Goal: Task Accomplishment & Management: Complete application form

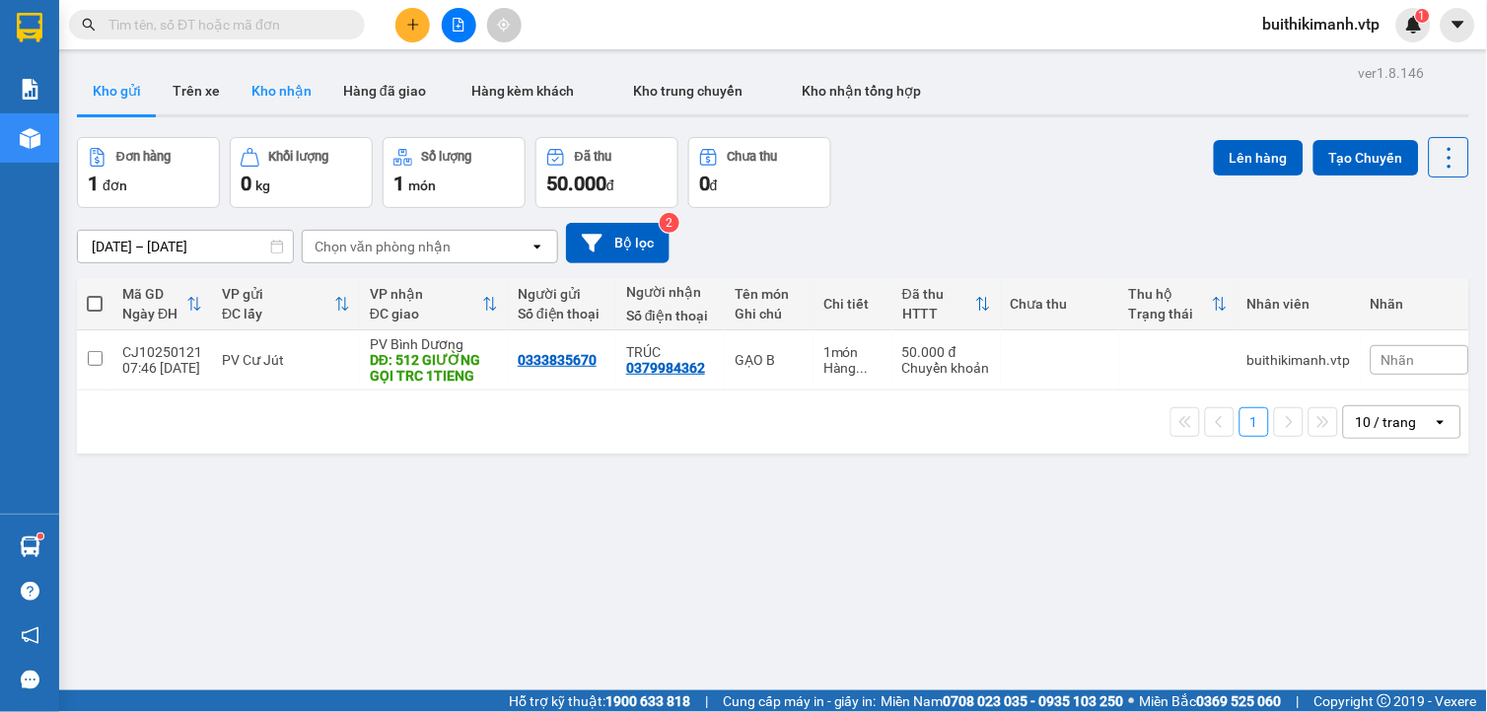
click at [298, 85] on button "Kho nhận" at bounding box center [282, 90] width 92 height 47
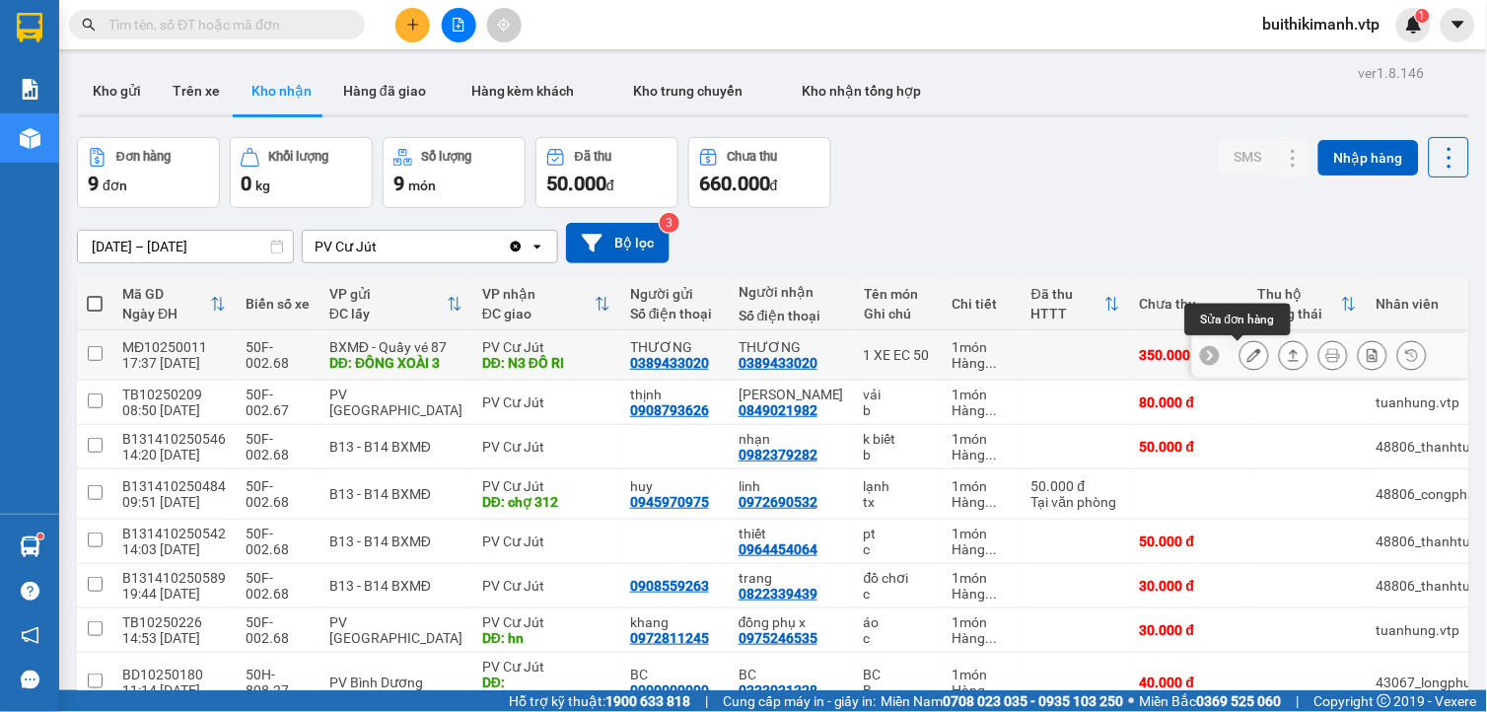
click at [1249, 355] on button at bounding box center [1254, 355] width 28 height 35
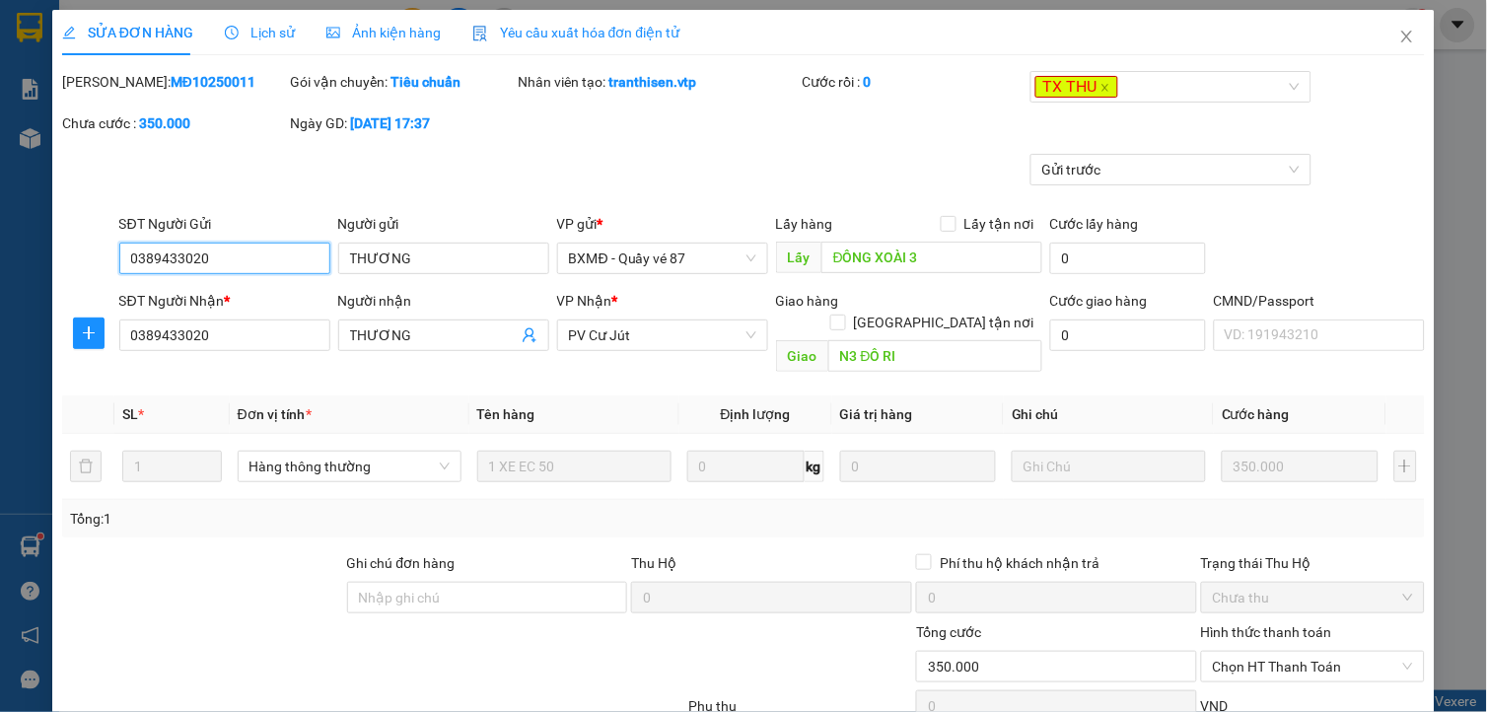
type input "0389433020"
type input "THƯƠNG"
type input "ĐÔNG XOÀI 3"
type input "0389433020"
type input "THƯƠNG"
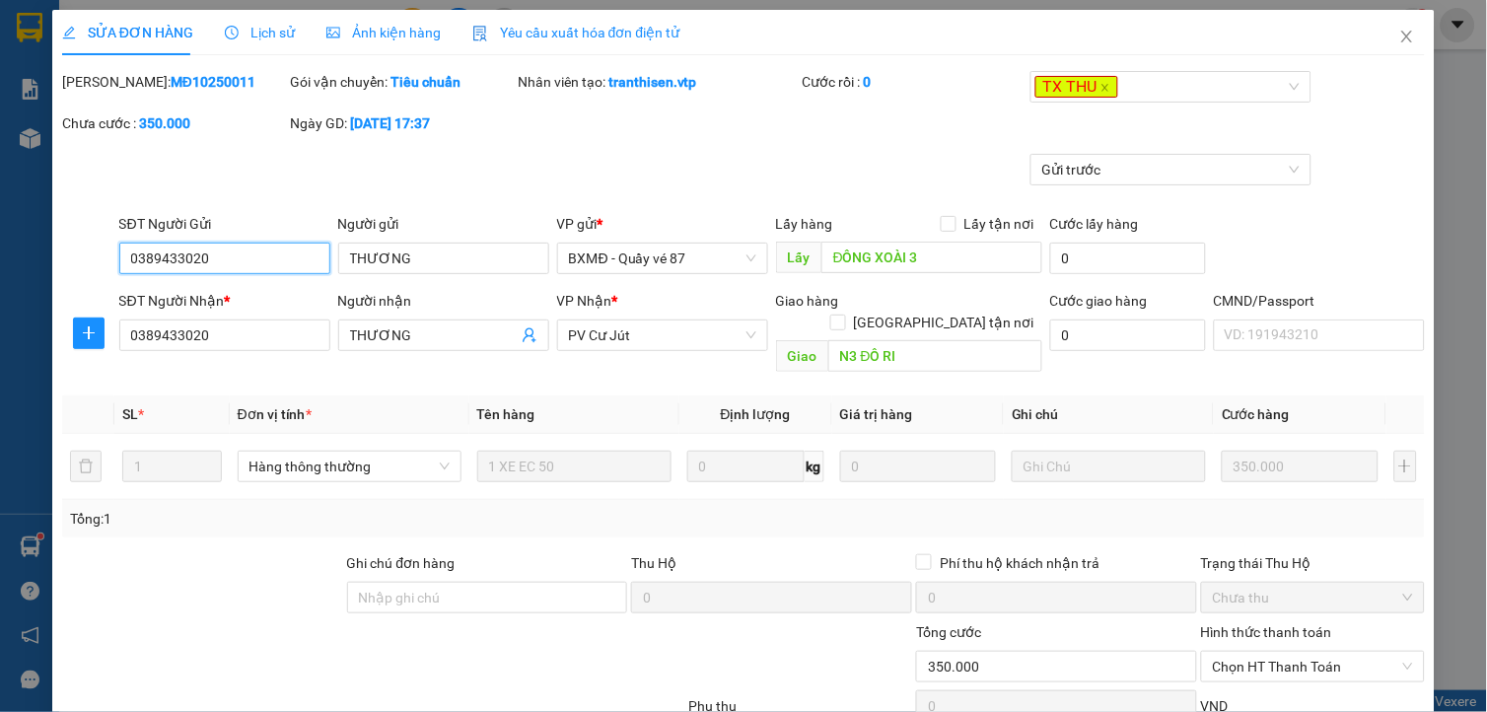
type input "N3 ĐÔ RI"
type input "0"
type input "350.000"
type input "17.500"
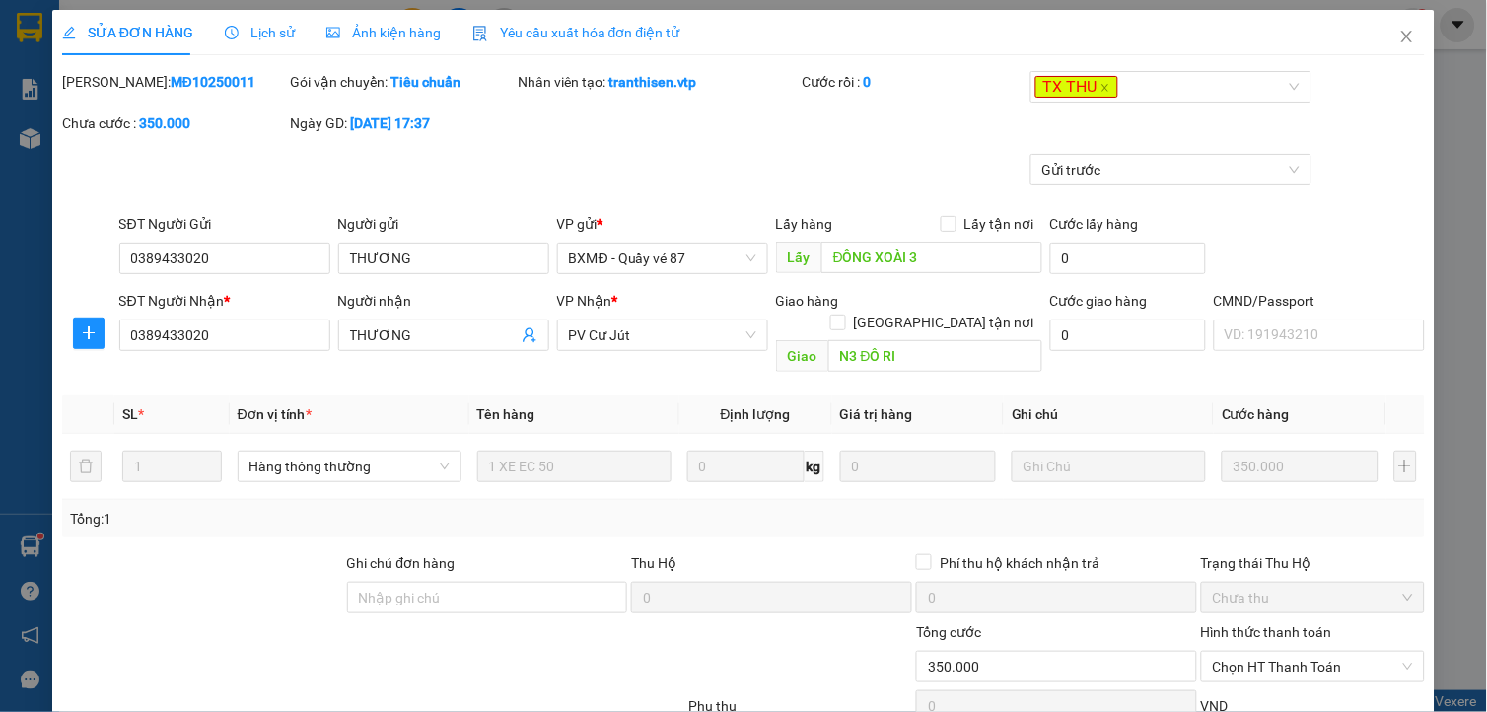
click at [231, 27] on icon "clock-circle" at bounding box center [232, 33] width 14 height 14
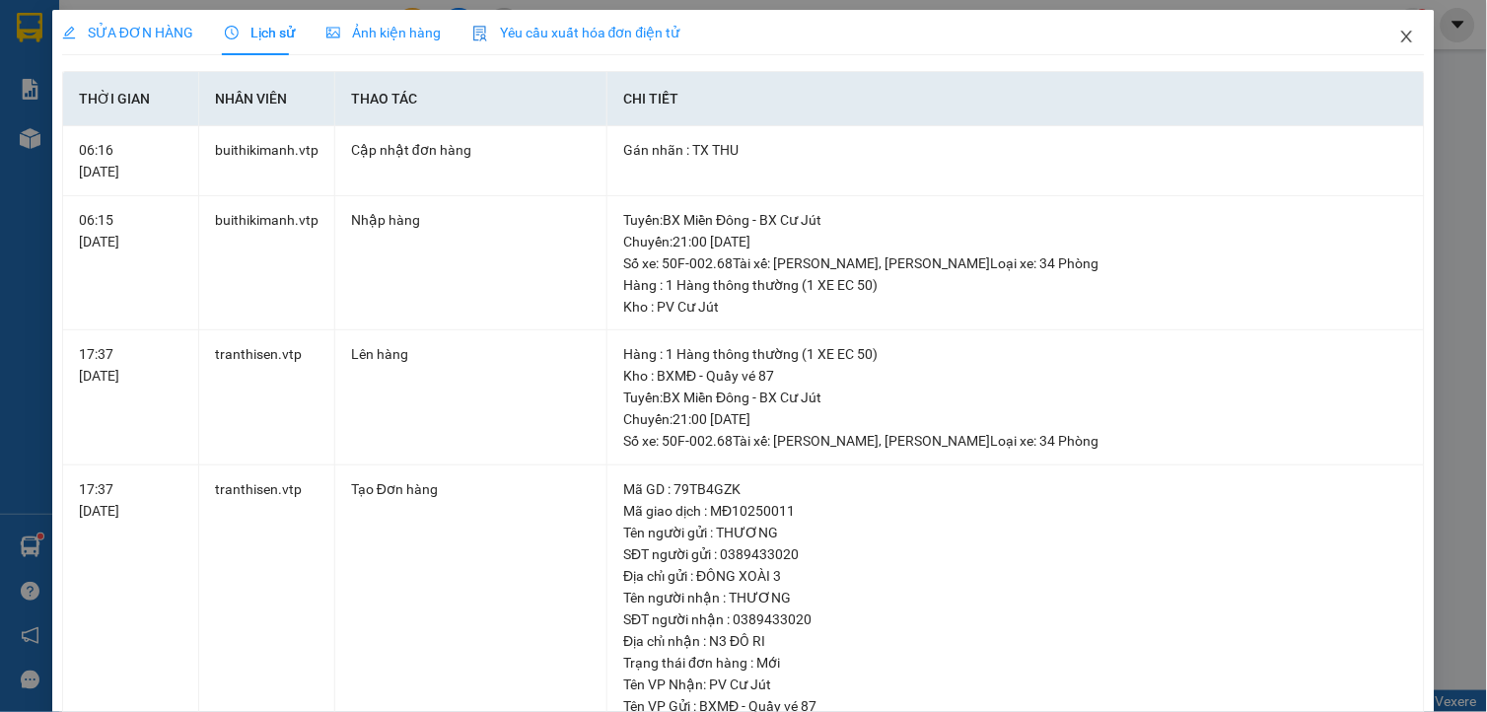
click at [1399, 36] on icon "close" at bounding box center [1407, 37] width 16 height 16
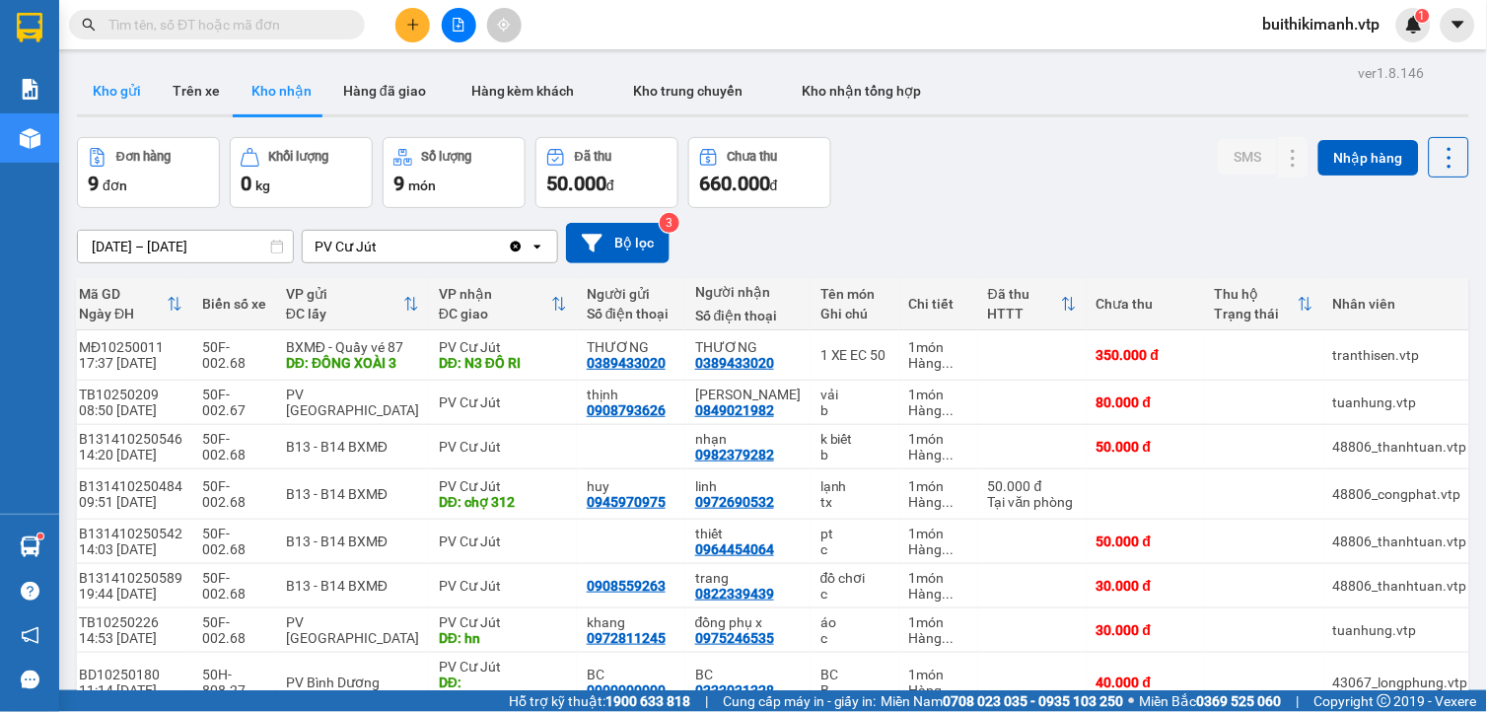
click at [121, 74] on button "Kho gửi" at bounding box center [117, 90] width 80 height 47
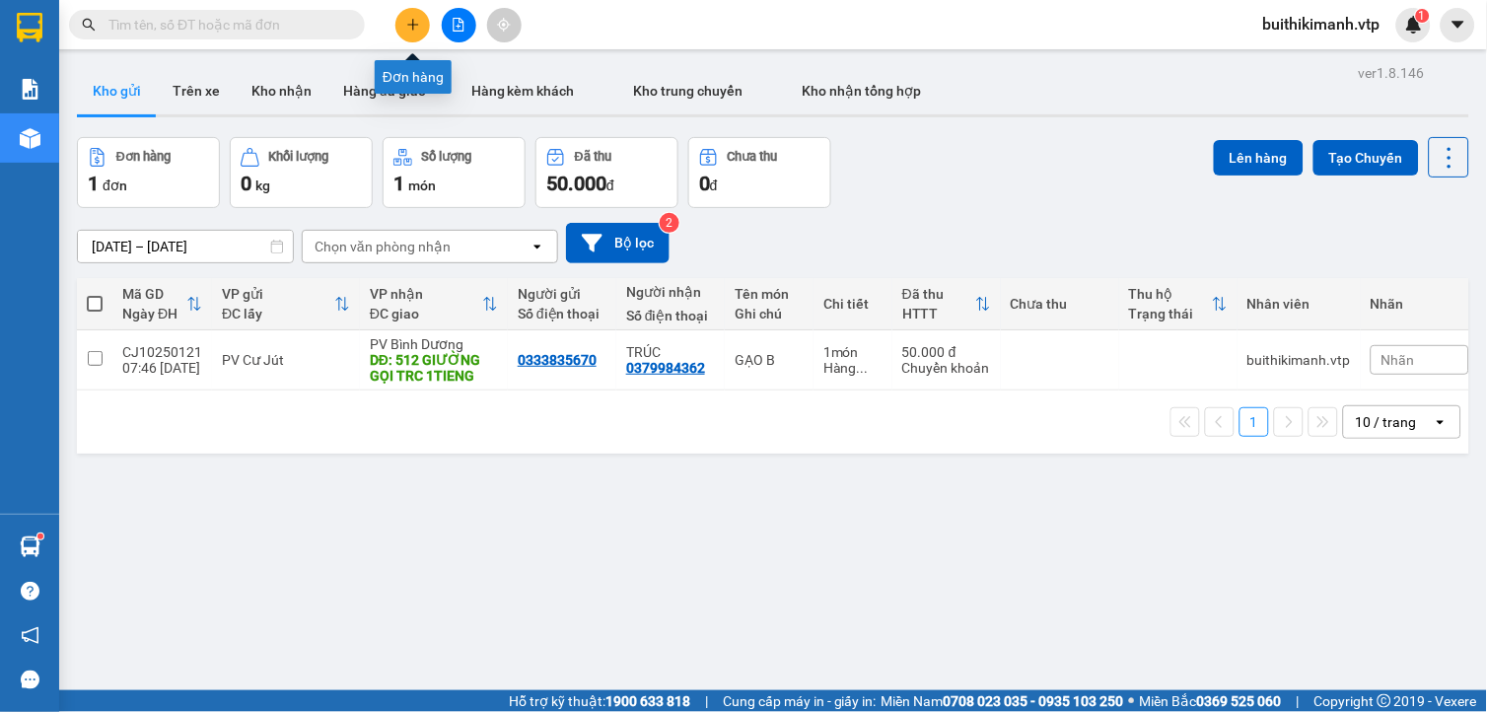
click at [416, 24] on icon "plus" at bounding box center [412, 24] width 11 height 1
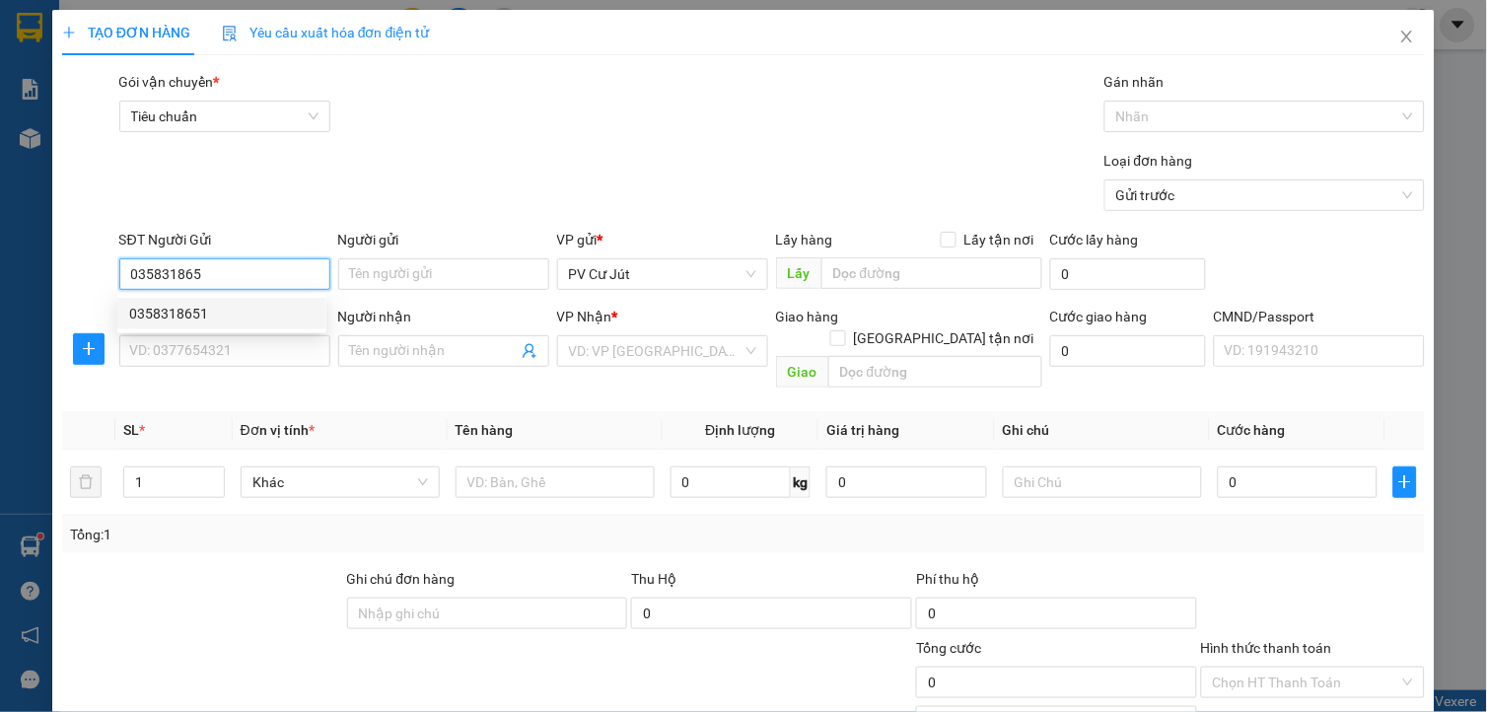
click at [268, 320] on div "0358318651" at bounding box center [221, 314] width 185 height 22
type input "0358318651"
type input "0339339854"
type input "hùng"
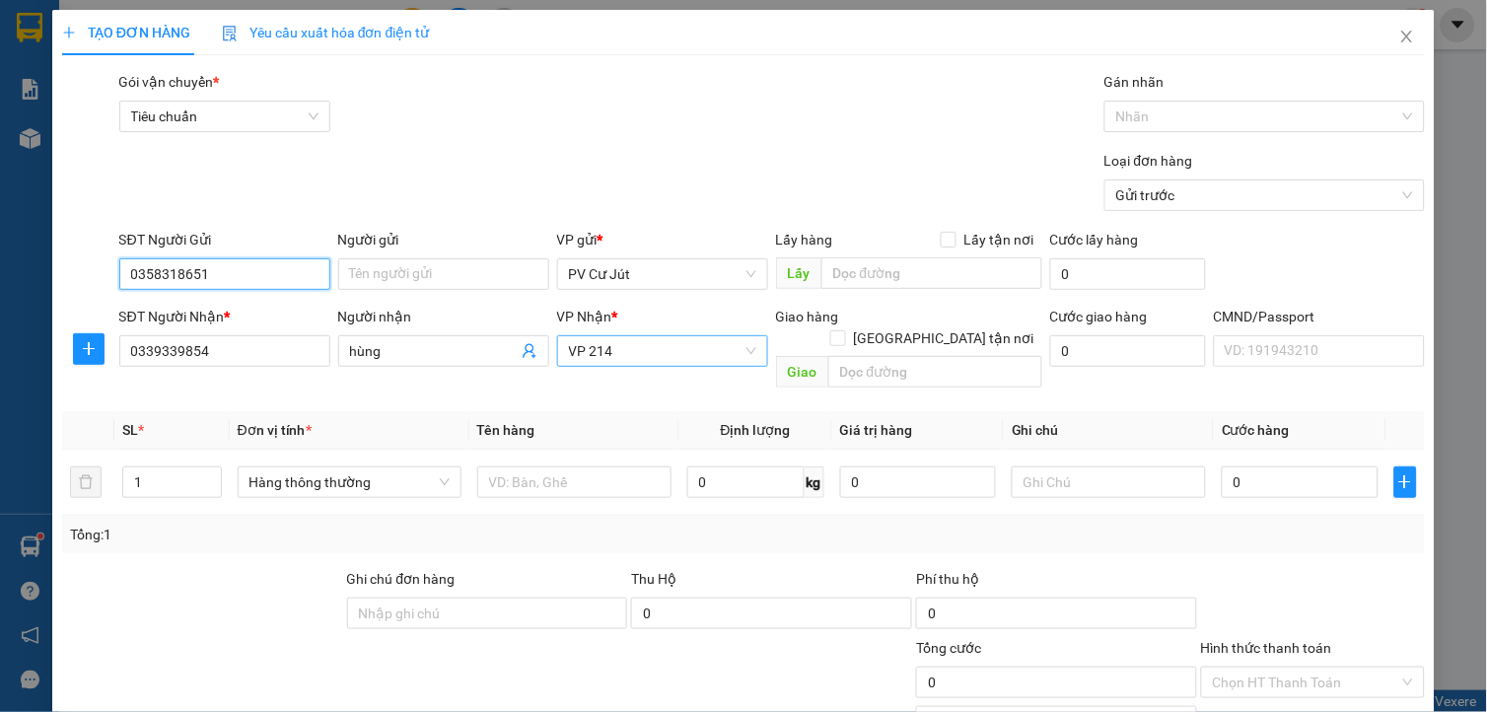
click at [656, 340] on span "VP 214" at bounding box center [662, 351] width 187 height 30
type input "0358318651"
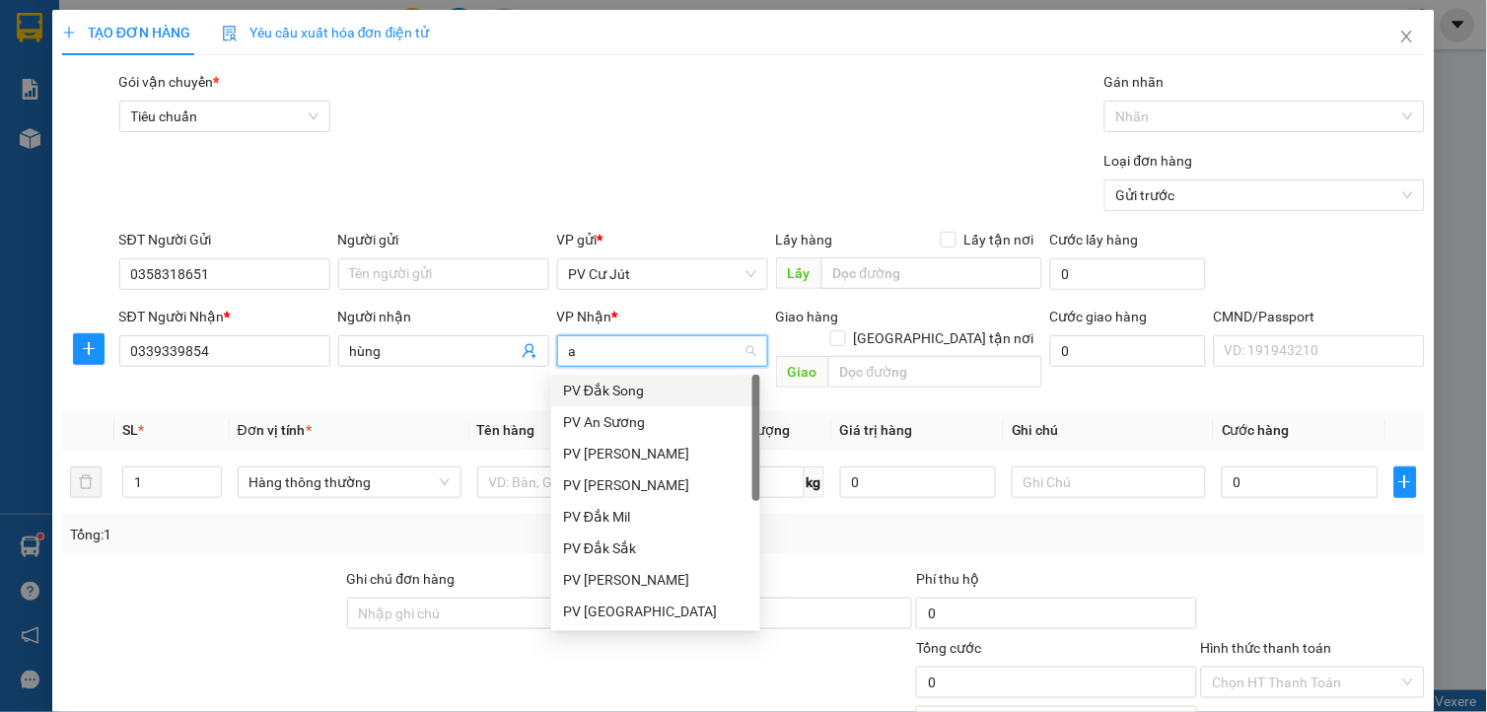
type input "an"
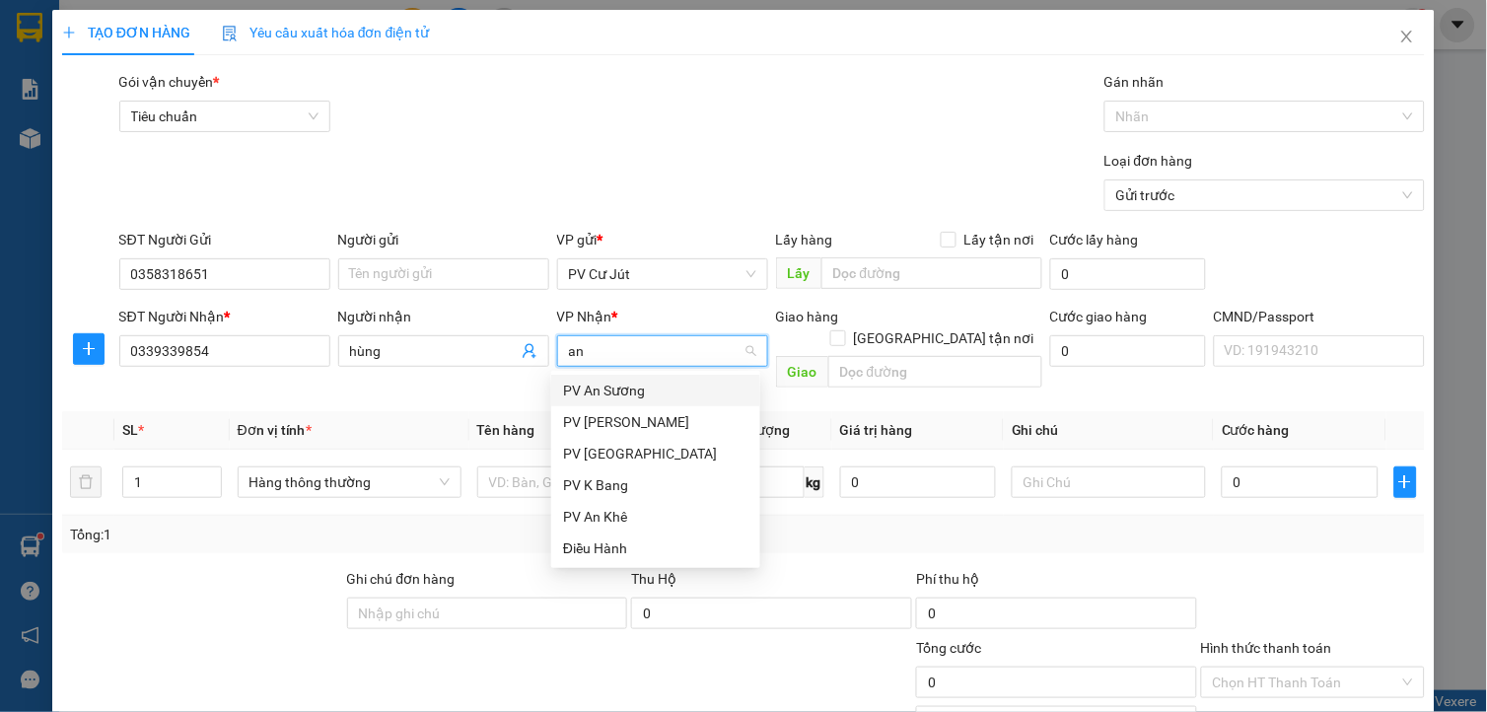
click at [622, 394] on div "PV An Sương" at bounding box center [655, 391] width 185 height 22
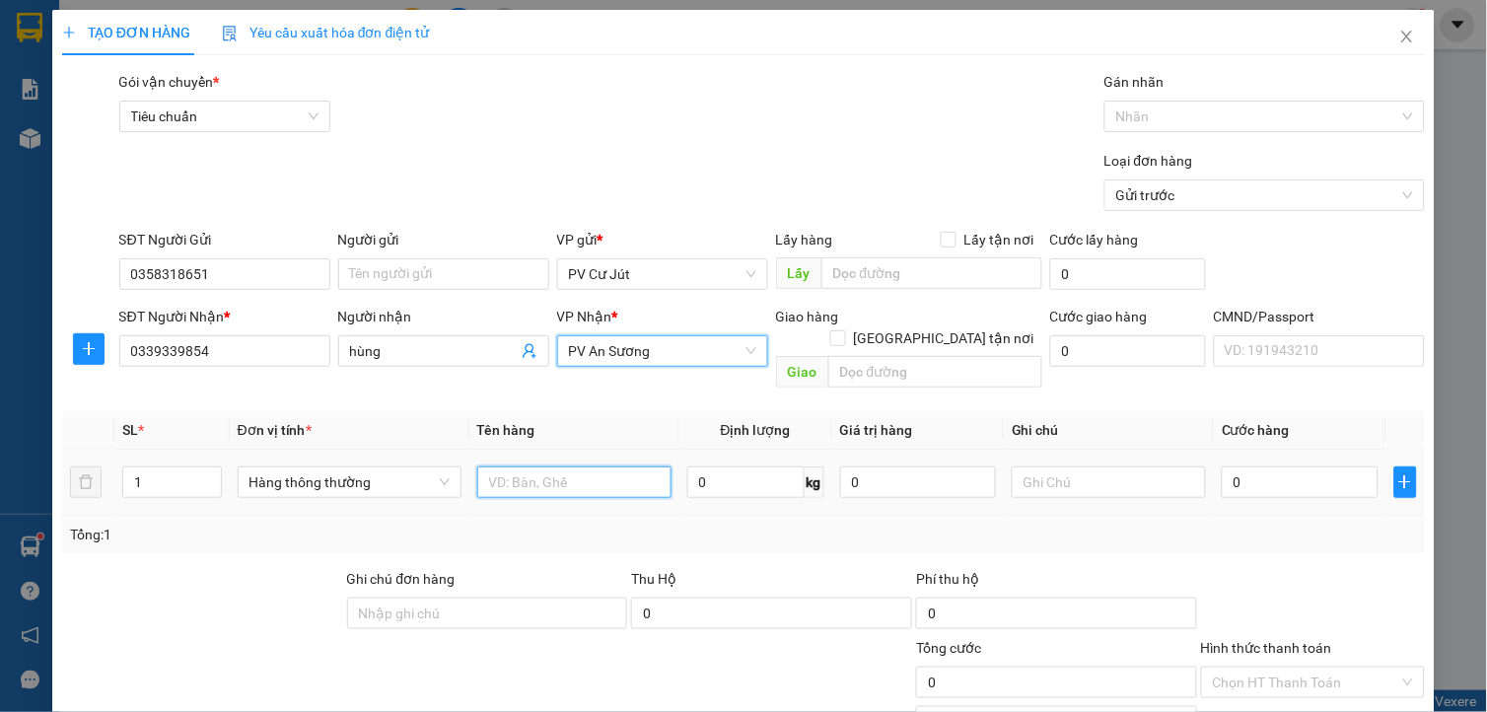
click at [552, 466] on input "text" at bounding box center [574, 482] width 194 height 32
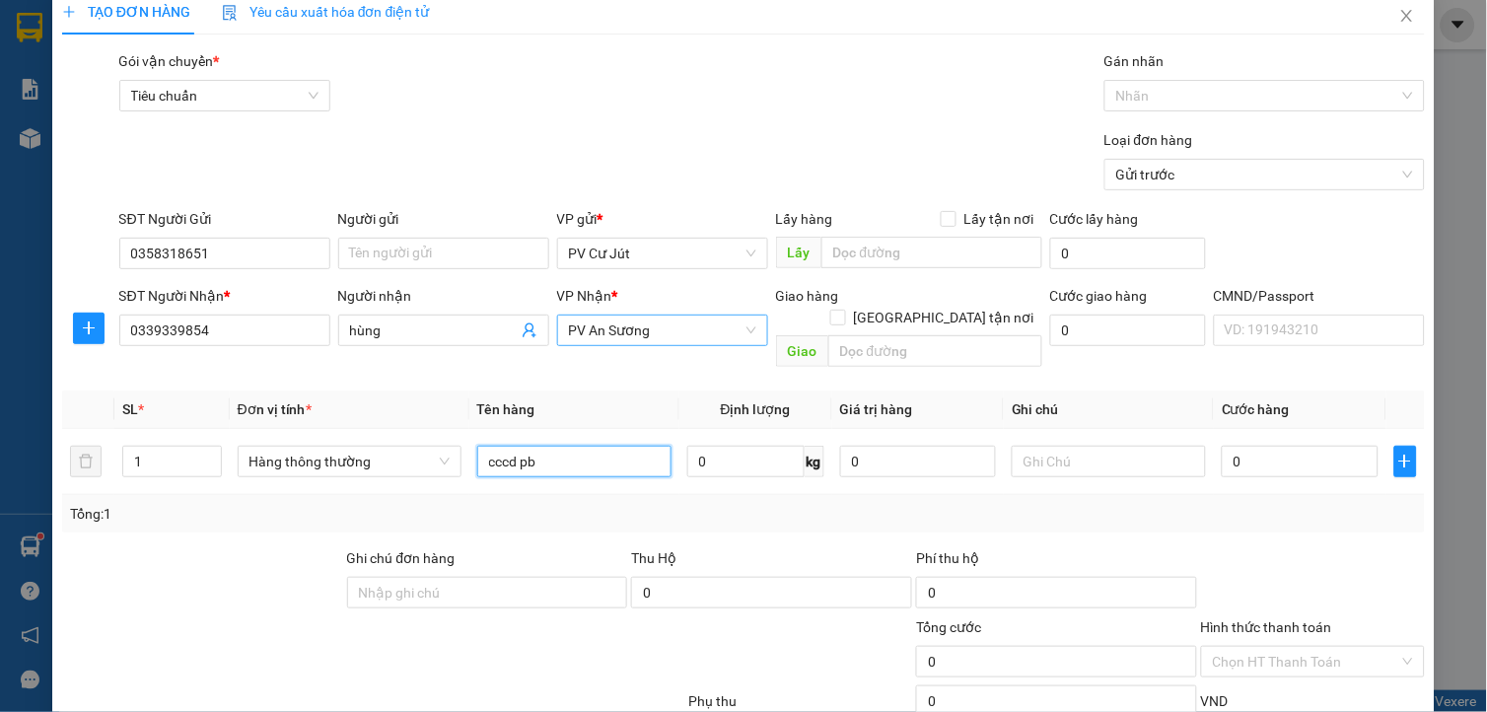
scroll to position [17, 0]
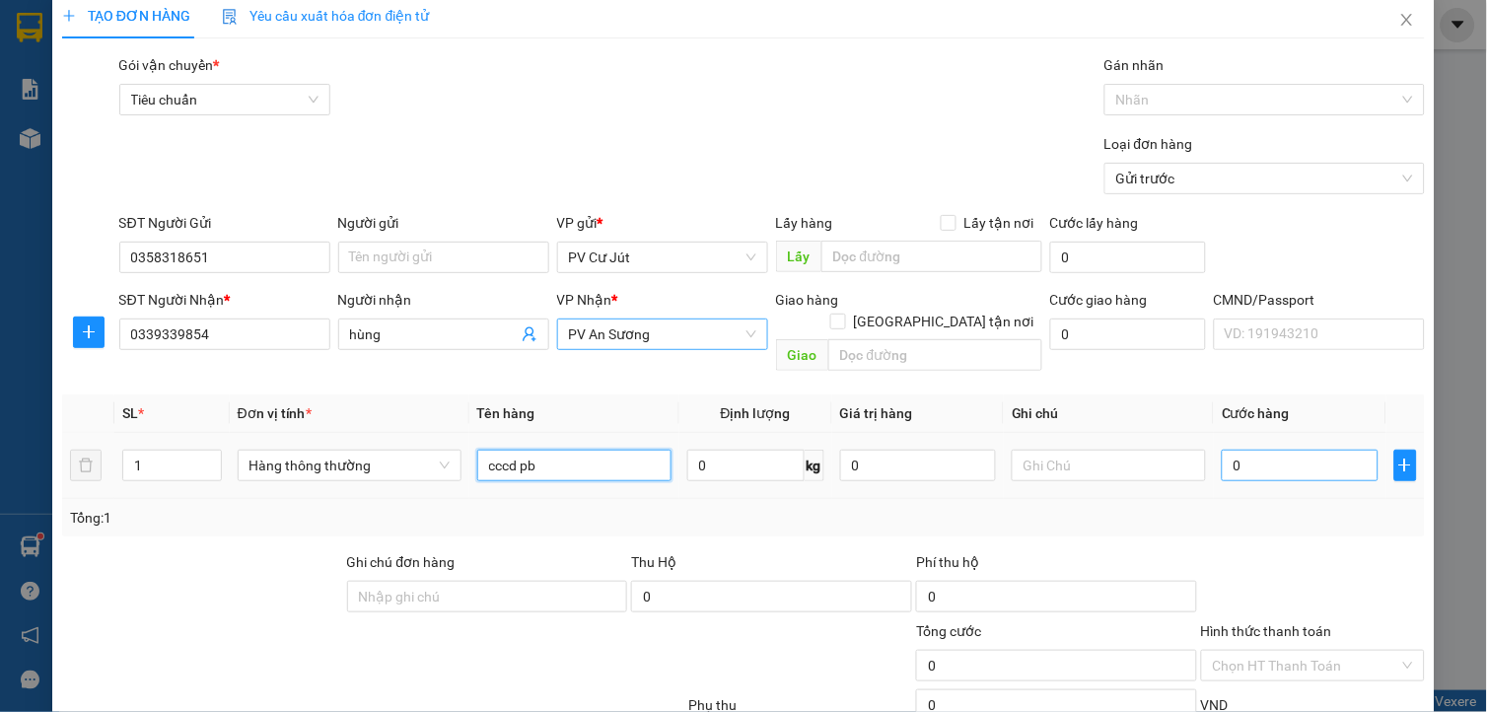
type input "cccd pb"
click at [1312, 450] on input "0" at bounding box center [1299, 466] width 156 height 32
type input "3"
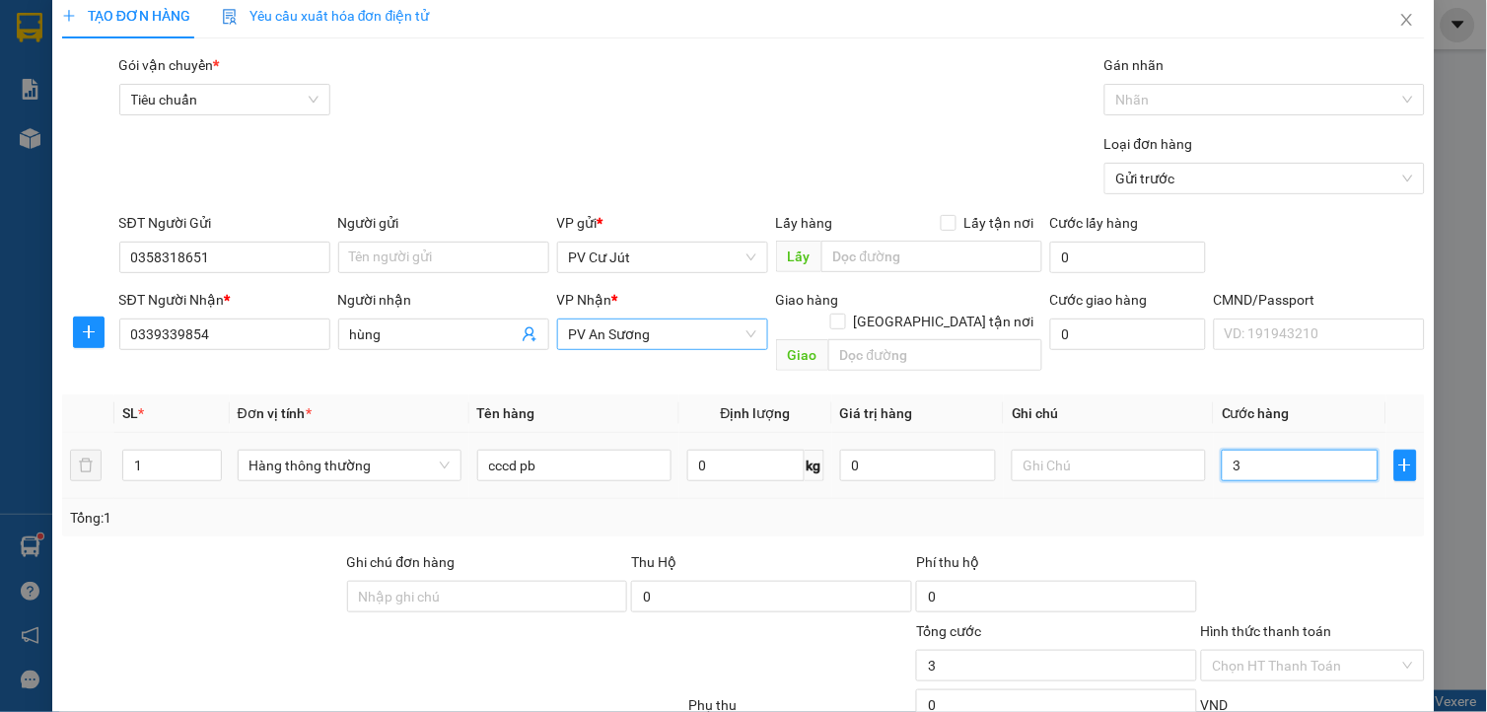
type input "30"
type input "300"
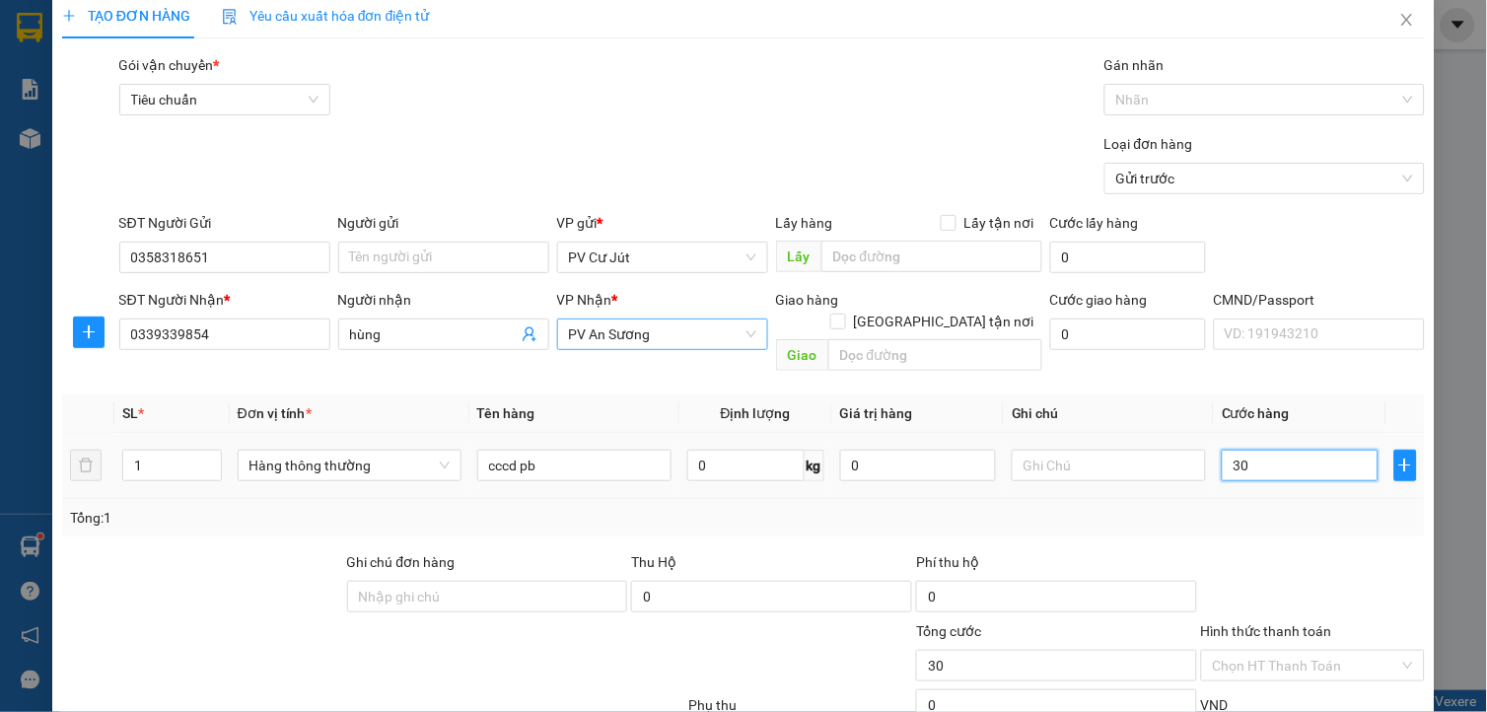
type input "300"
type input "3.000"
type input "30.000"
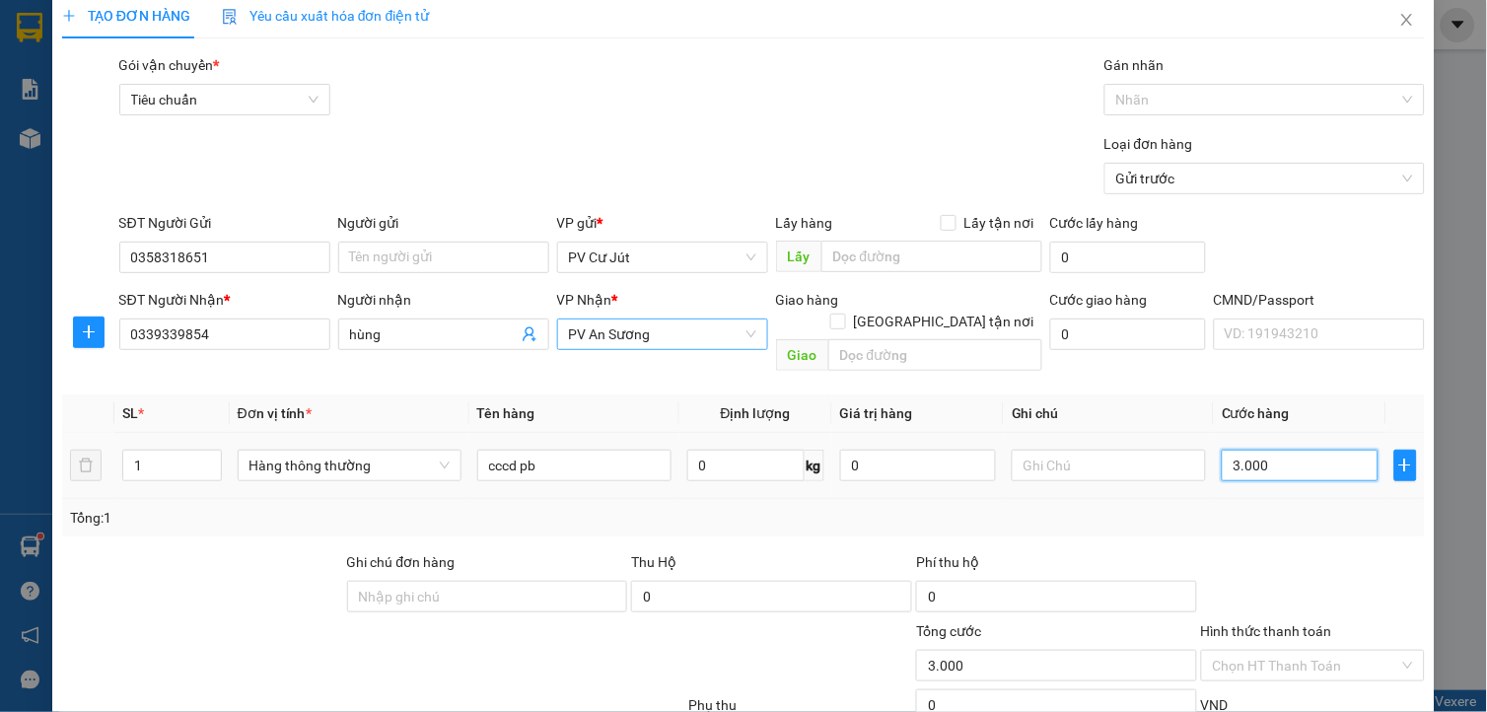
type input "30.000"
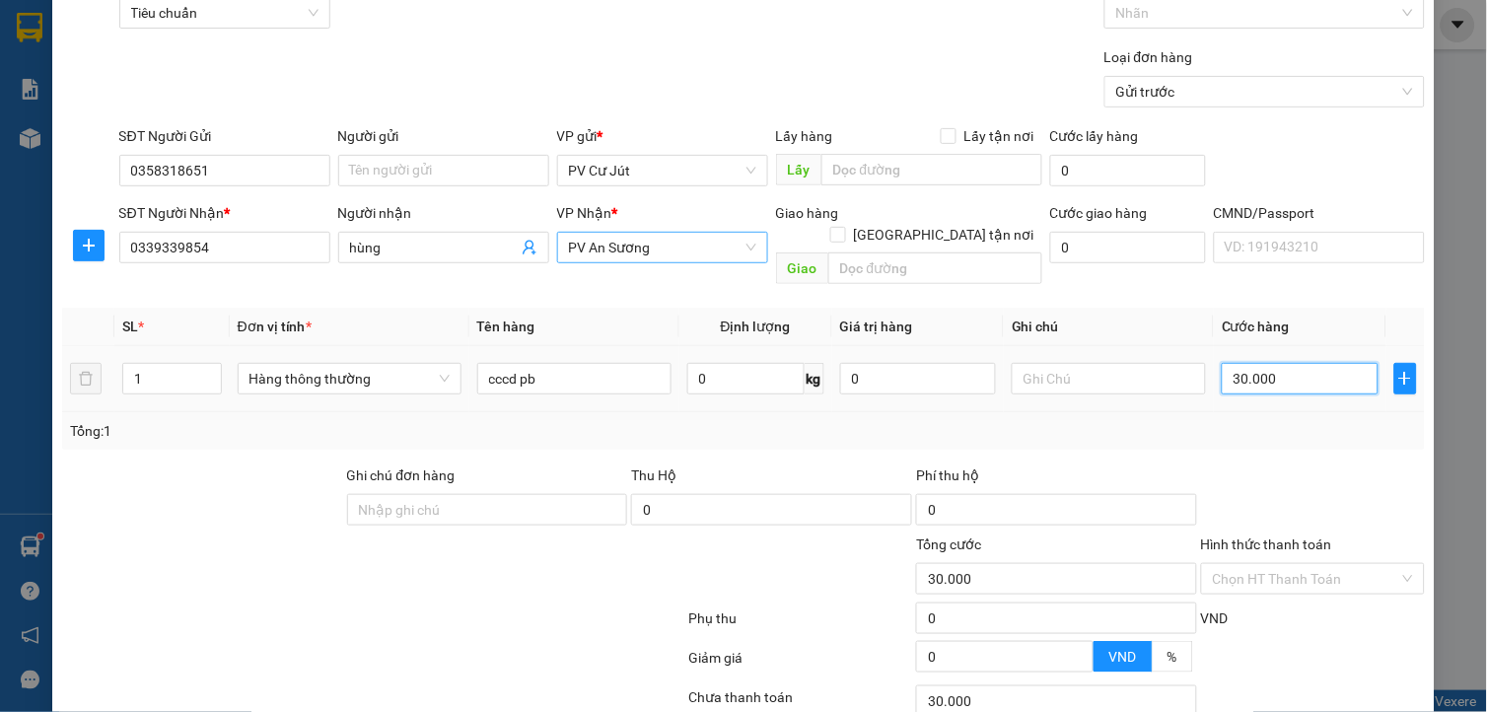
scroll to position [237, 0]
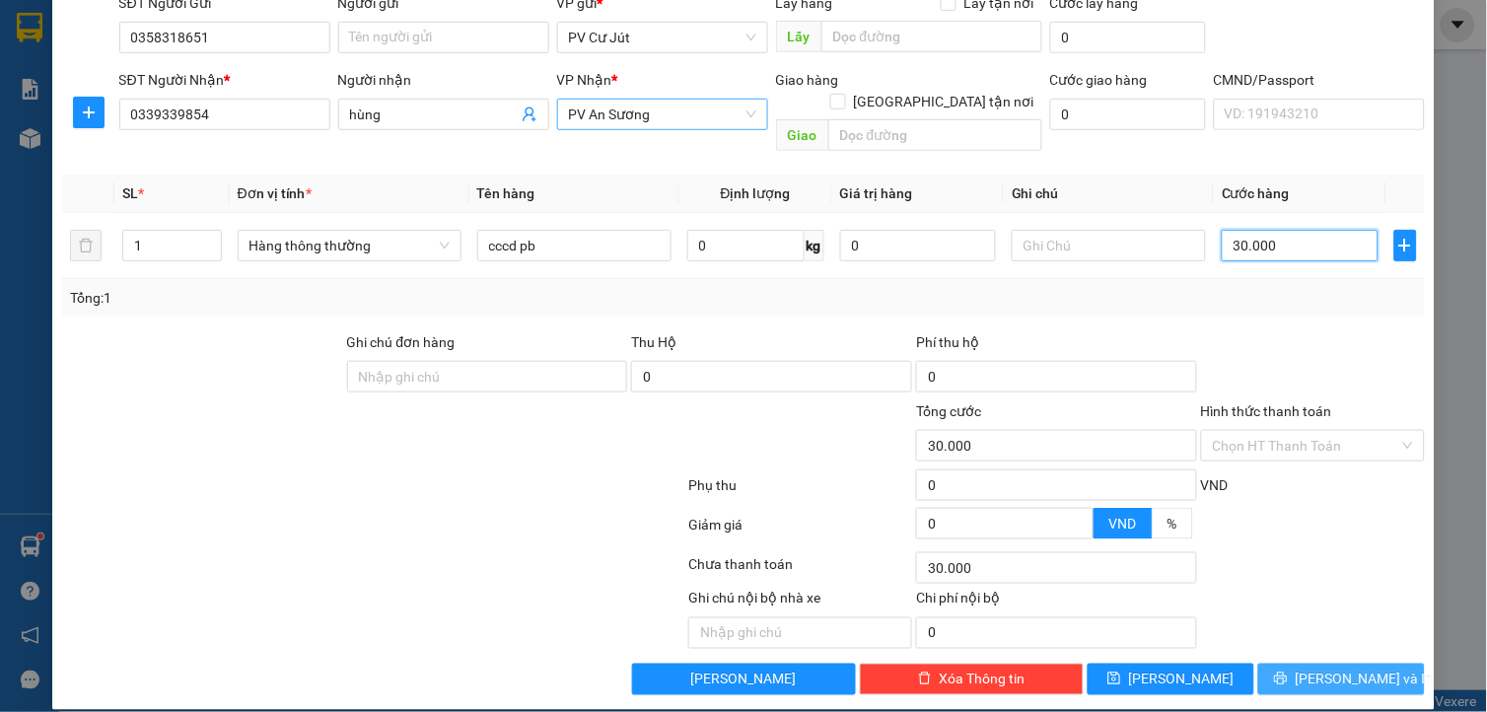
type input "30.000"
click at [1286, 672] on icon "printer" at bounding box center [1280, 678] width 13 height 13
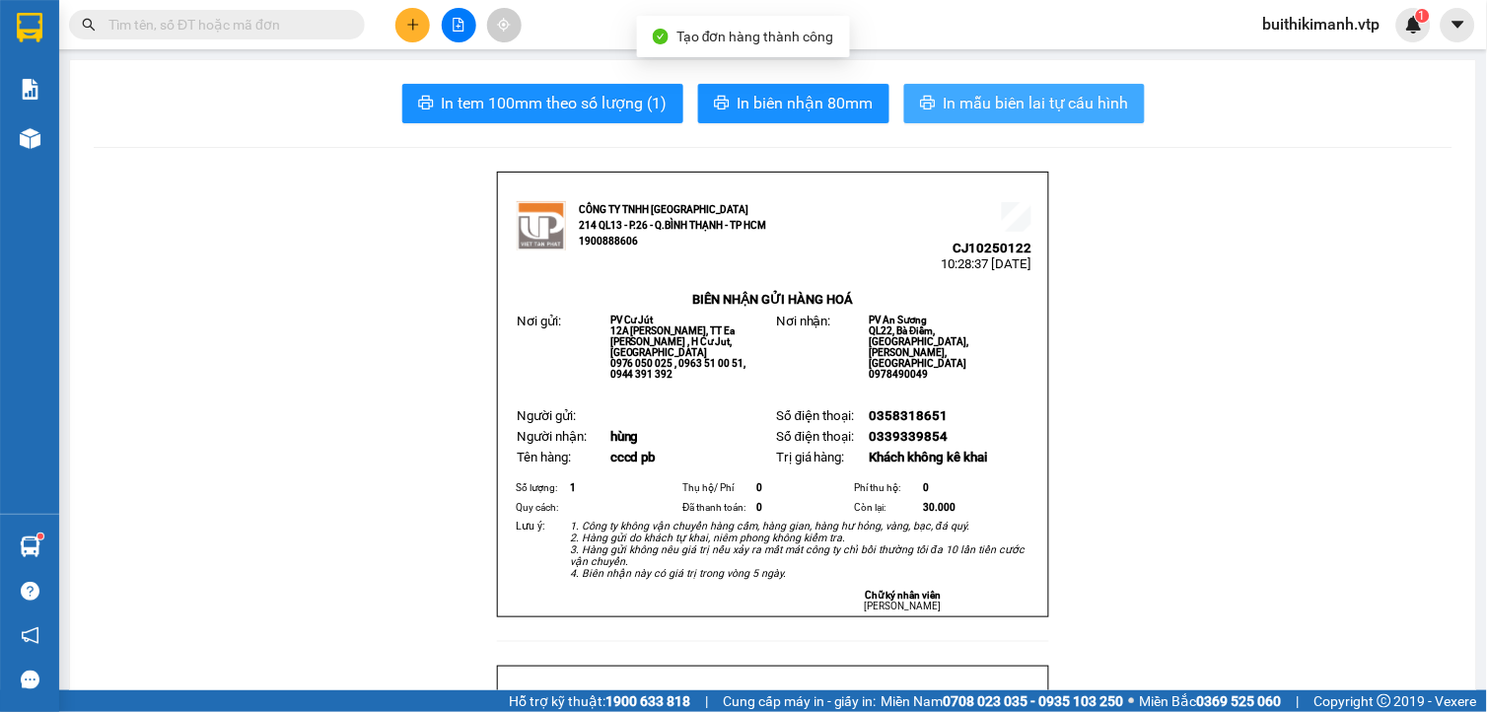
click at [993, 109] on span "In mẫu biên lai tự cấu hình" at bounding box center [1035, 103] width 185 height 25
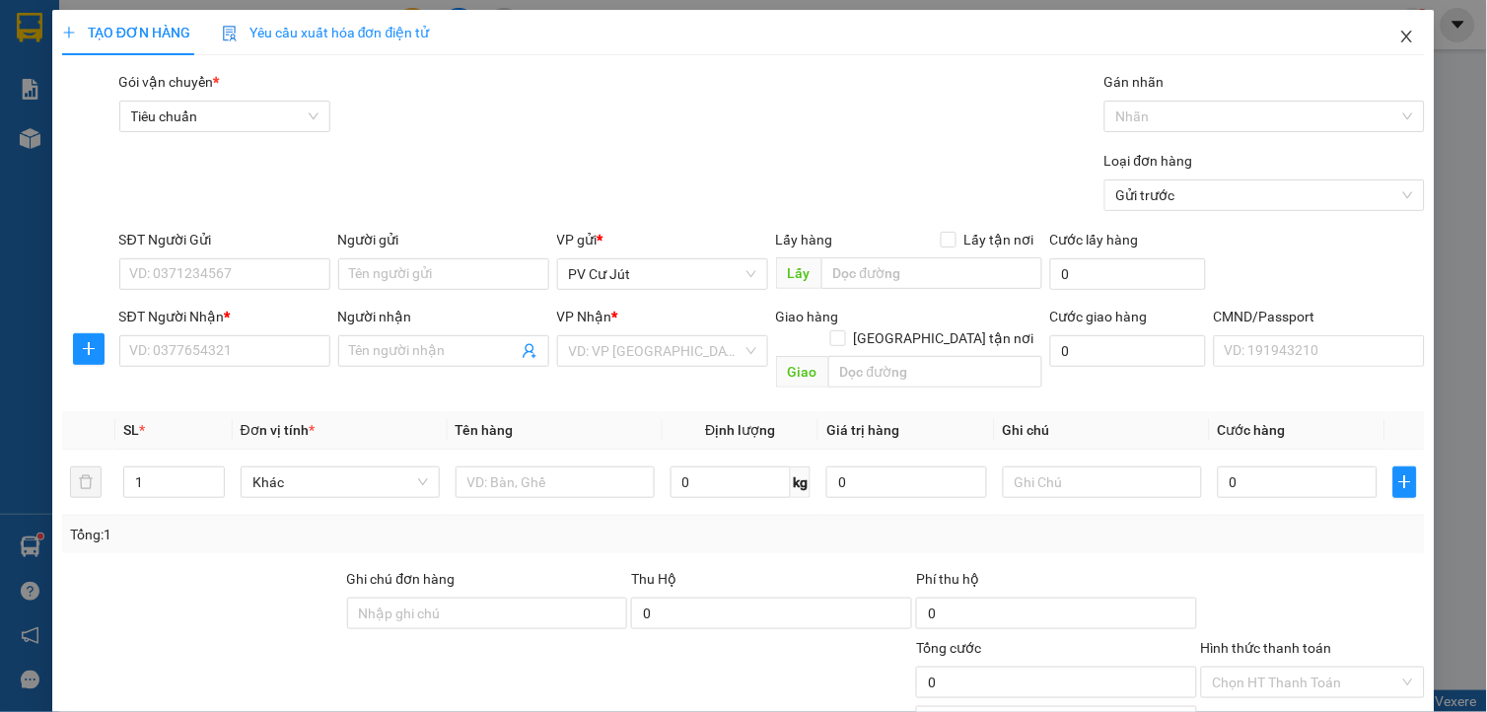
click at [1399, 39] on icon "close" at bounding box center [1407, 37] width 16 height 16
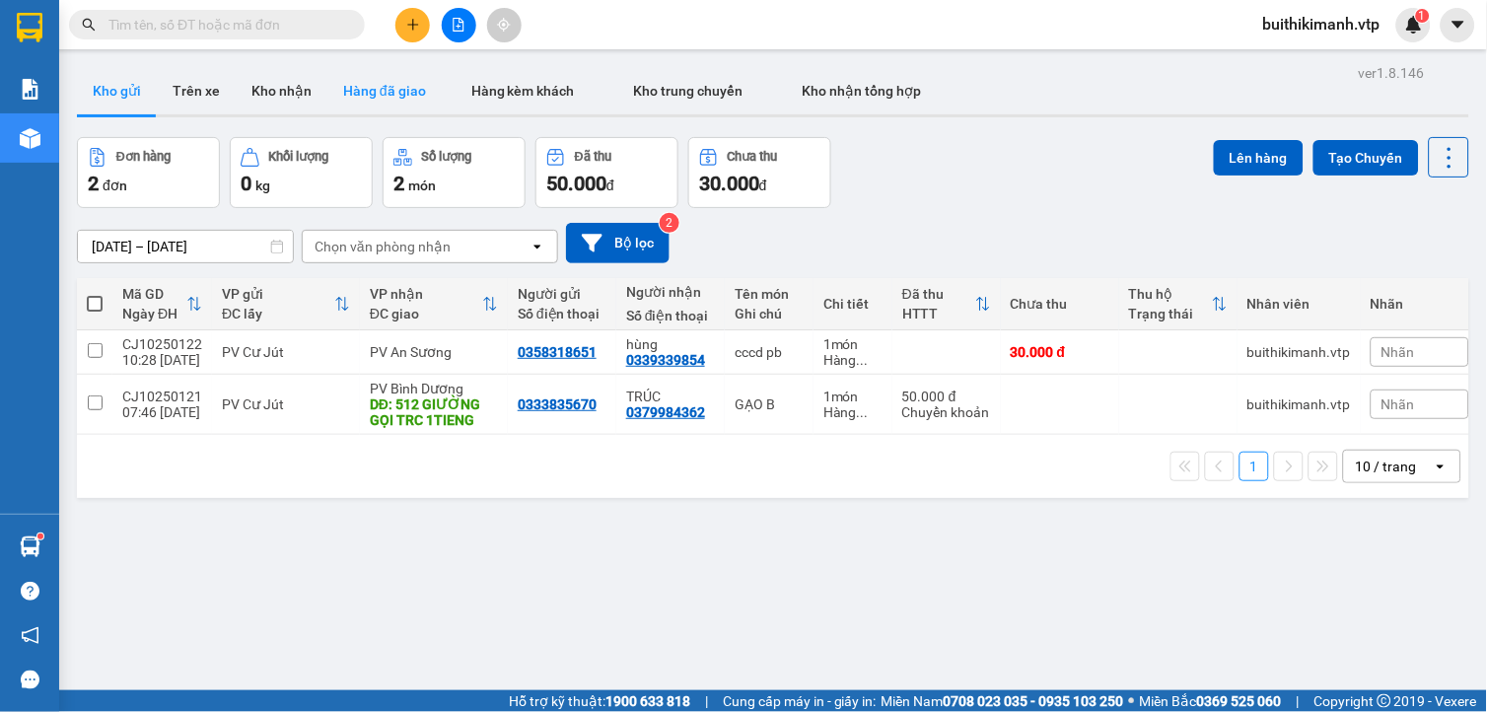
click at [376, 93] on button "Hàng đã giao" at bounding box center [384, 90] width 114 height 47
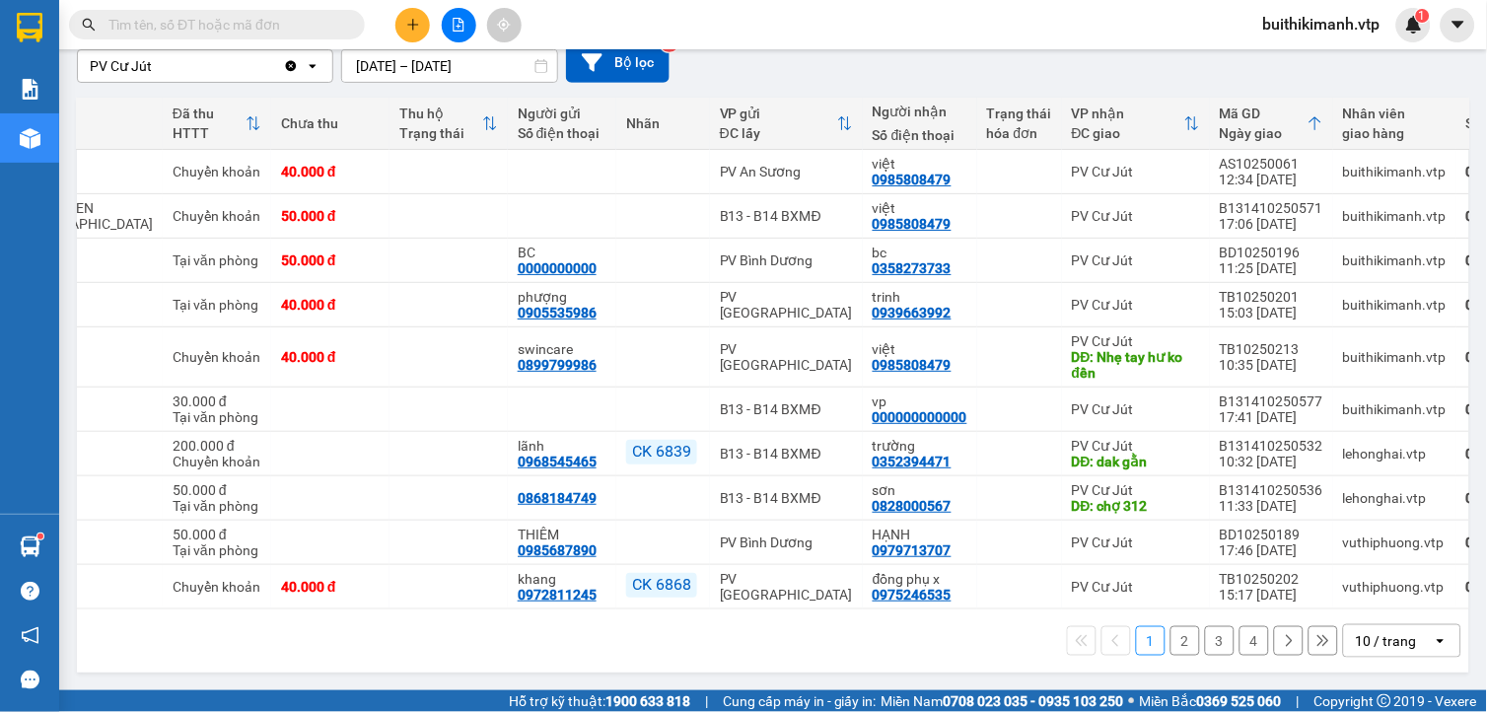
scroll to position [0, 197]
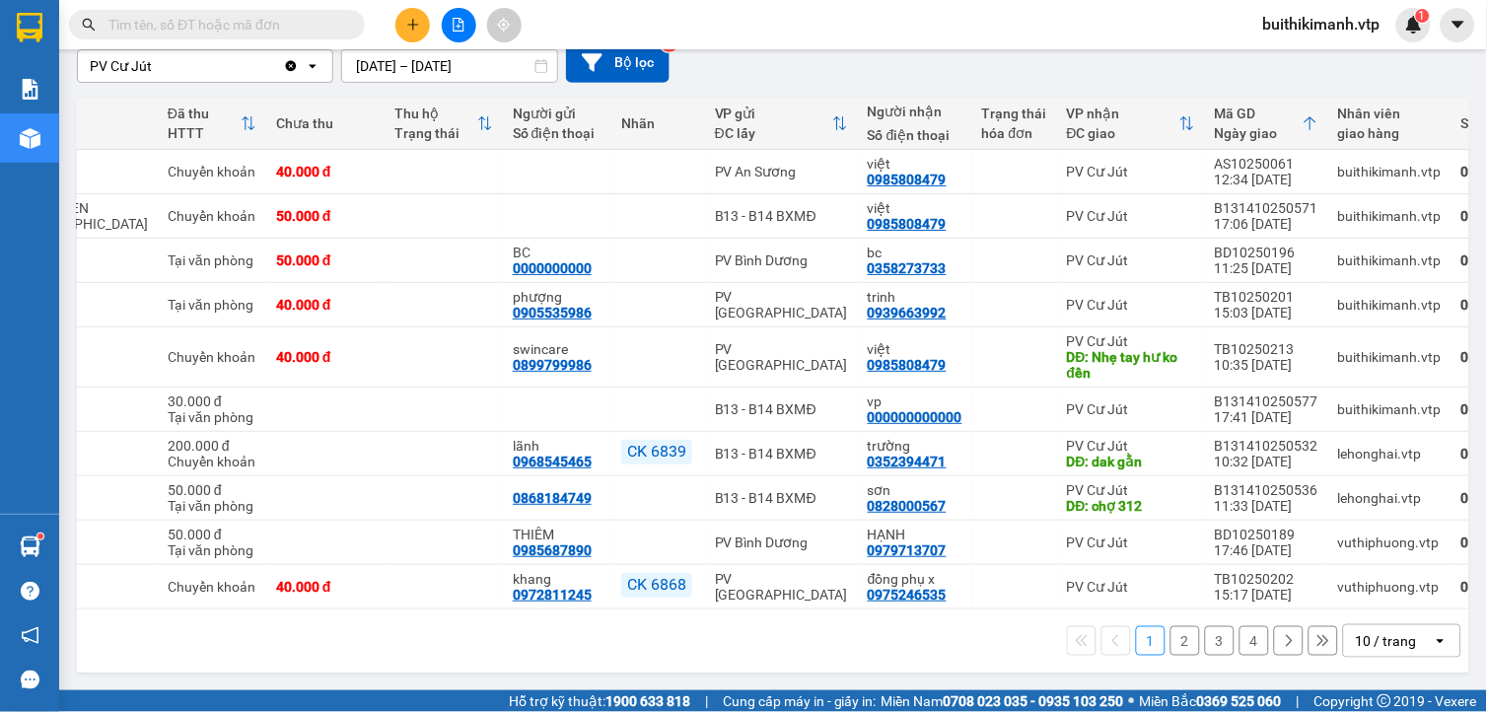
click at [1170, 643] on button "2" at bounding box center [1185, 641] width 30 height 30
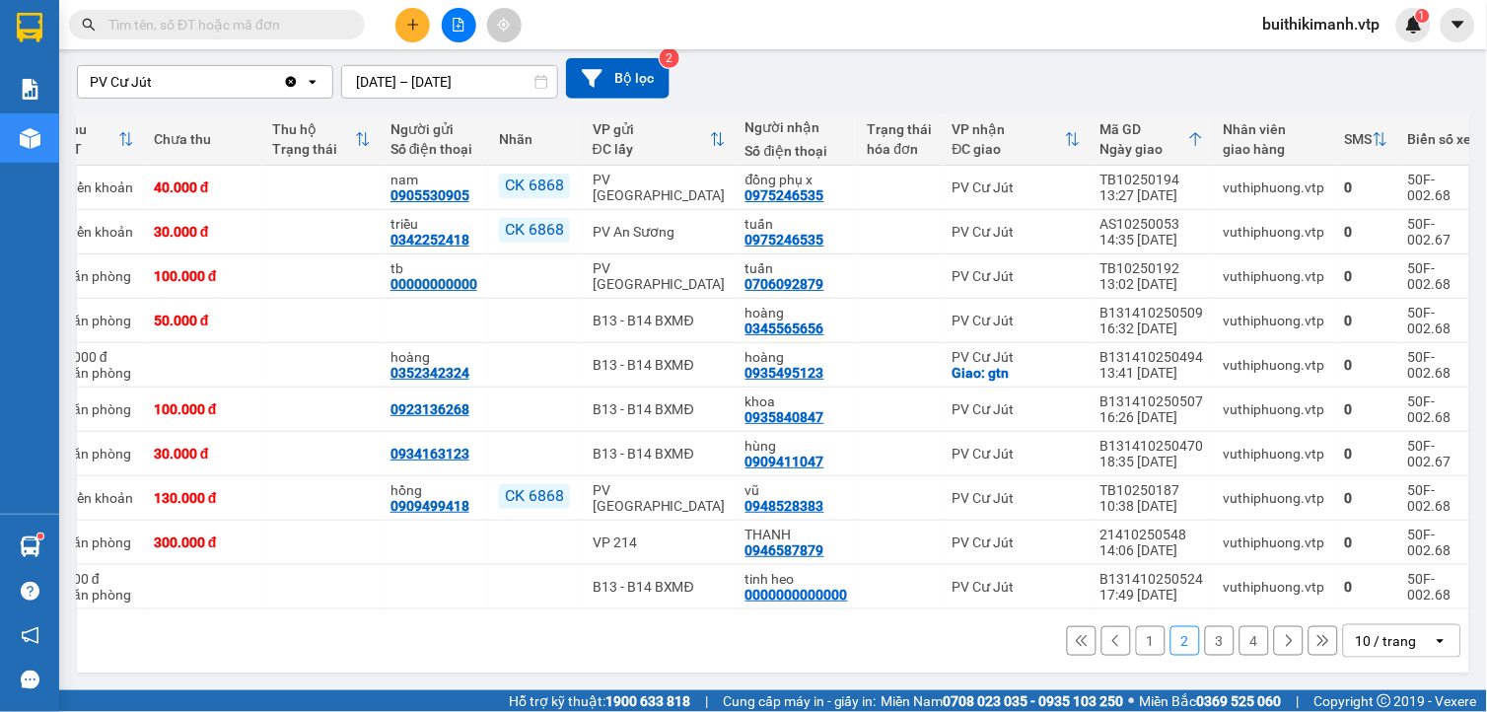
scroll to position [0, 253]
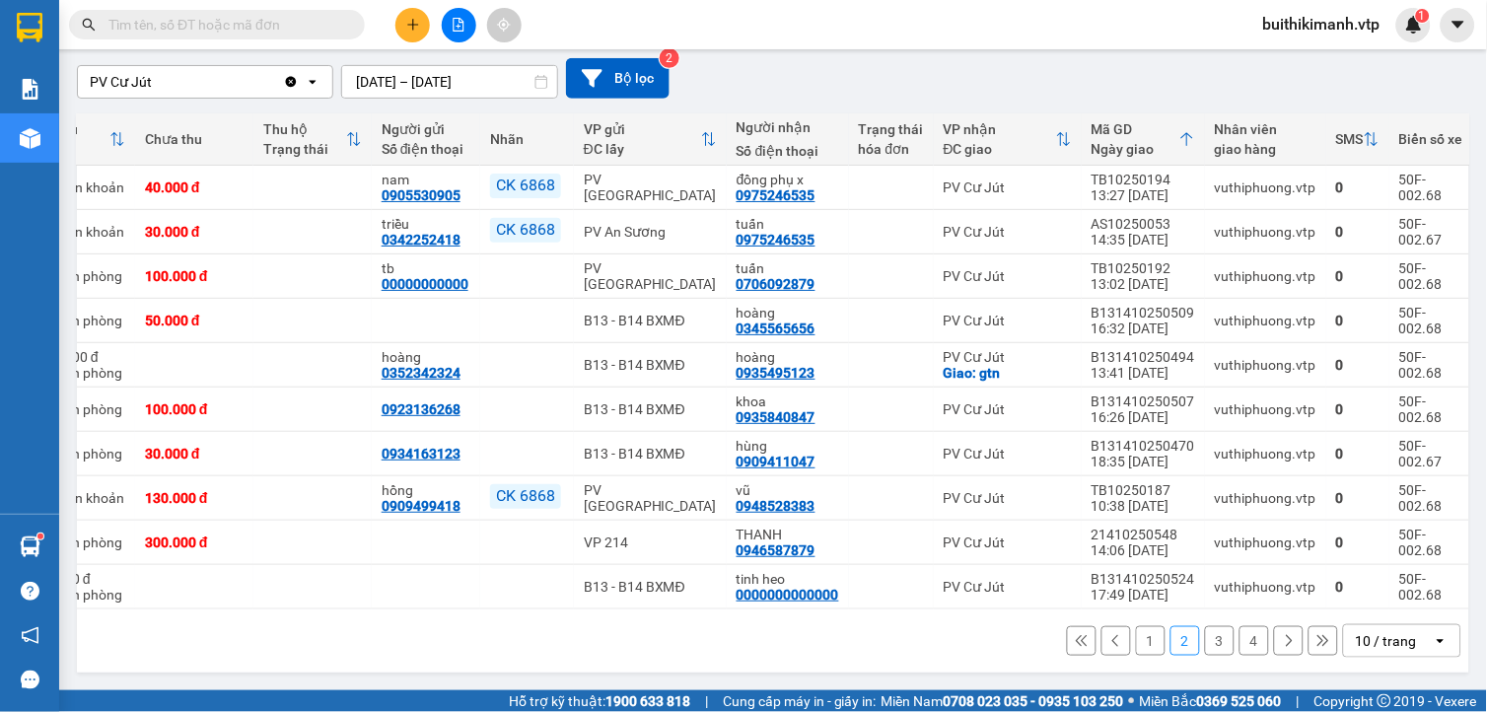
click at [1205, 638] on button "3" at bounding box center [1220, 641] width 30 height 30
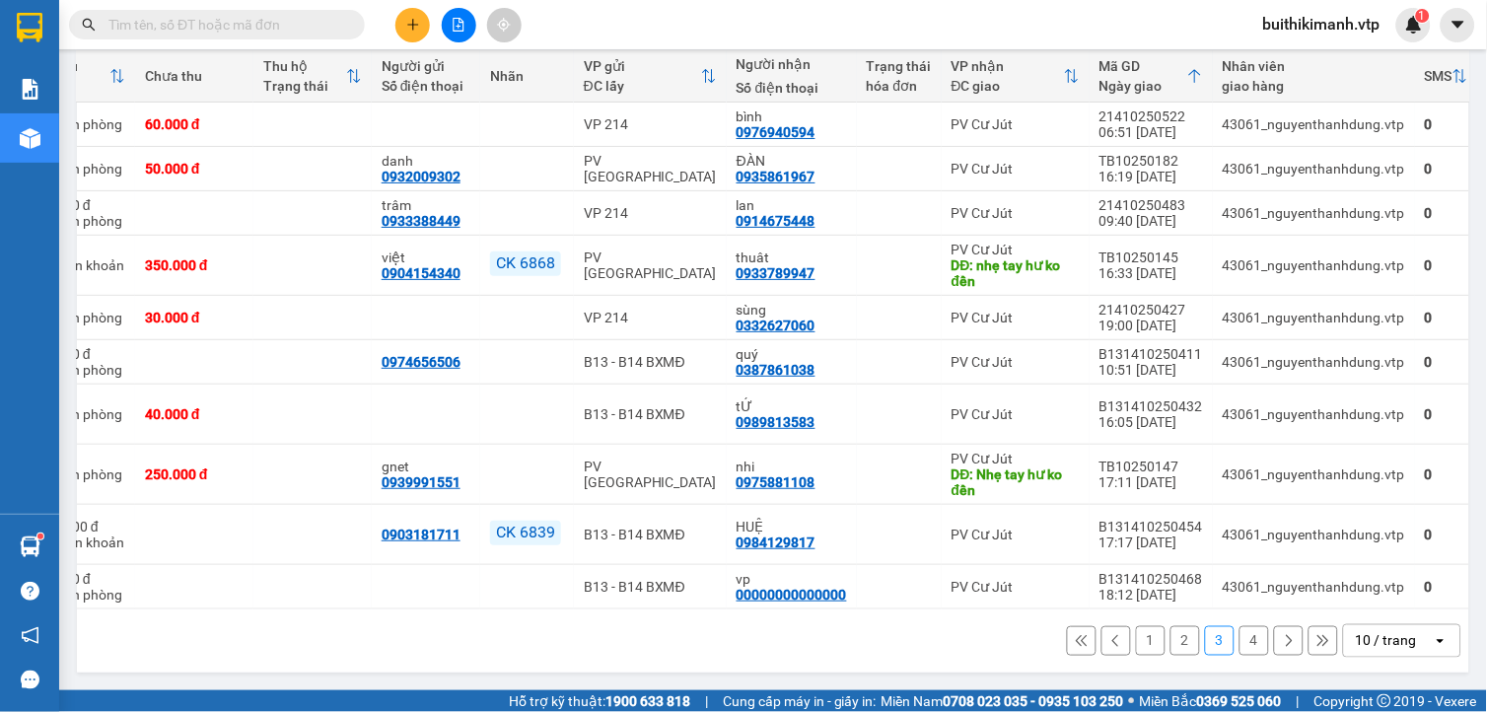
scroll to position [238, 0]
click at [1239, 642] on button "4" at bounding box center [1254, 641] width 30 height 30
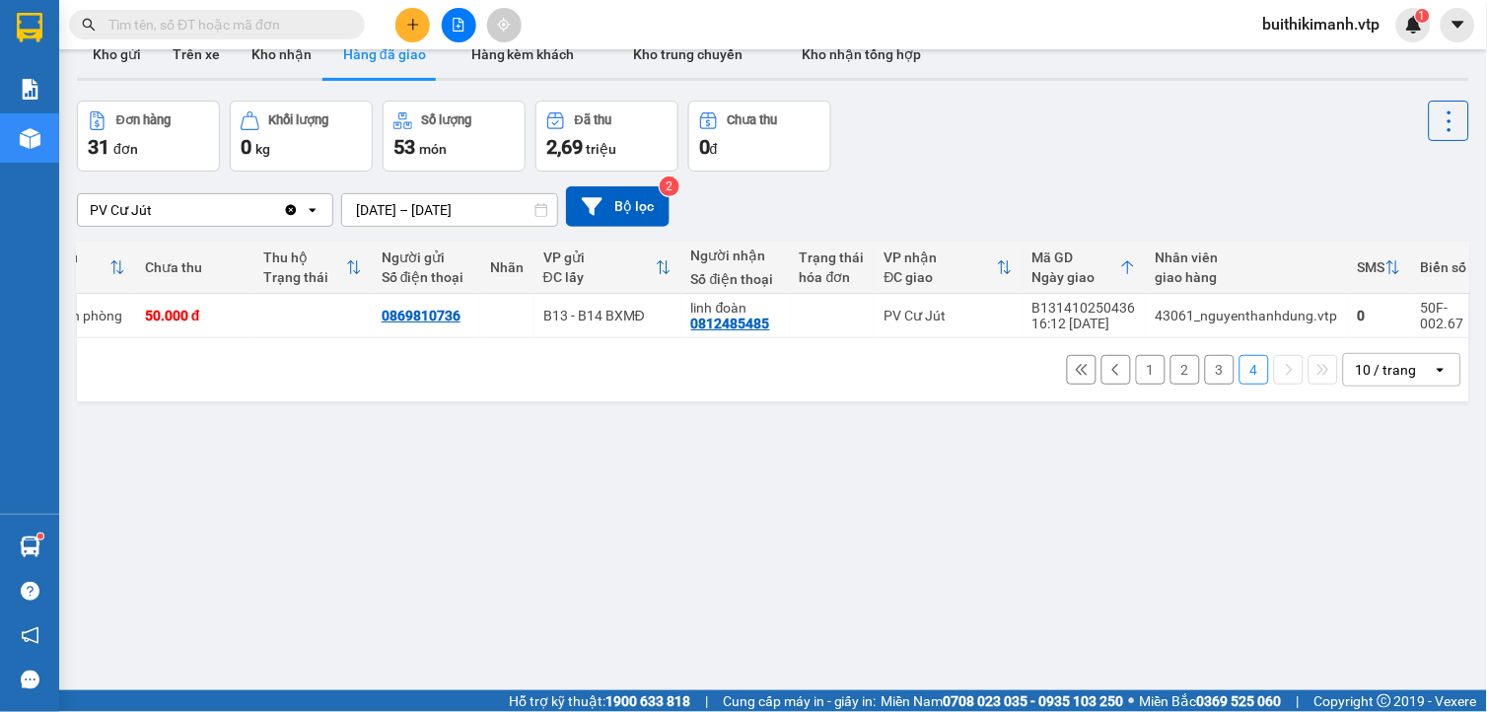
scroll to position [0, 0]
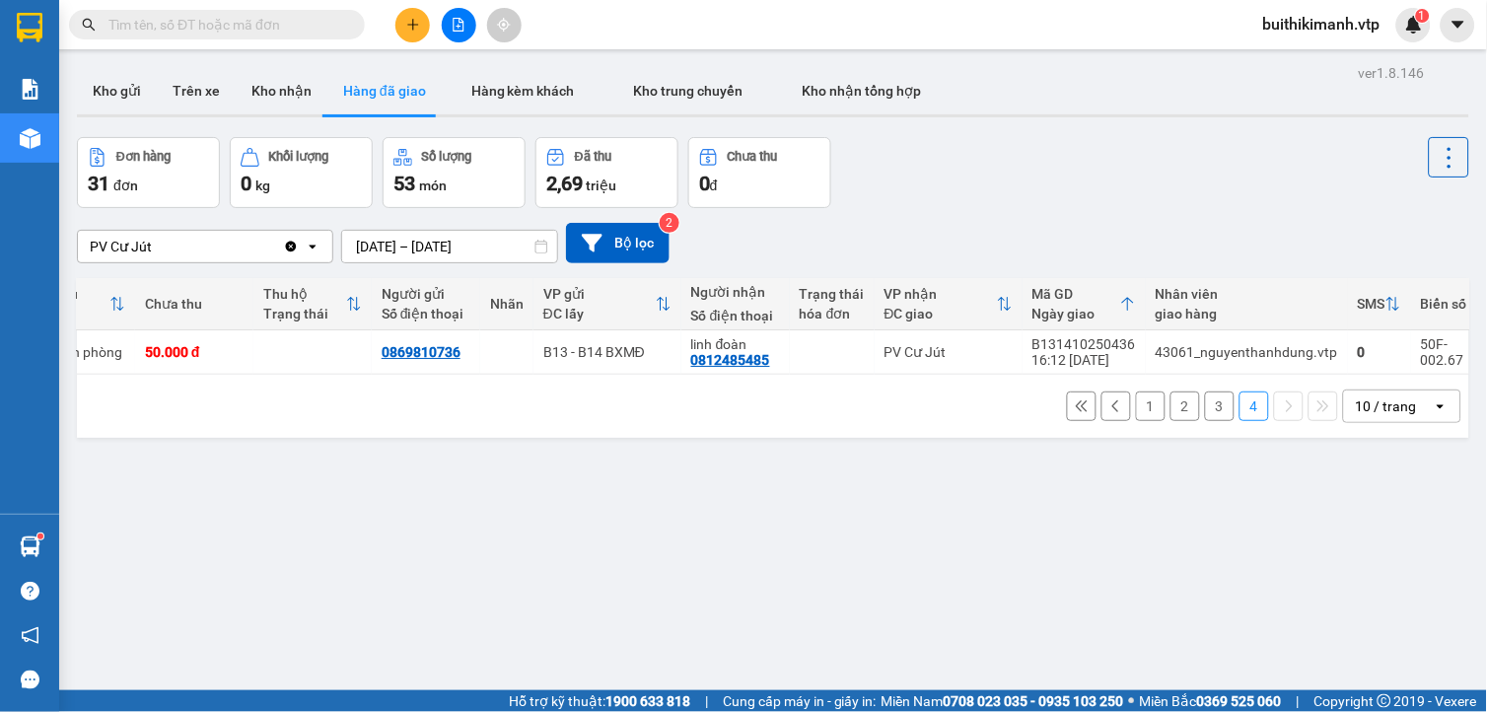
click at [430, 241] on input "[DATE] – [DATE]" at bounding box center [449, 247] width 215 height 32
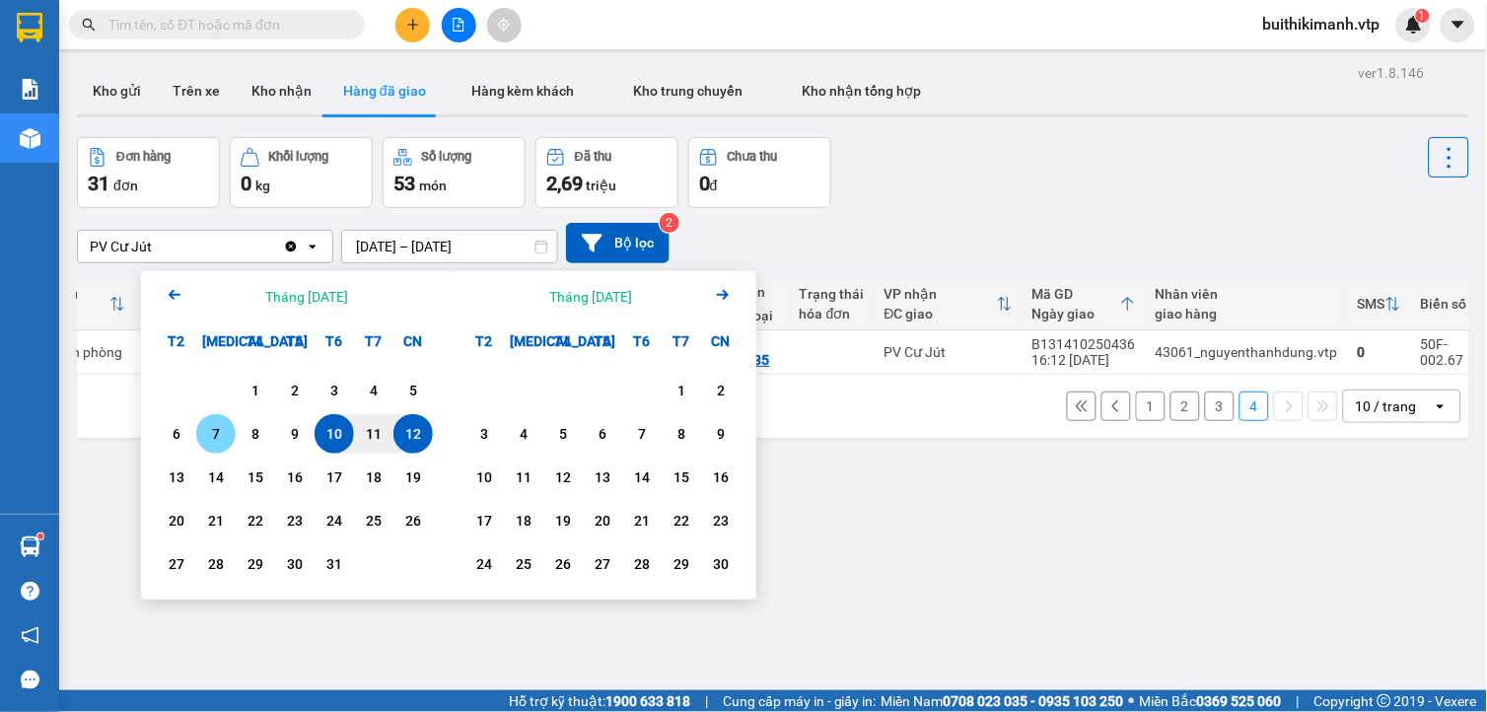
click at [204, 438] on div "7" at bounding box center [216, 434] width 28 height 24
click at [411, 437] on div "12" at bounding box center [413, 434] width 28 height 24
type input "[DATE] – [DATE]"
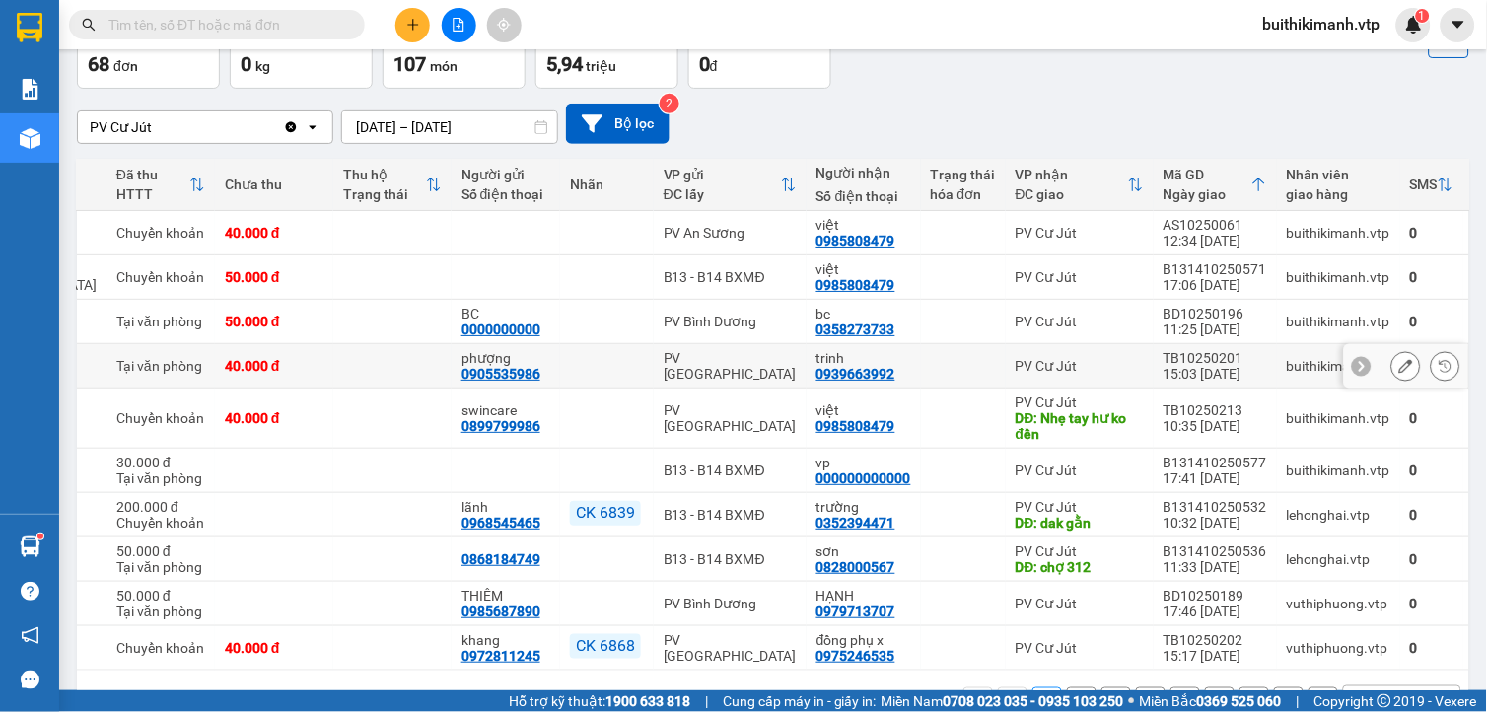
scroll to position [205, 0]
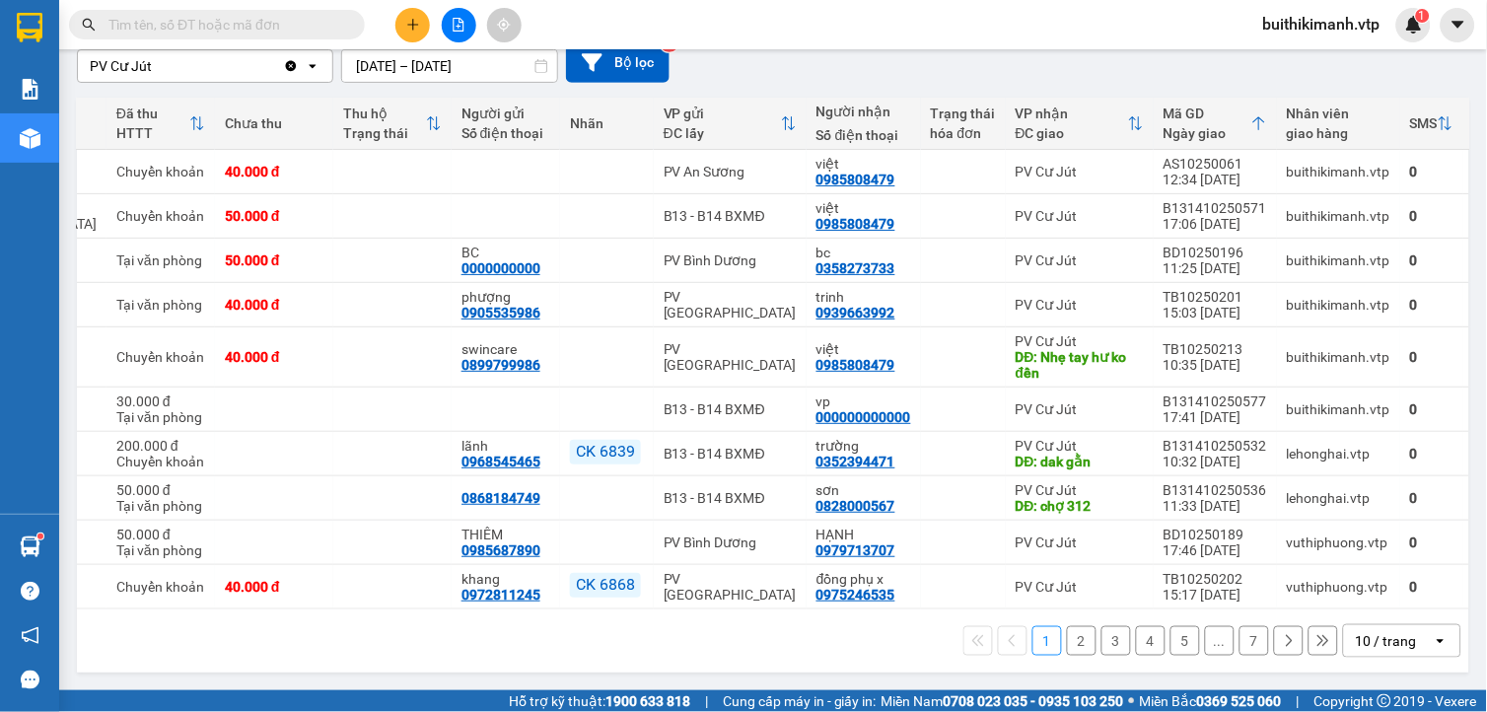
click at [1170, 636] on button "5" at bounding box center [1185, 641] width 30 height 30
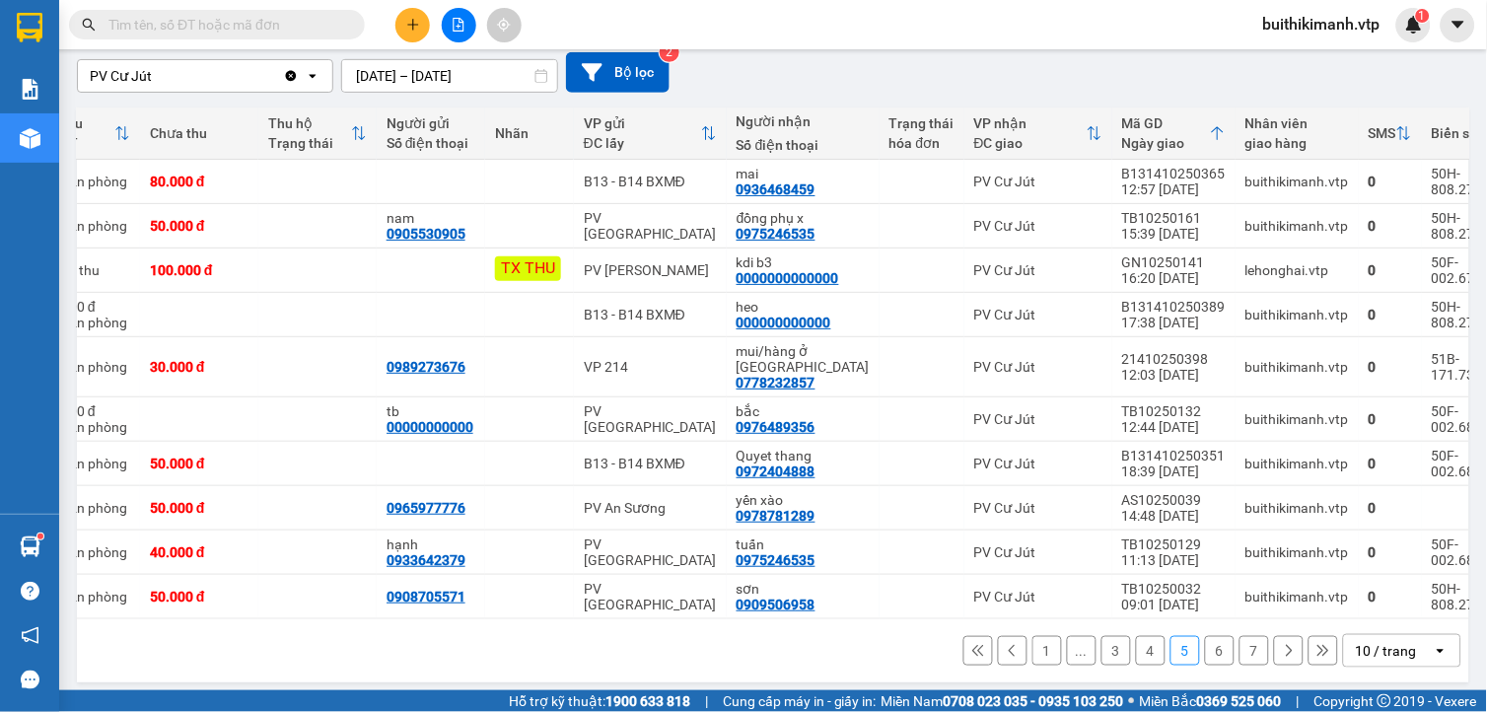
scroll to position [173, 0]
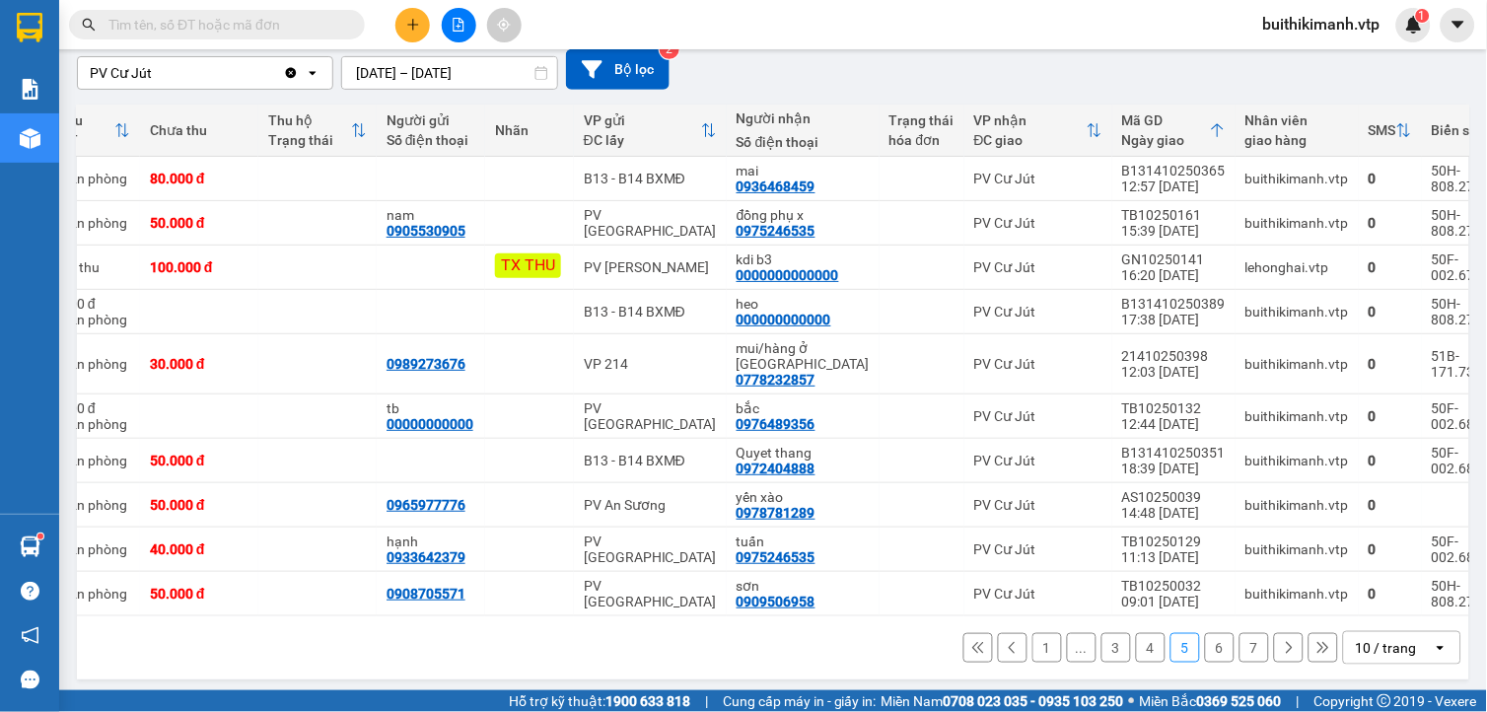
drag, startPoint x: 986, startPoint y: 613, endPoint x: 829, endPoint y: 627, distance: 157.3
click at [838, 629] on div "1 ... 3 4 5 6 7 10 / trang open" at bounding box center [773, 647] width 1392 height 63
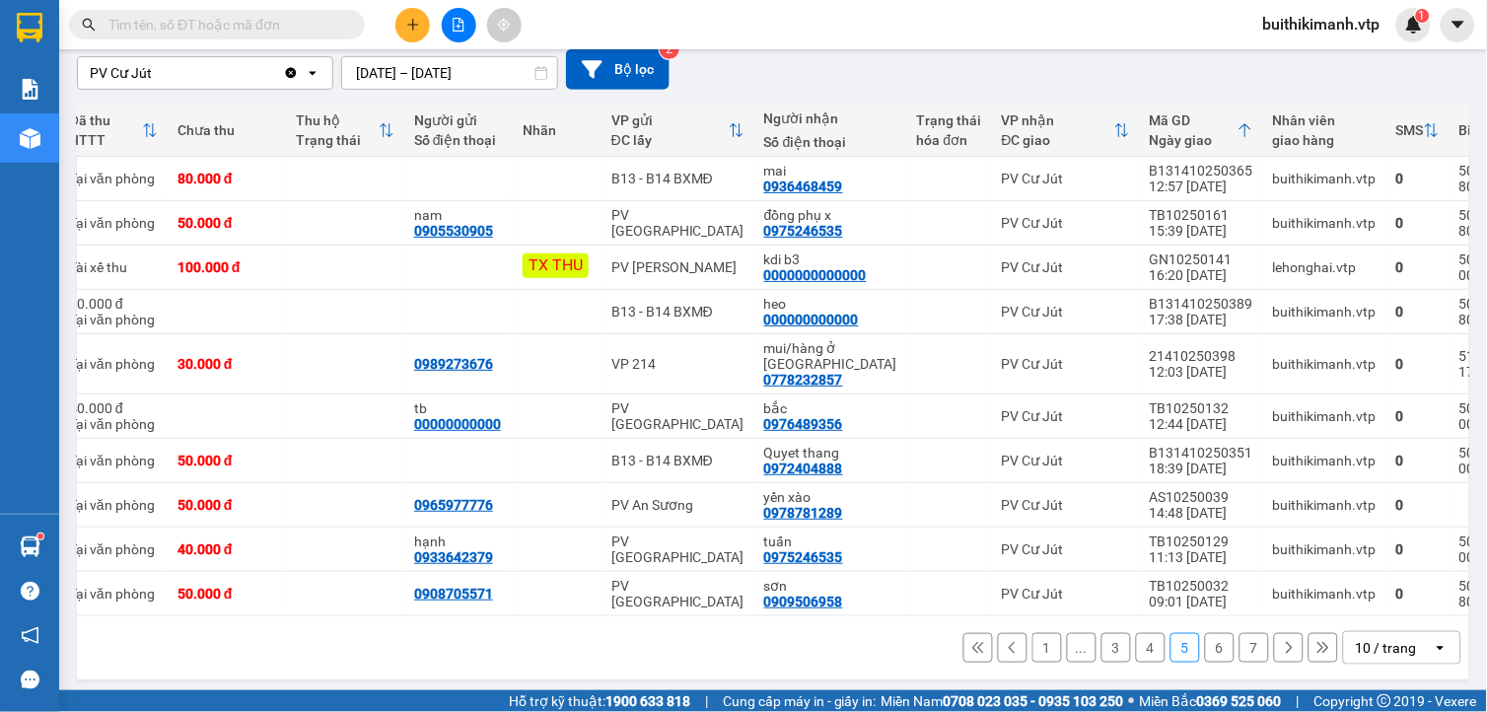
scroll to position [0, 250]
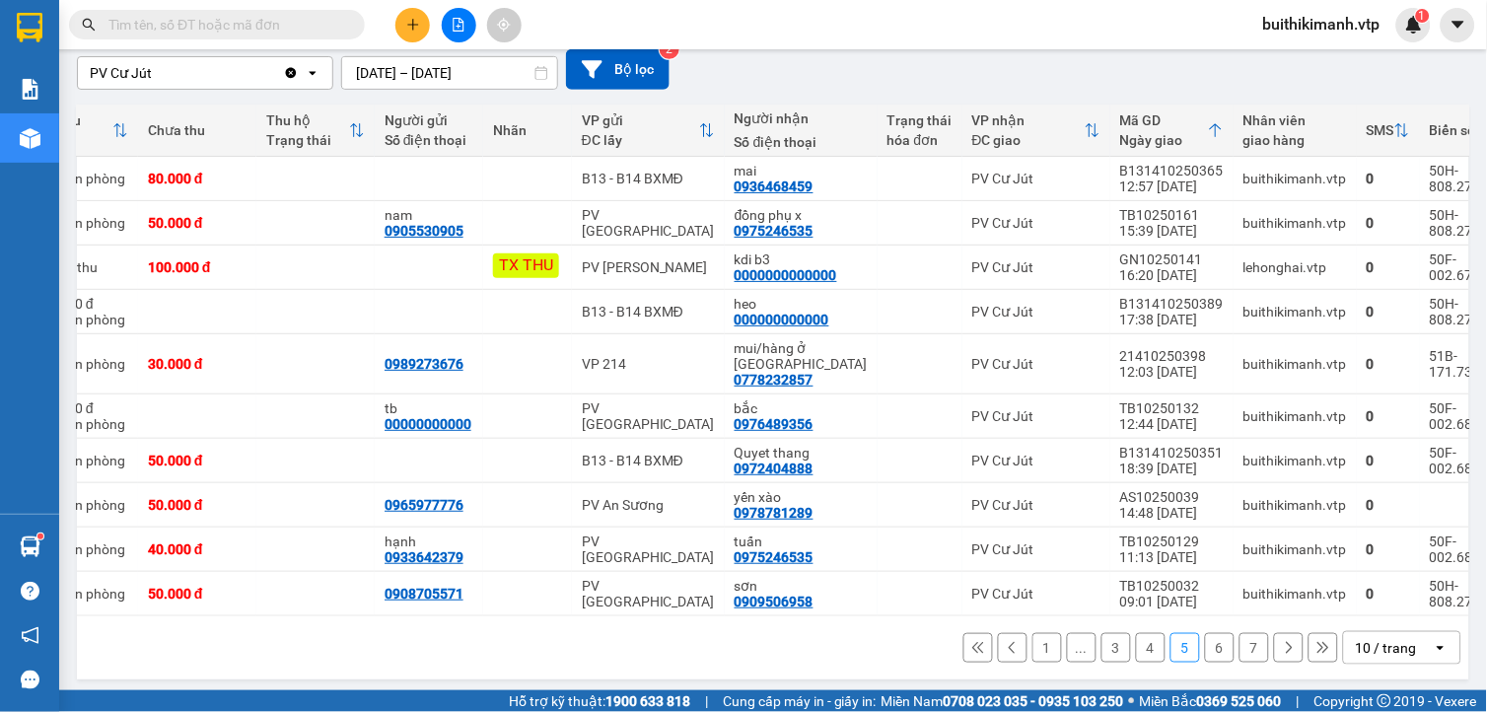
click at [1210, 644] on button "6" at bounding box center [1220, 648] width 30 height 30
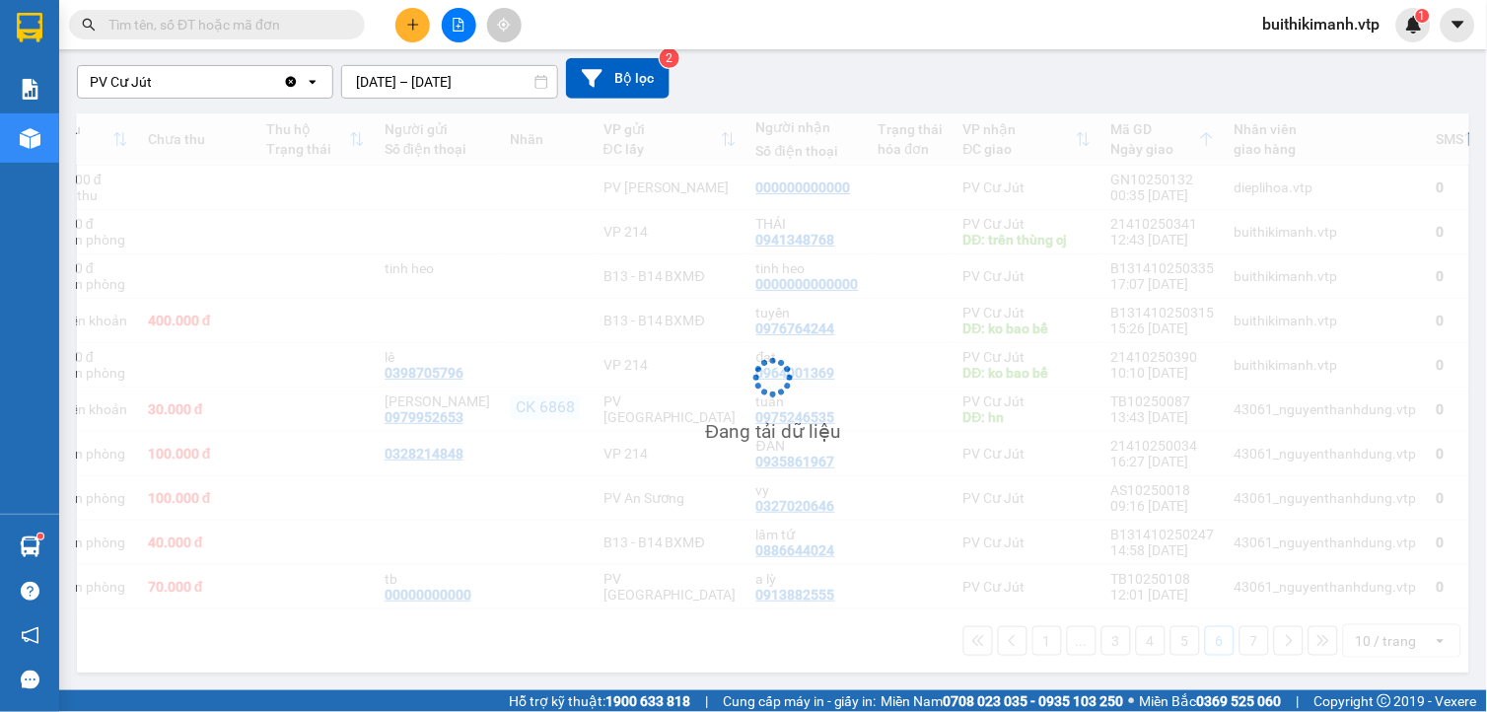
scroll to position [173, 0]
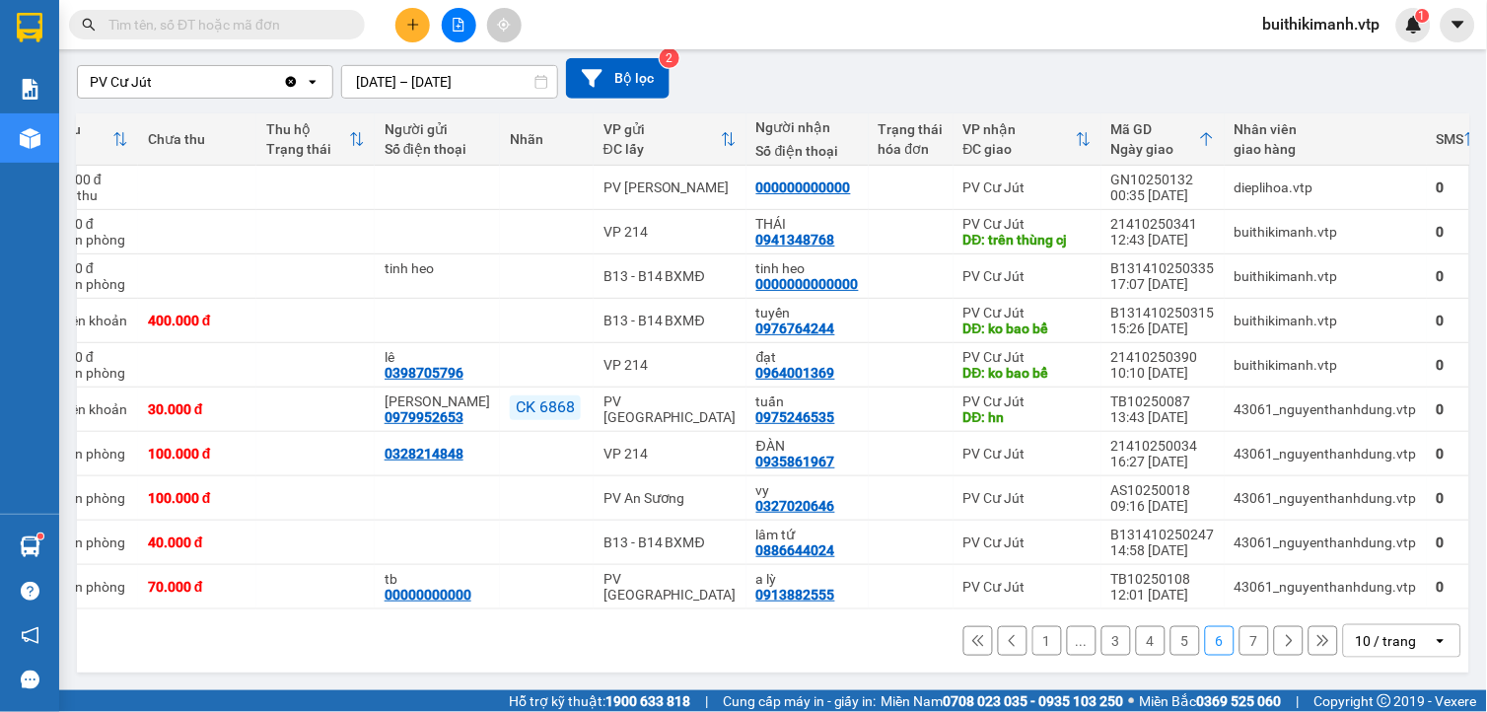
click at [1170, 645] on button "5" at bounding box center [1185, 641] width 30 height 30
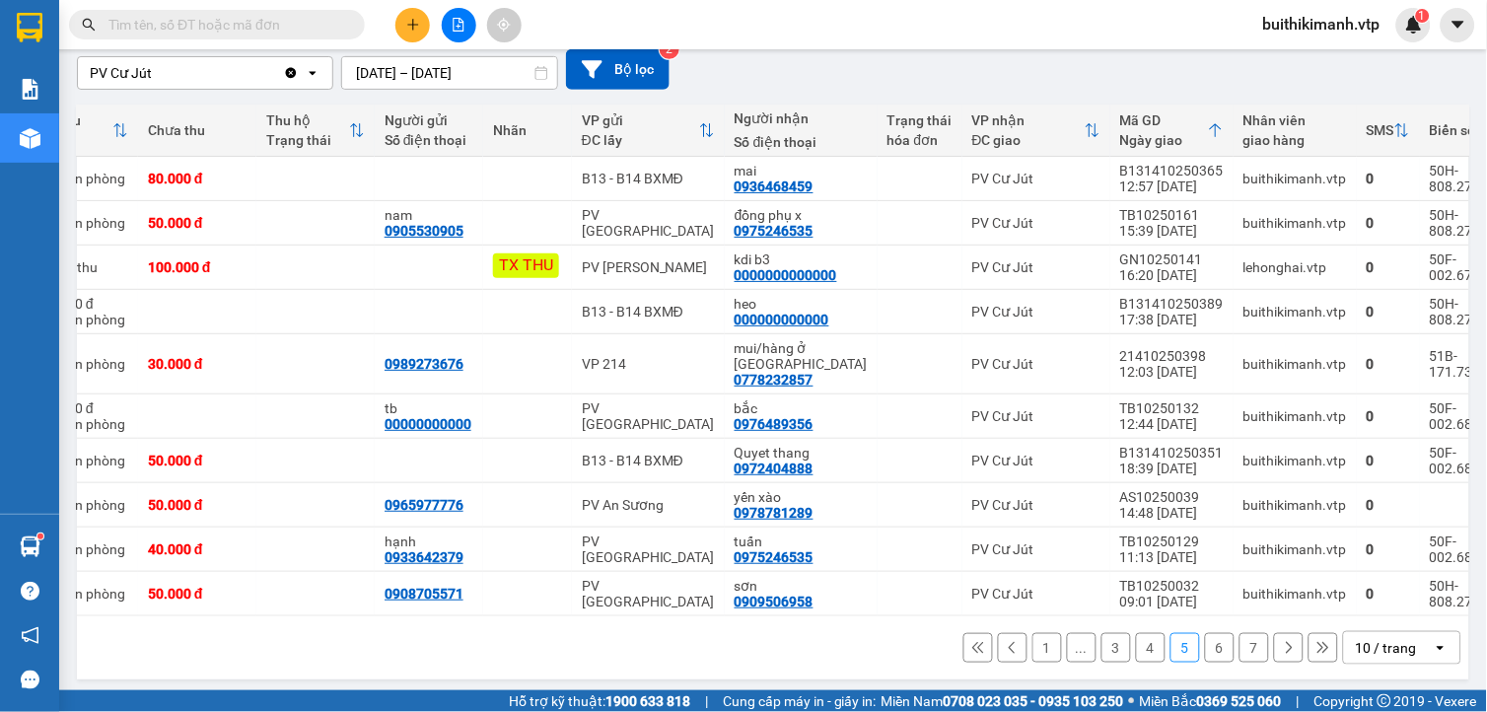
click at [1248, 645] on button "7" at bounding box center [1254, 648] width 30 height 30
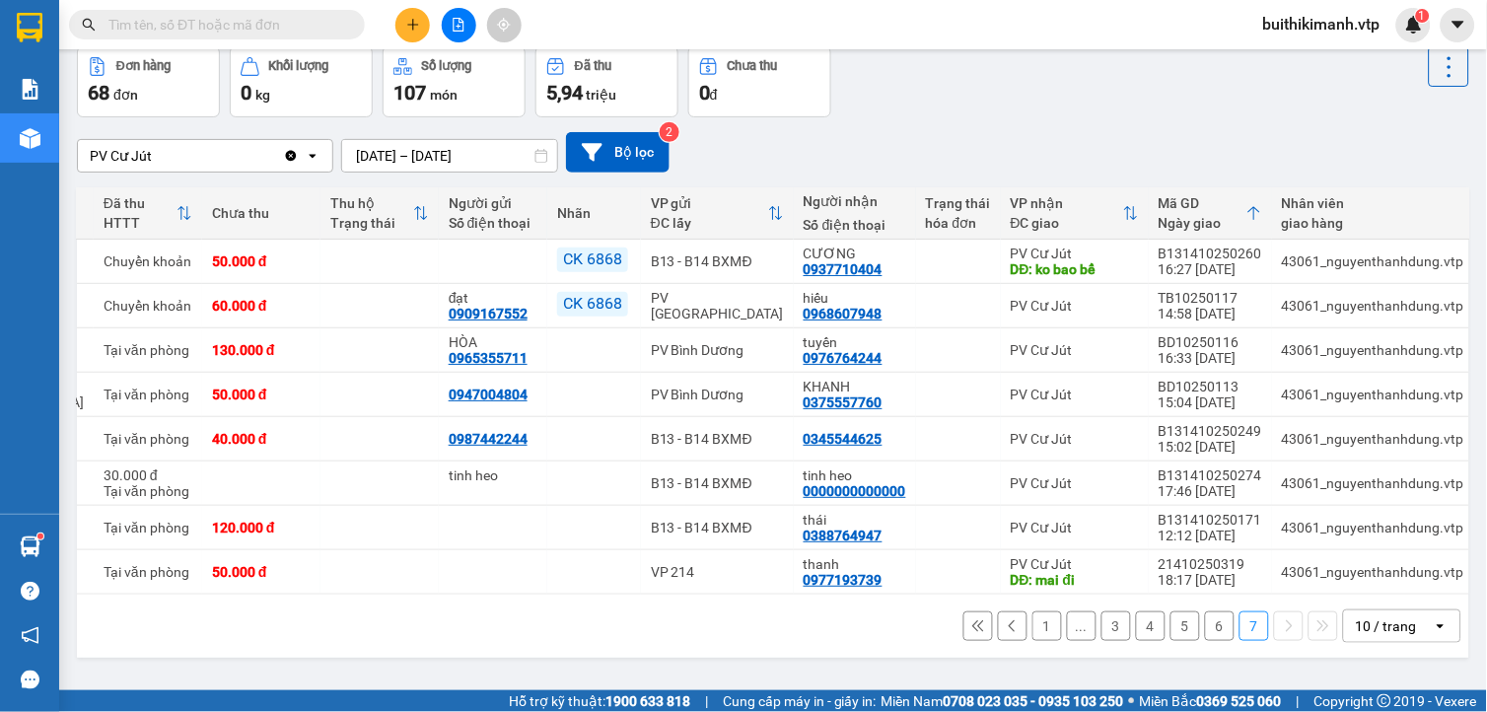
scroll to position [101, 0]
click at [1170, 641] on button "5" at bounding box center [1185, 626] width 30 height 30
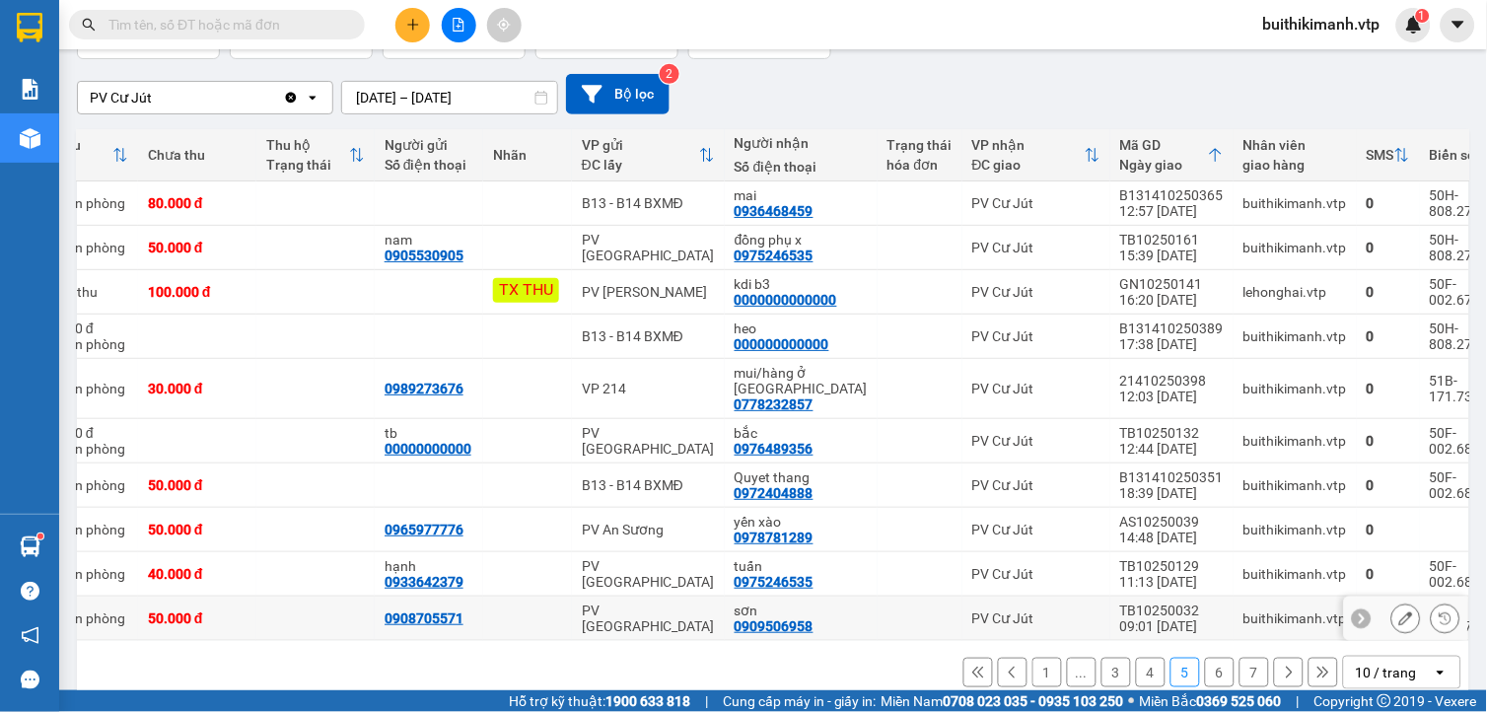
scroll to position [173, 0]
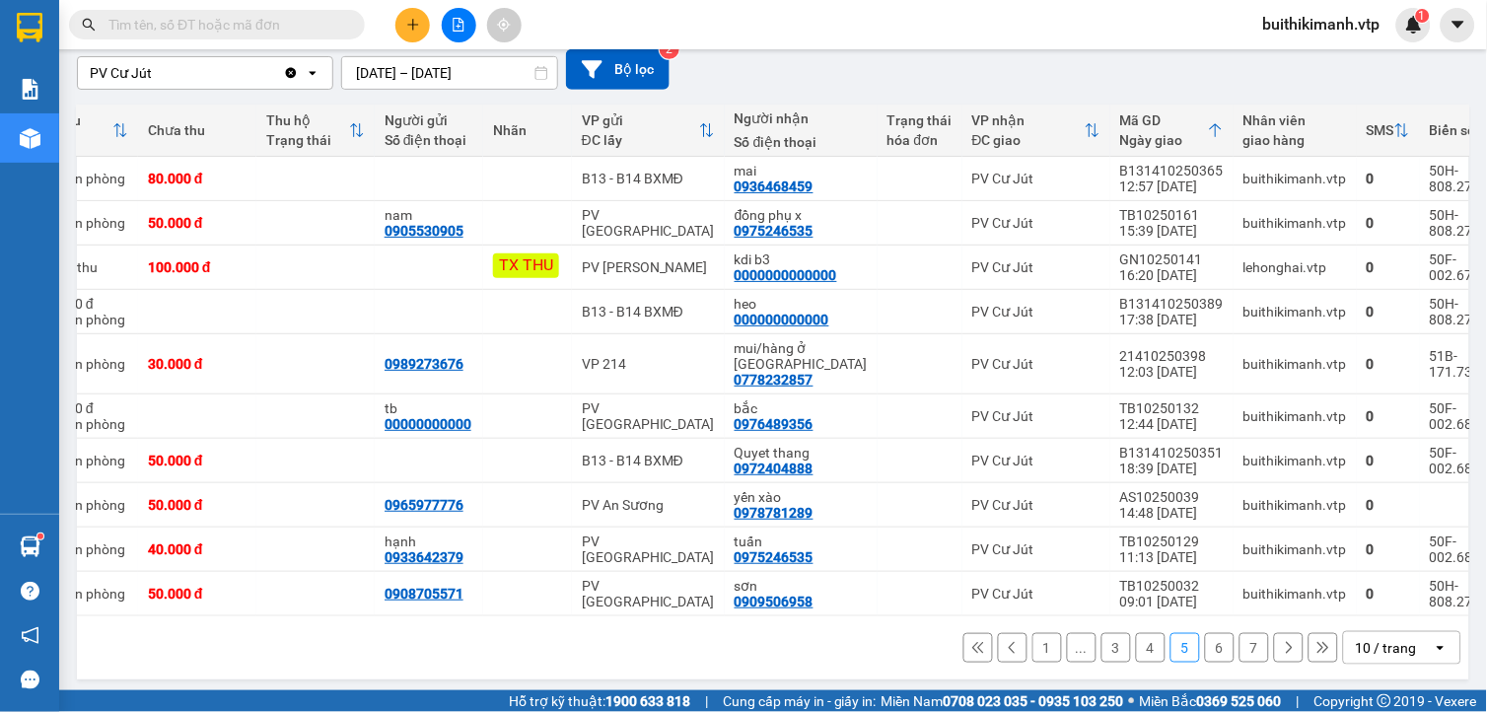
click at [1139, 645] on button "4" at bounding box center [1151, 648] width 30 height 30
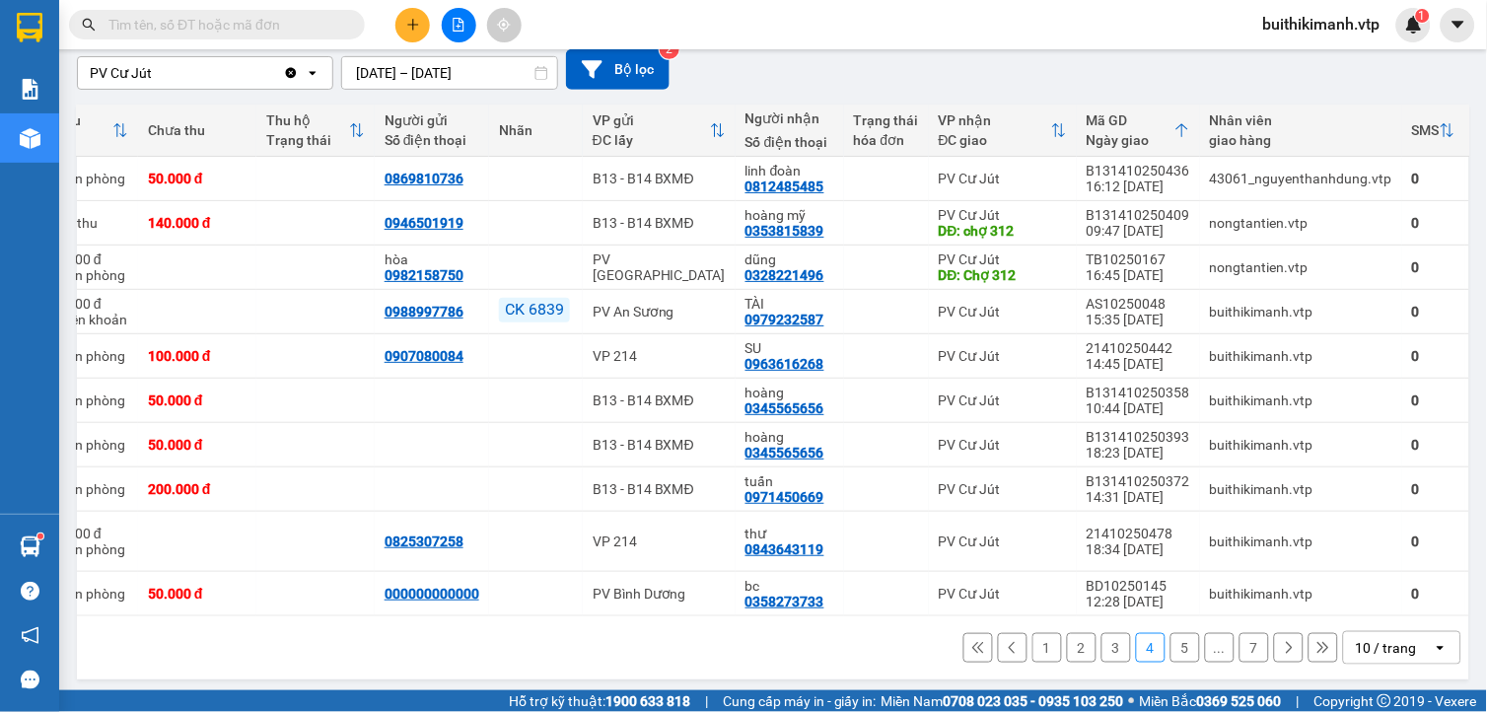
click at [1174, 656] on button "5" at bounding box center [1185, 648] width 30 height 30
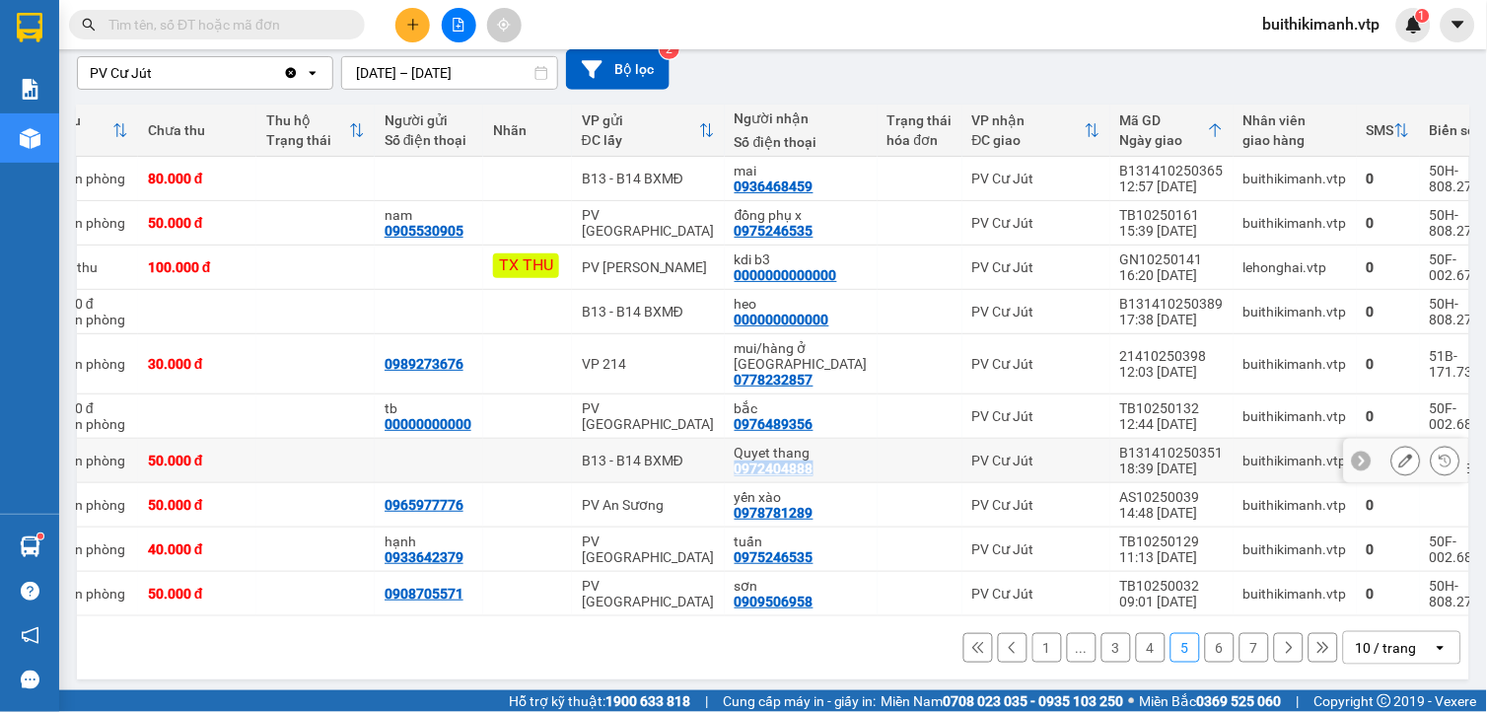
drag, startPoint x: 803, startPoint y: 457, endPoint x: 723, endPoint y: 464, distance: 81.1
click at [725, 464] on td "Quyet thang 0972404888" at bounding box center [801, 461] width 153 height 44
checkbox input "true"
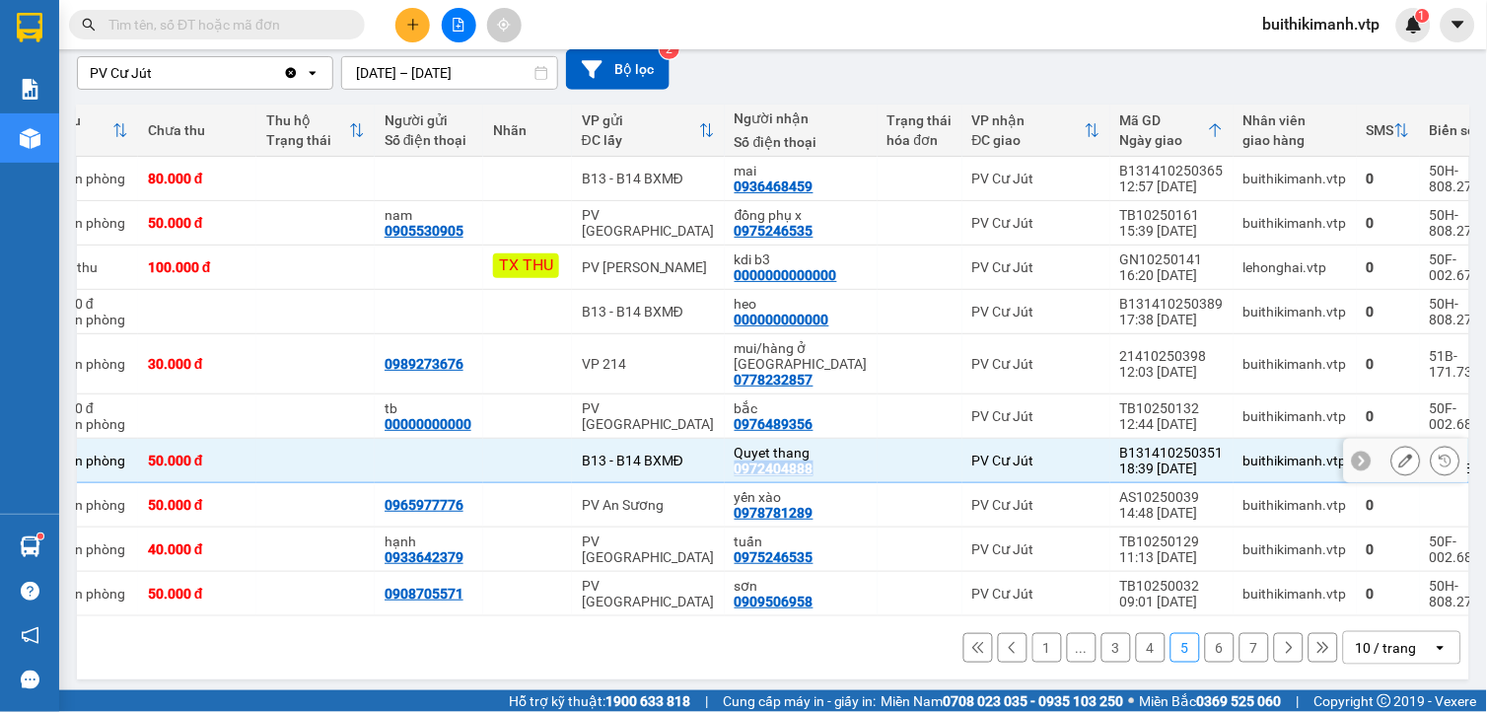
copy div "0972404888"
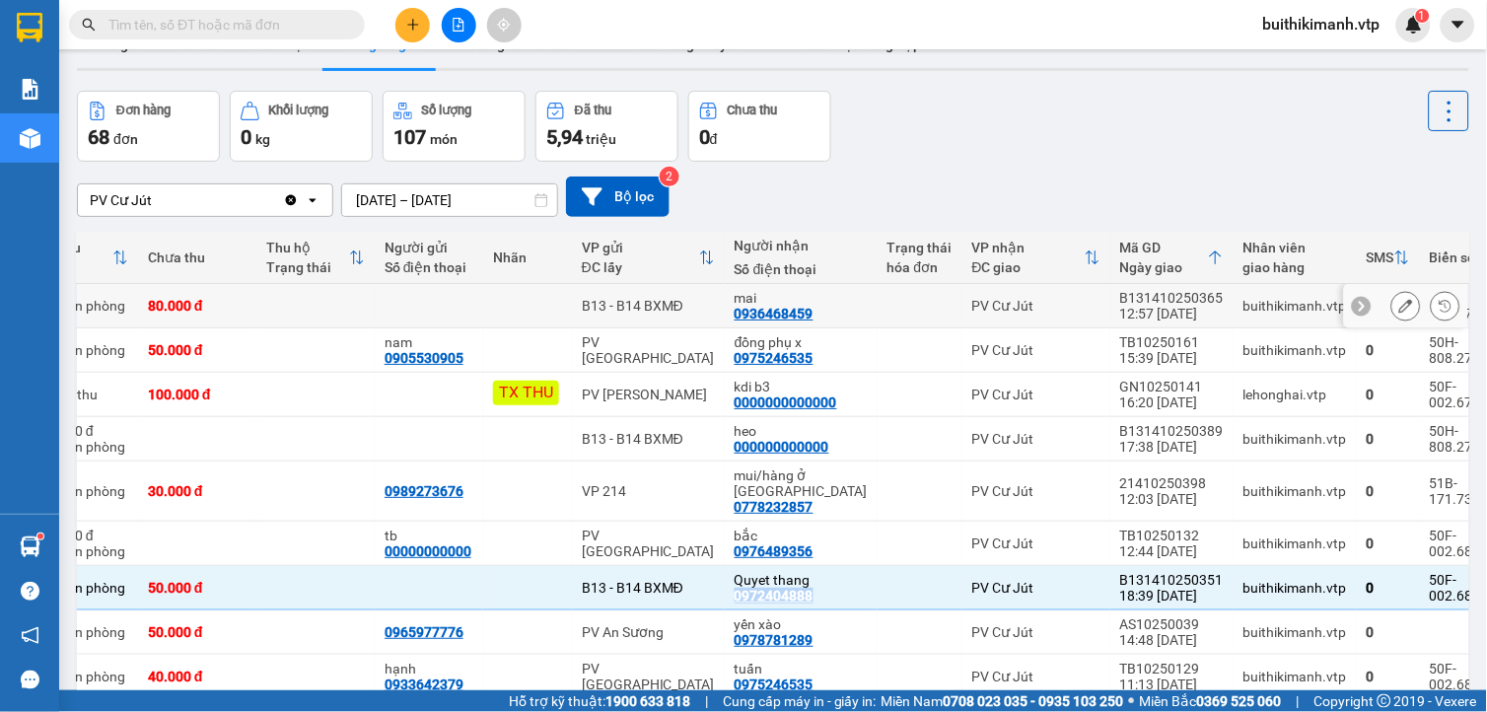
scroll to position [0, 0]
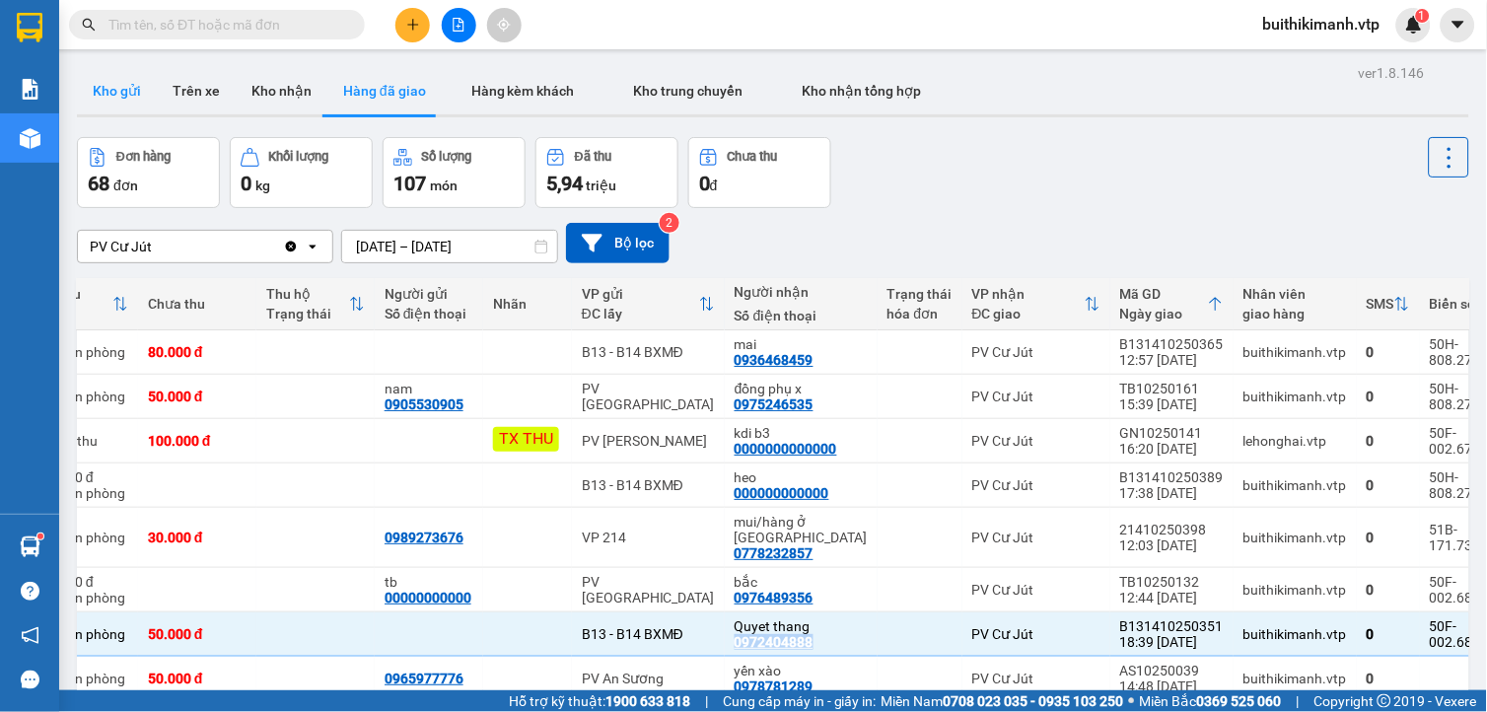
click at [106, 91] on button "Kho gửi" at bounding box center [117, 90] width 80 height 47
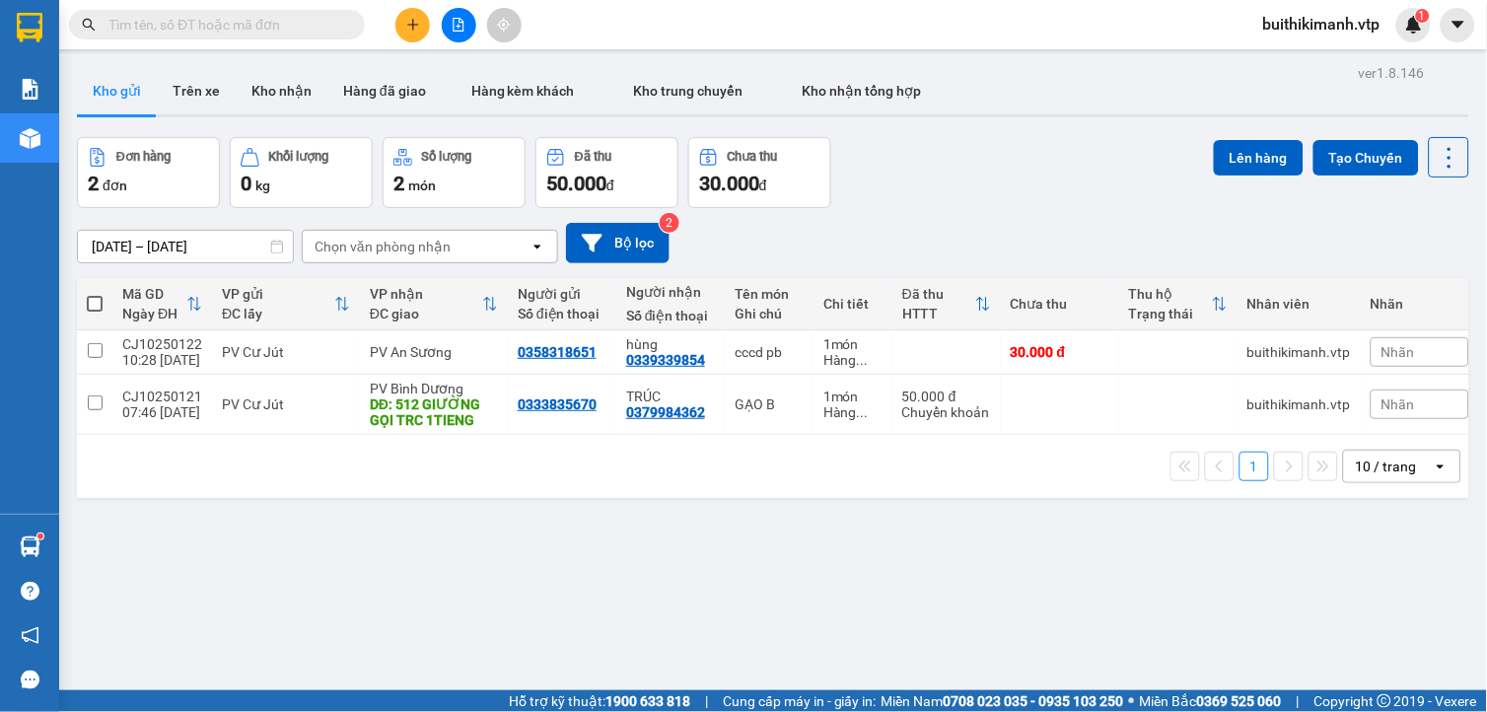
click at [212, 14] on input "text" at bounding box center [224, 25] width 233 height 22
paste input "0972404888"
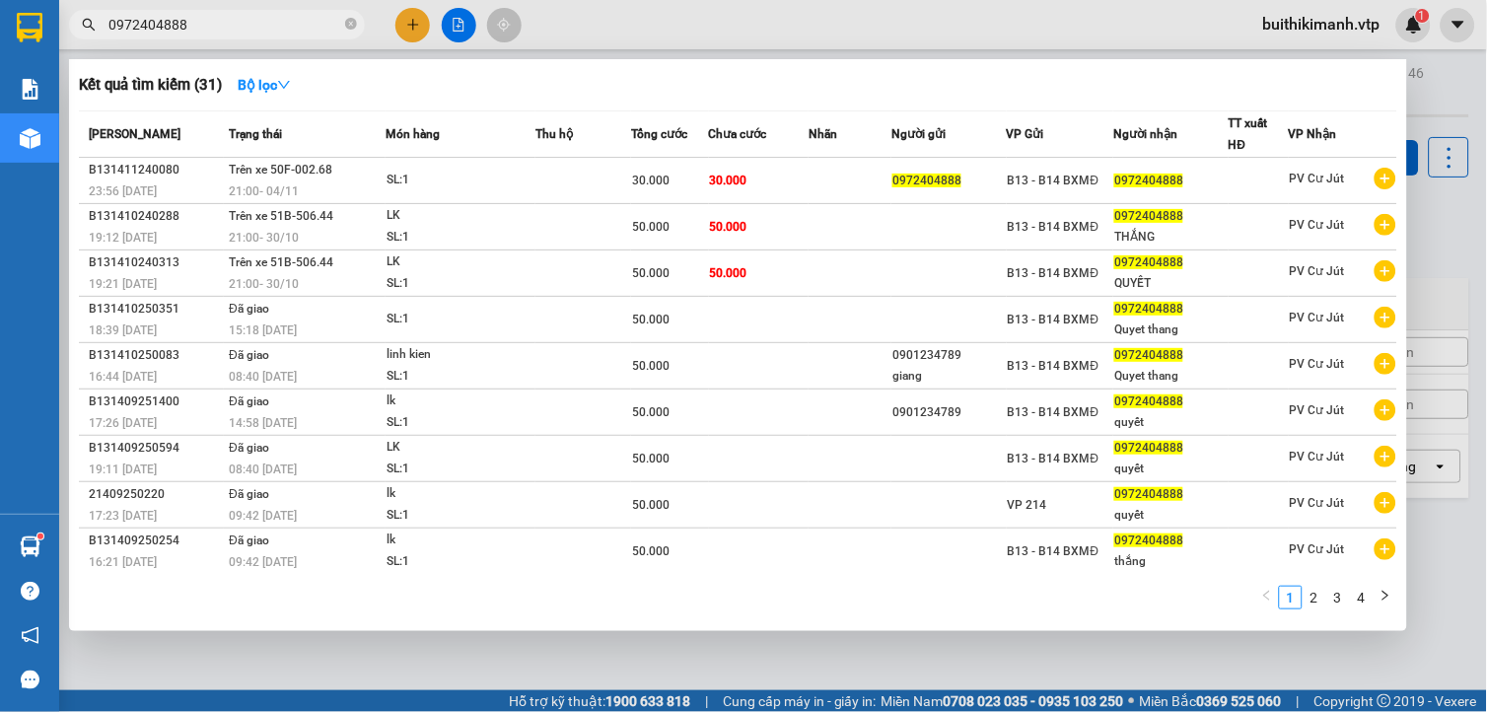
type input "0972404888"
click at [1065, 665] on div at bounding box center [743, 356] width 1487 height 712
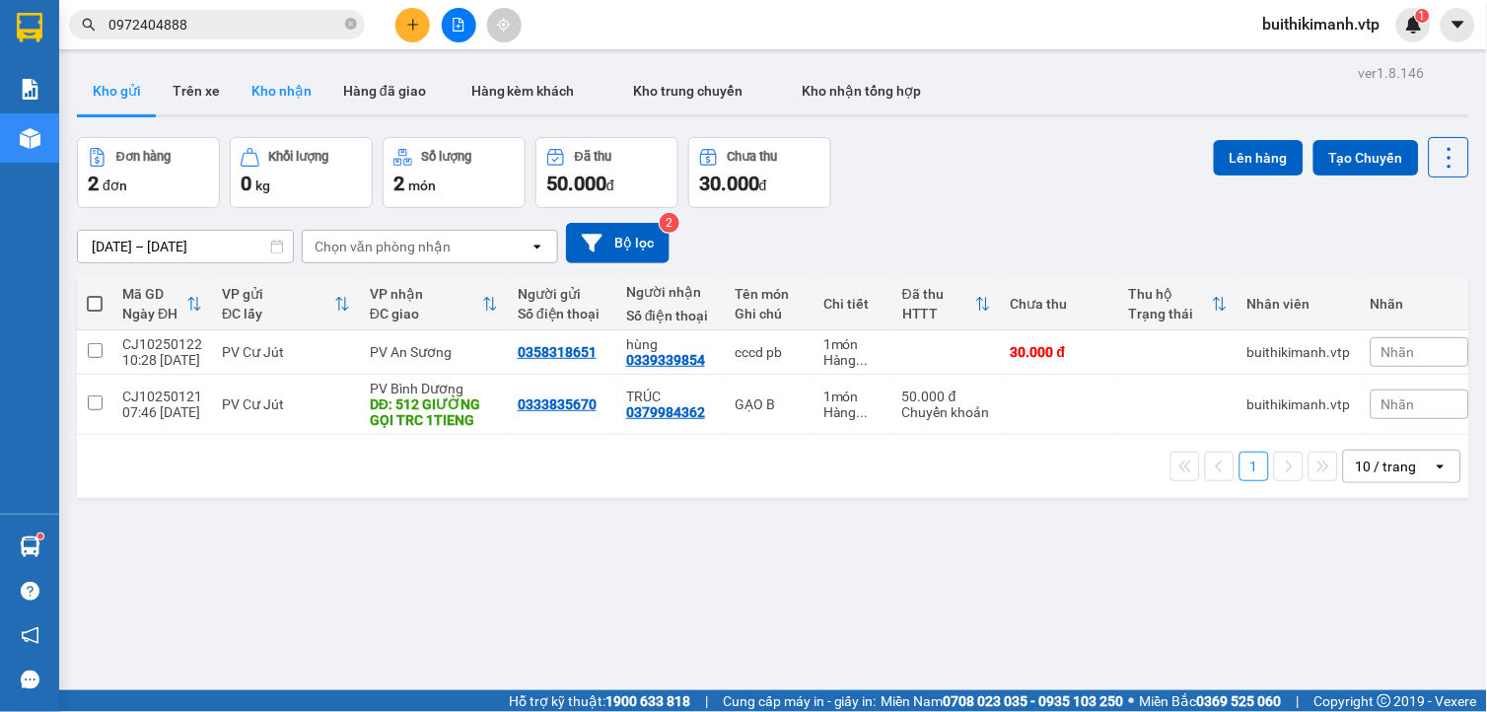
click at [276, 95] on button "Kho nhận" at bounding box center [282, 90] width 92 height 47
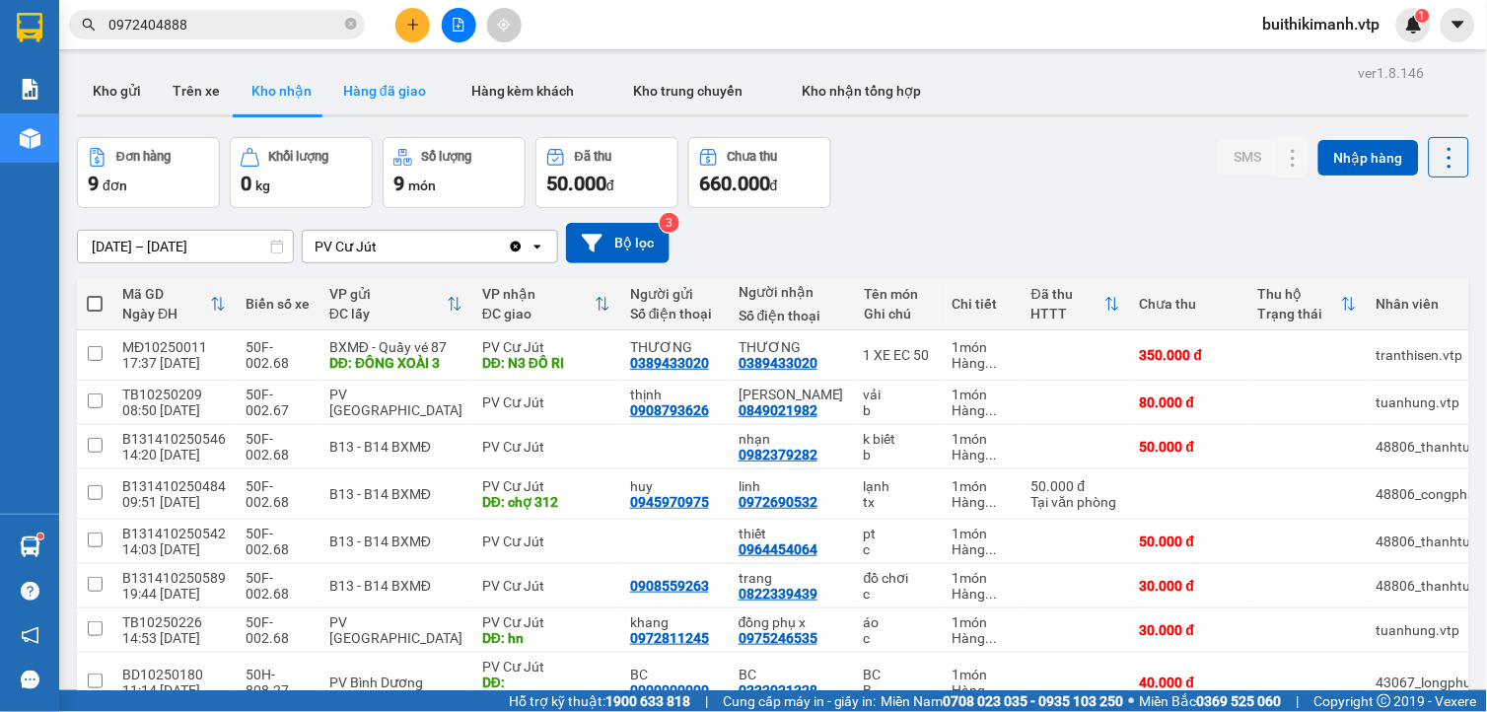
click at [408, 101] on button "Hàng đã giao" at bounding box center [384, 90] width 114 height 47
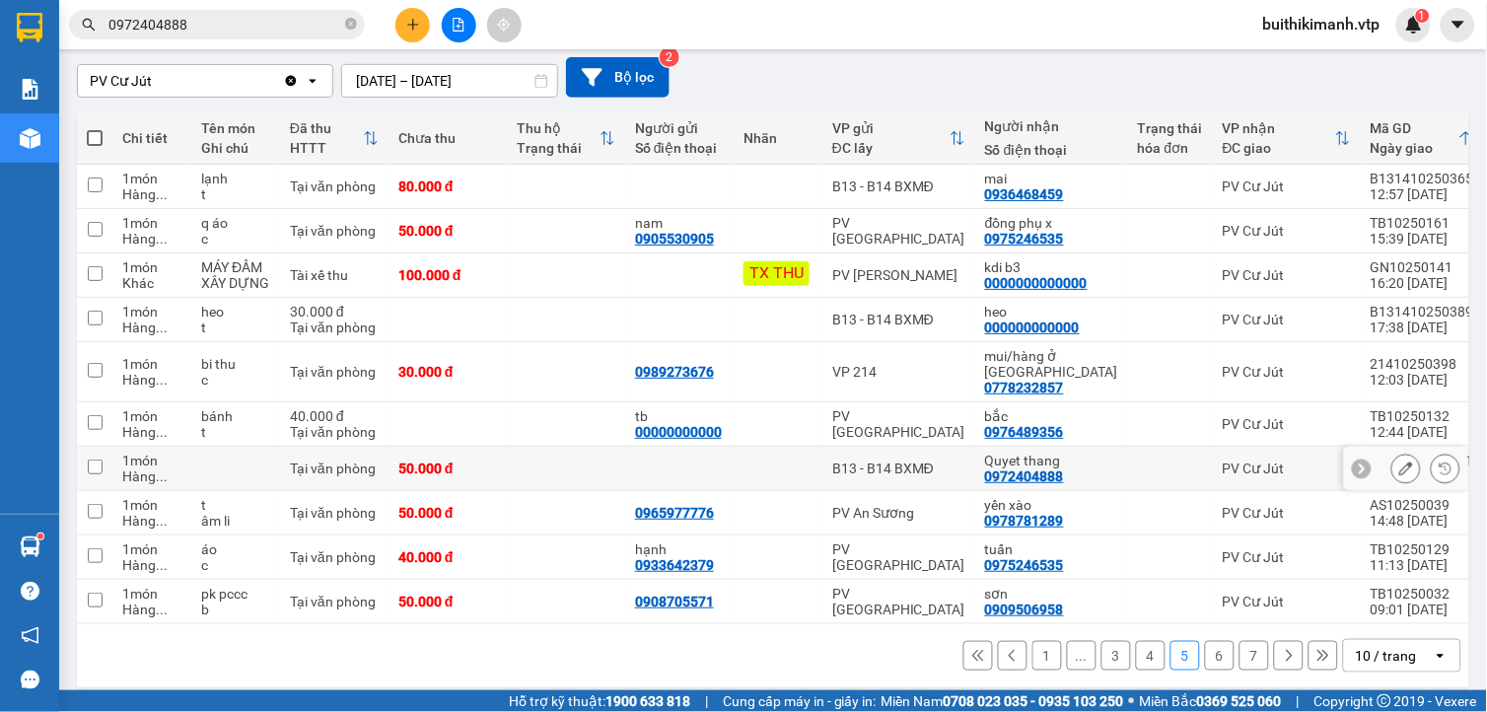
scroll to position [173, 0]
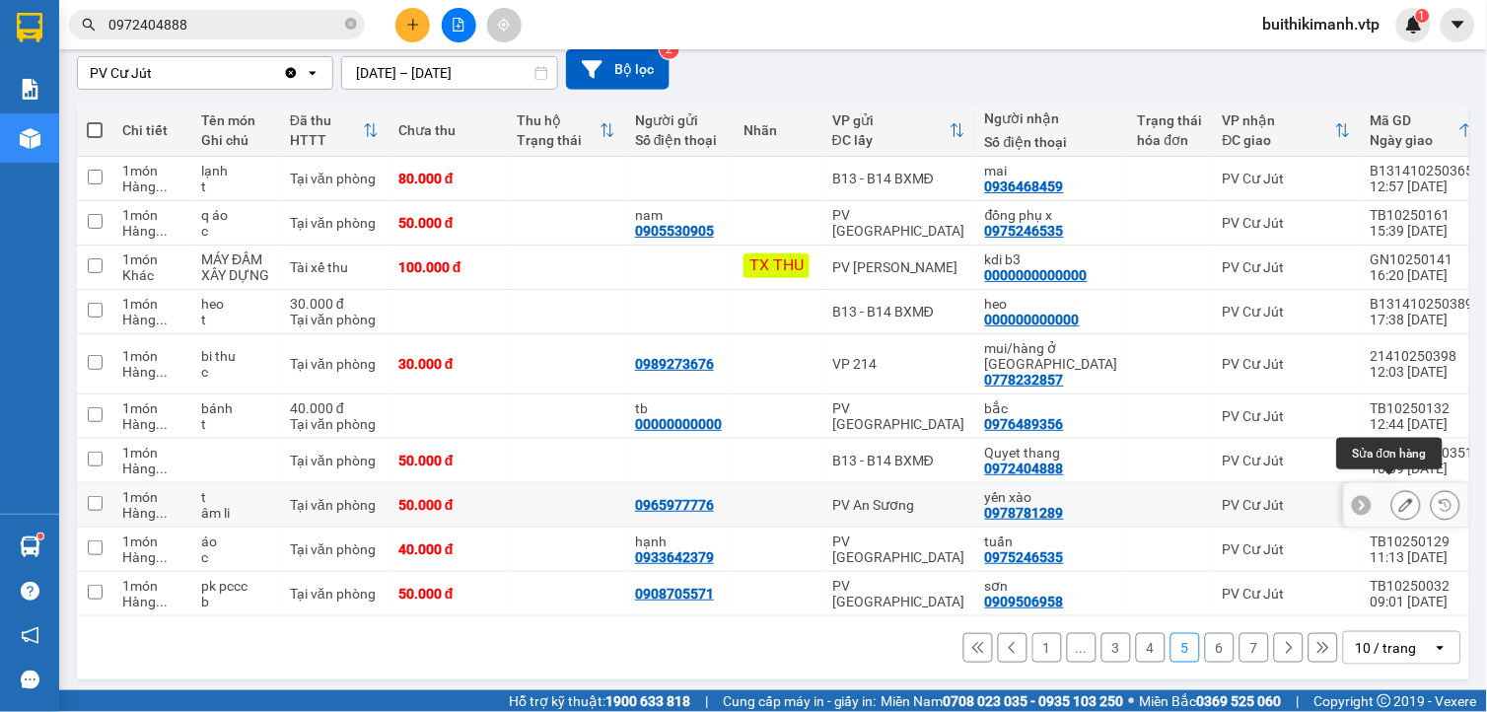
click at [1397, 496] on button at bounding box center [1406, 505] width 28 height 35
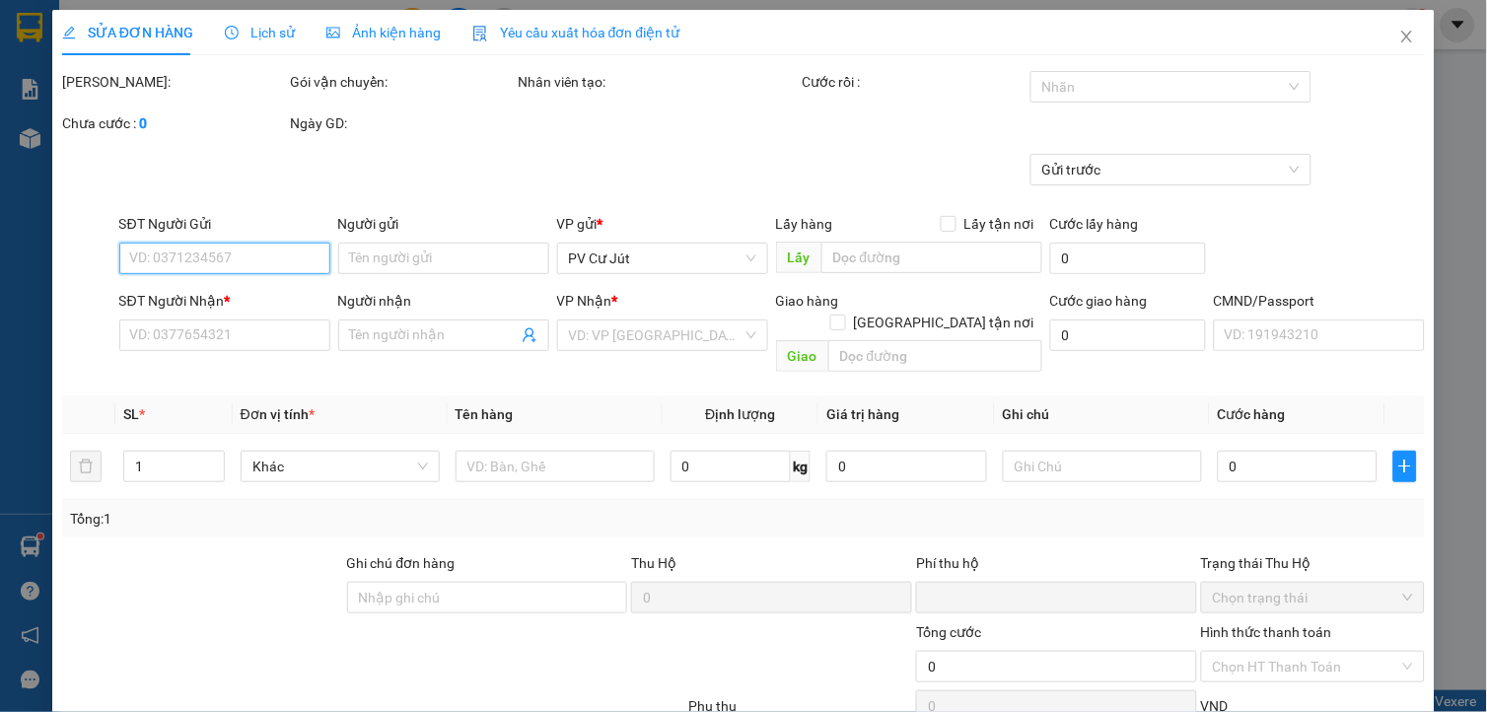
type input "0965977776"
type input "0978781289"
type input "yến xào"
type input "0"
type input "50.000"
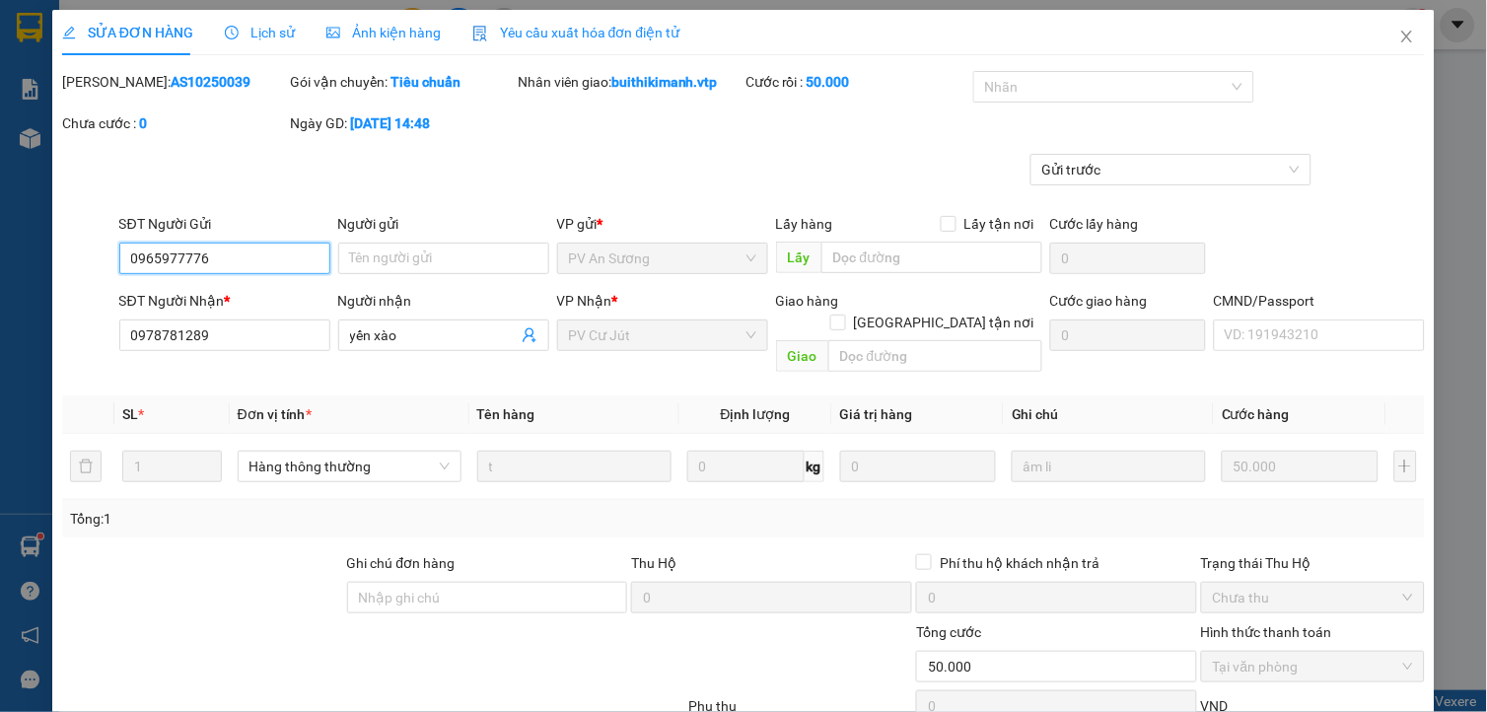
type input "2.500"
click at [1388, 49] on span "Close" at bounding box center [1406, 37] width 55 height 55
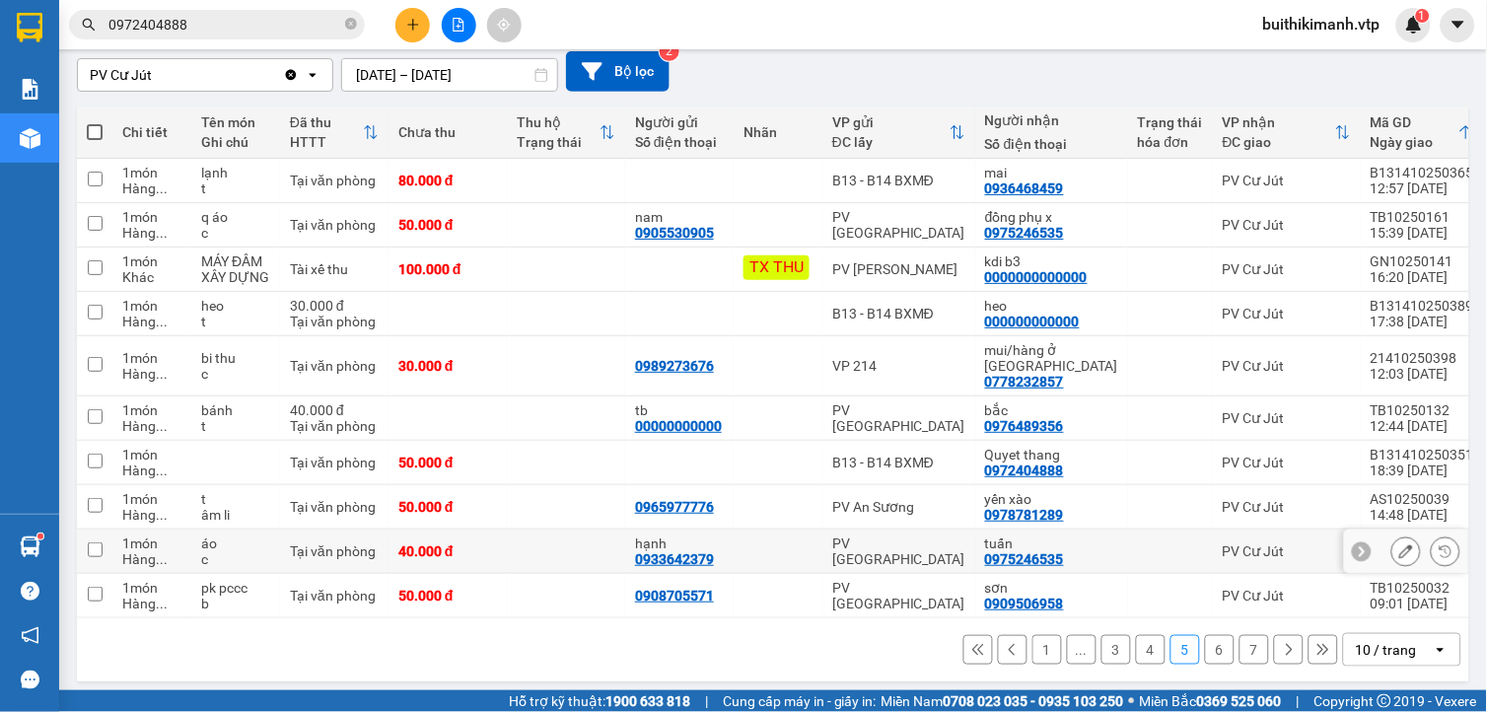
scroll to position [173, 0]
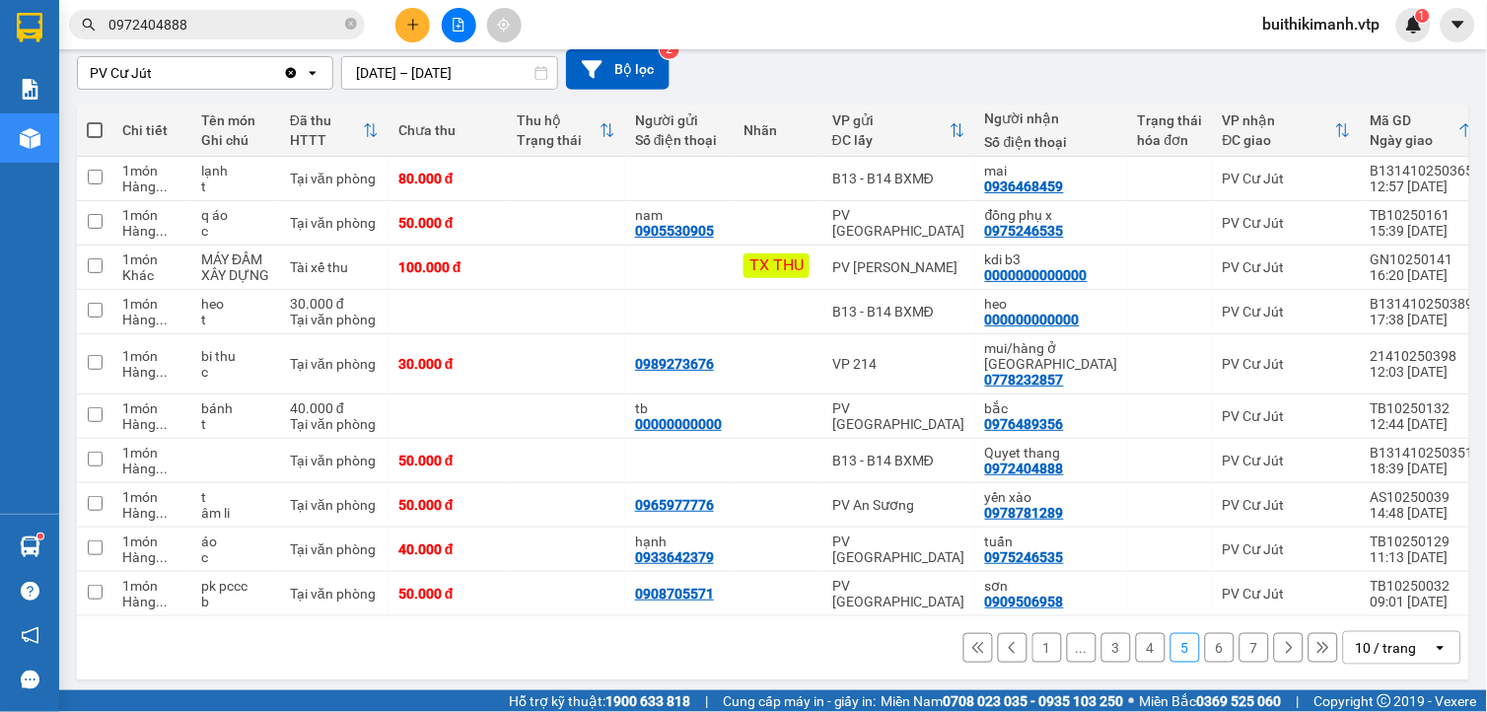
click at [1211, 649] on button "6" at bounding box center [1220, 648] width 30 height 30
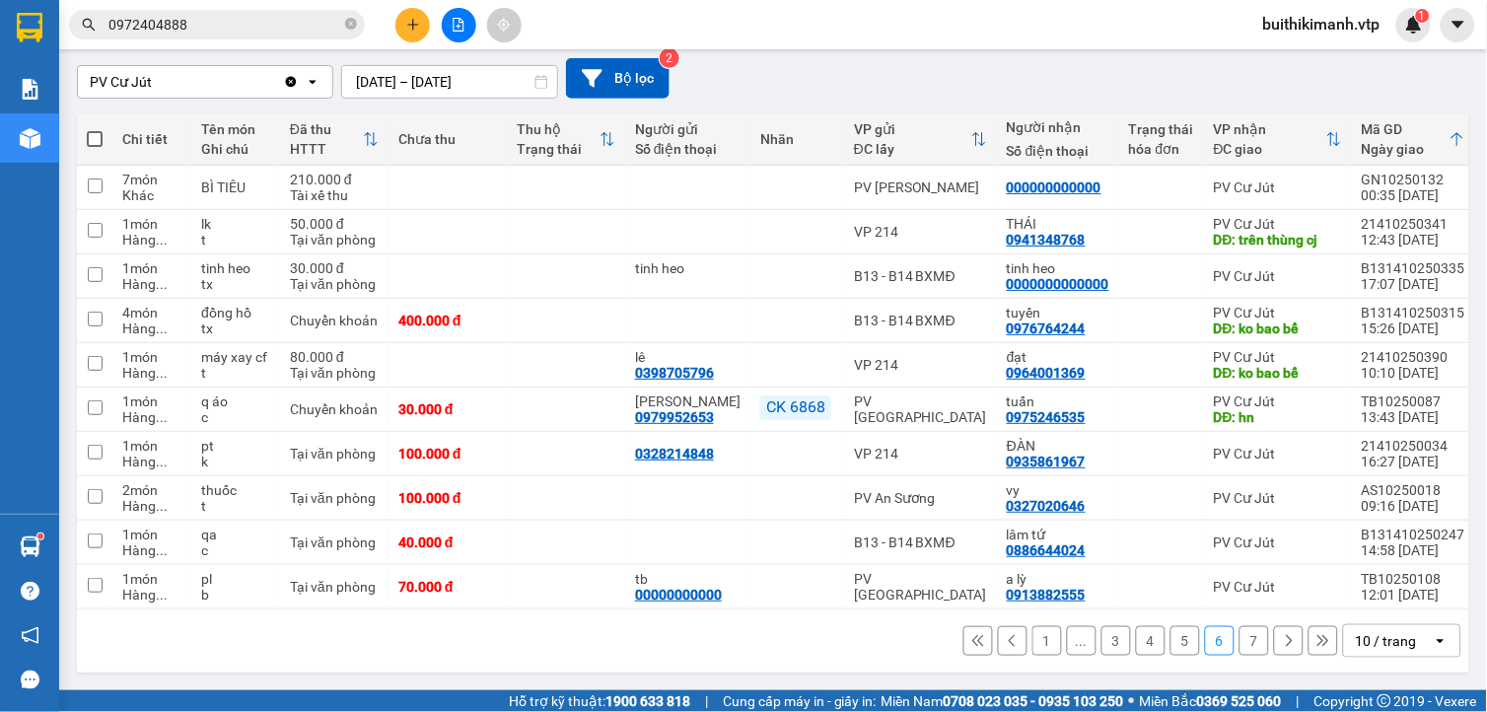
click at [1239, 642] on button "7" at bounding box center [1254, 641] width 30 height 30
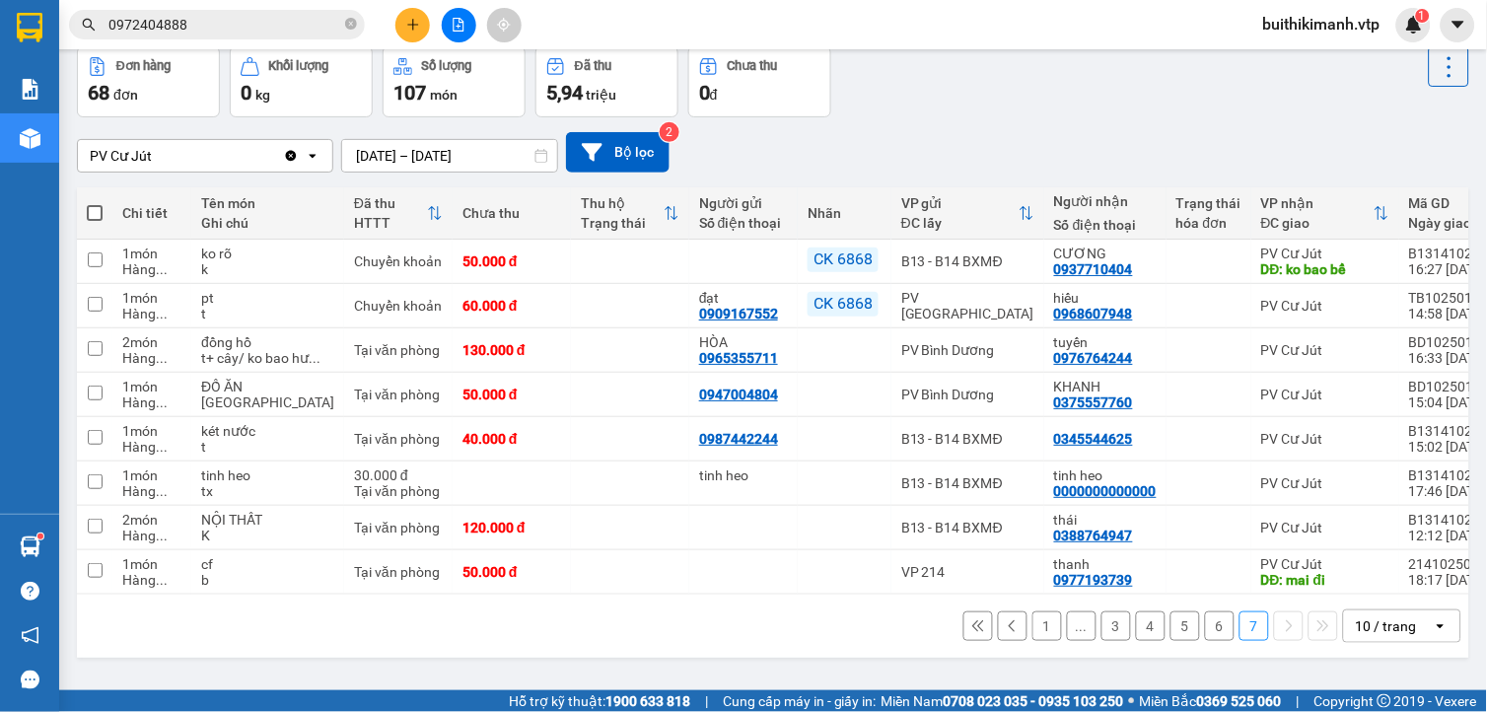
scroll to position [101, 0]
click at [1170, 641] on button "5" at bounding box center [1185, 626] width 30 height 30
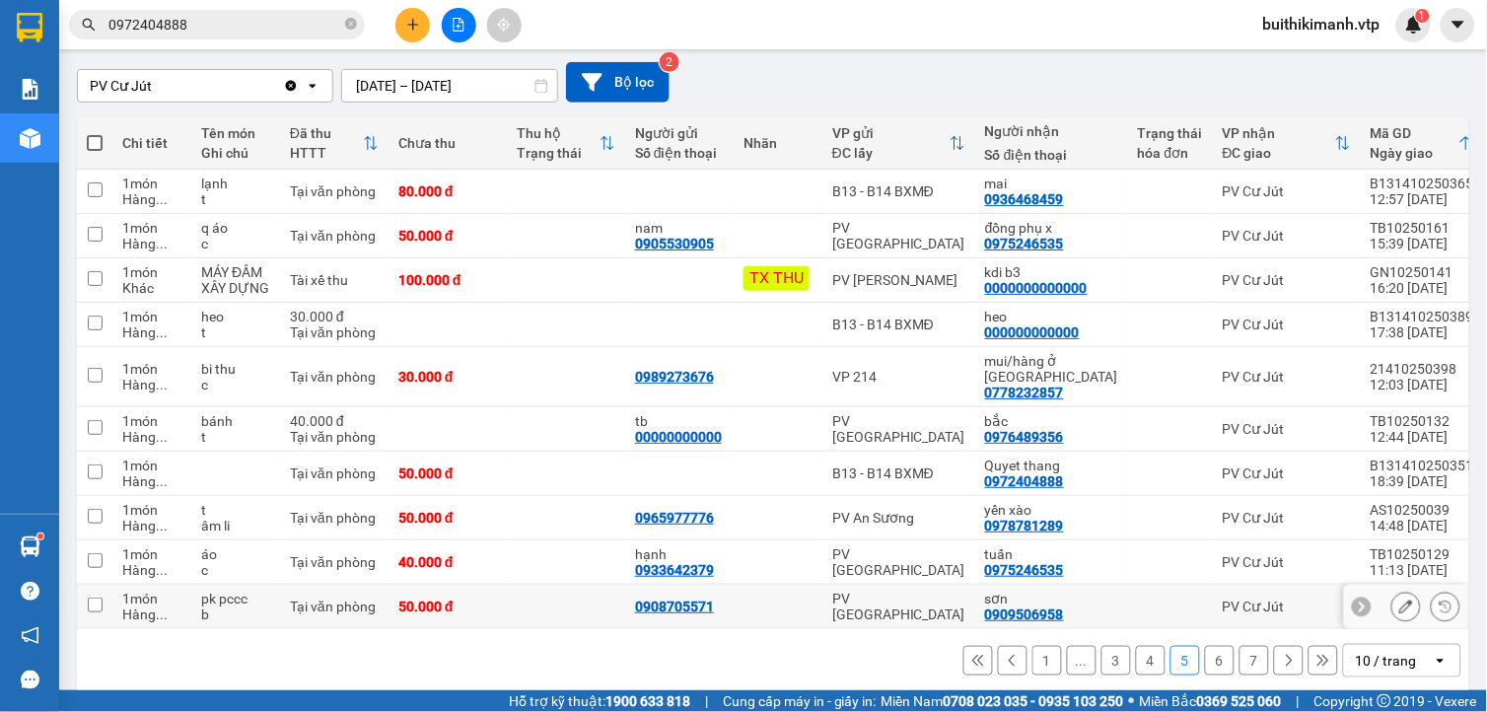
scroll to position [173, 0]
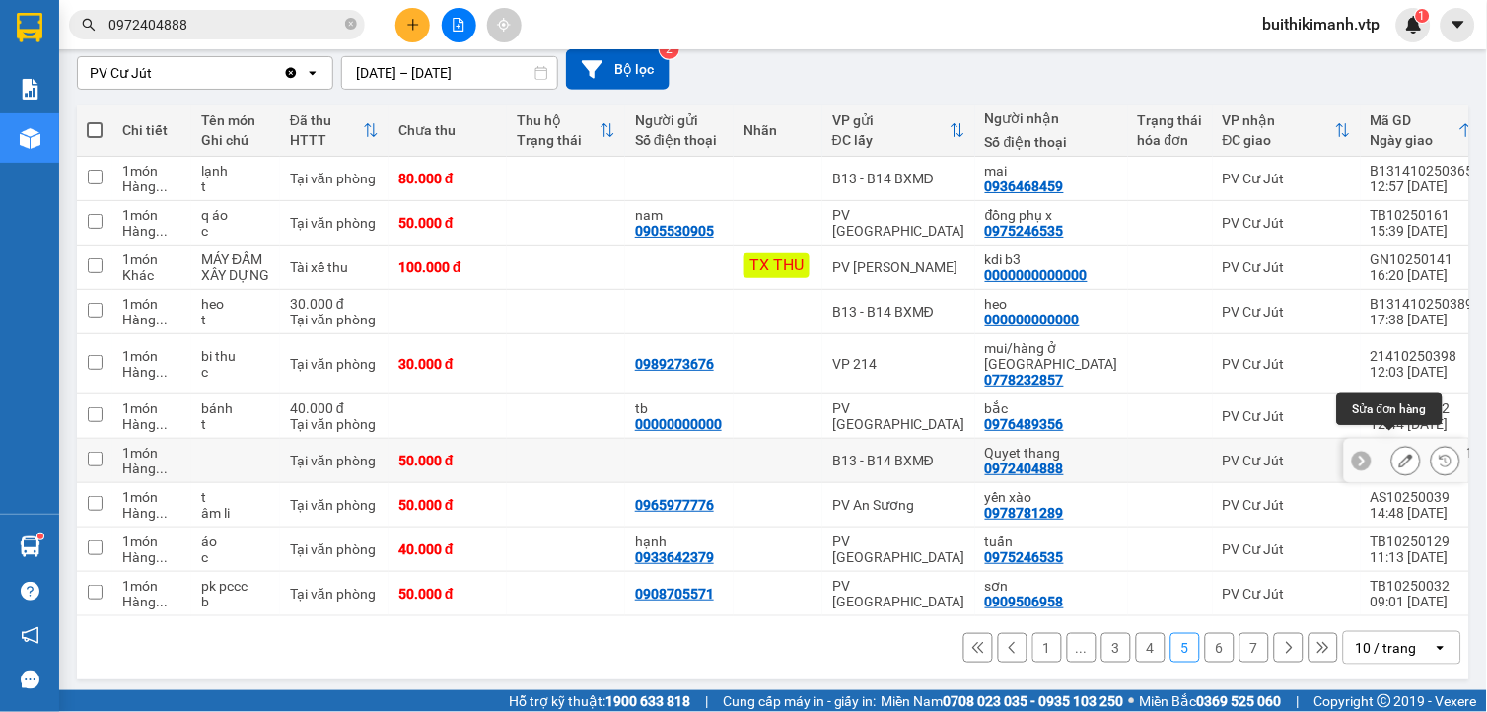
click at [1399, 453] on icon at bounding box center [1406, 460] width 14 height 14
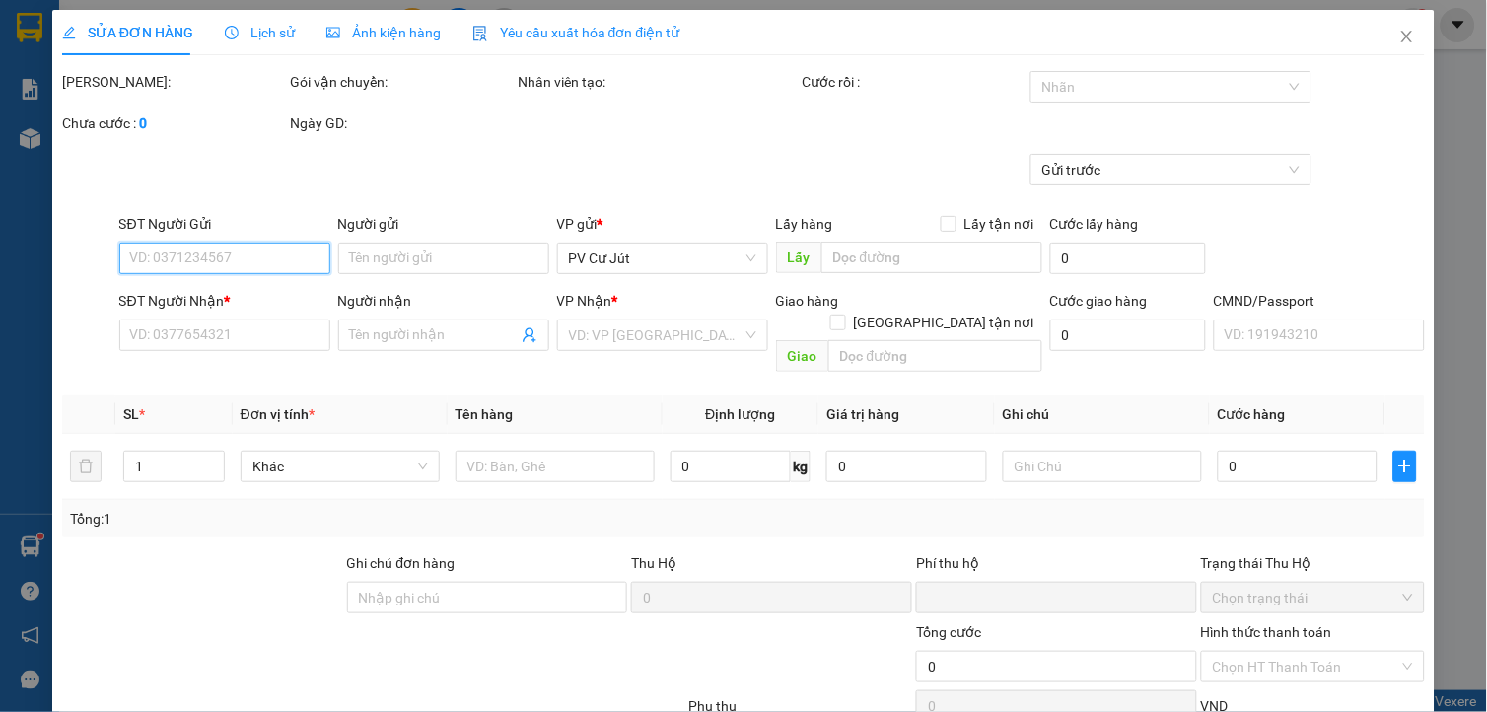
type input "0972404888"
type input "Quyet thang"
type input "0"
type input "50.000"
type input "2.500"
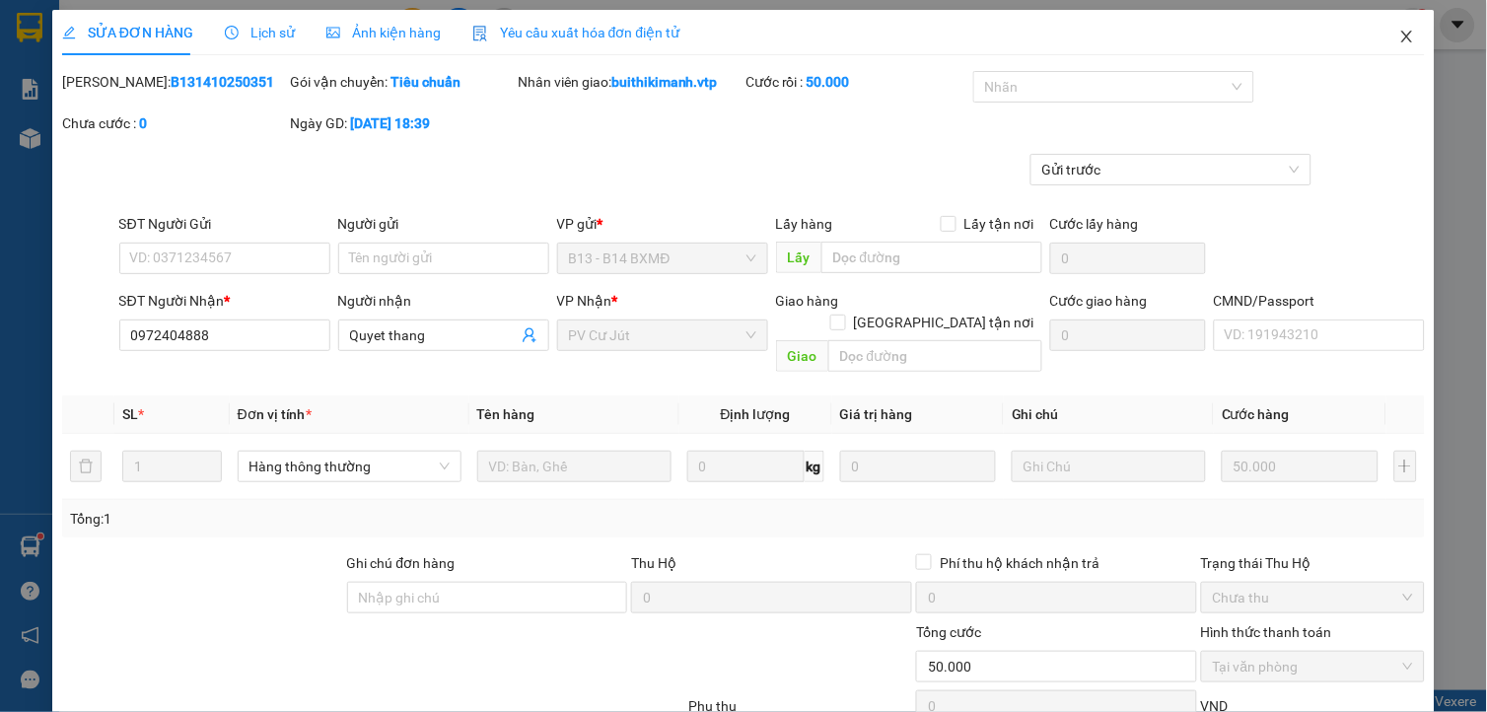
click at [1399, 40] on icon "close" at bounding box center [1407, 37] width 16 height 16
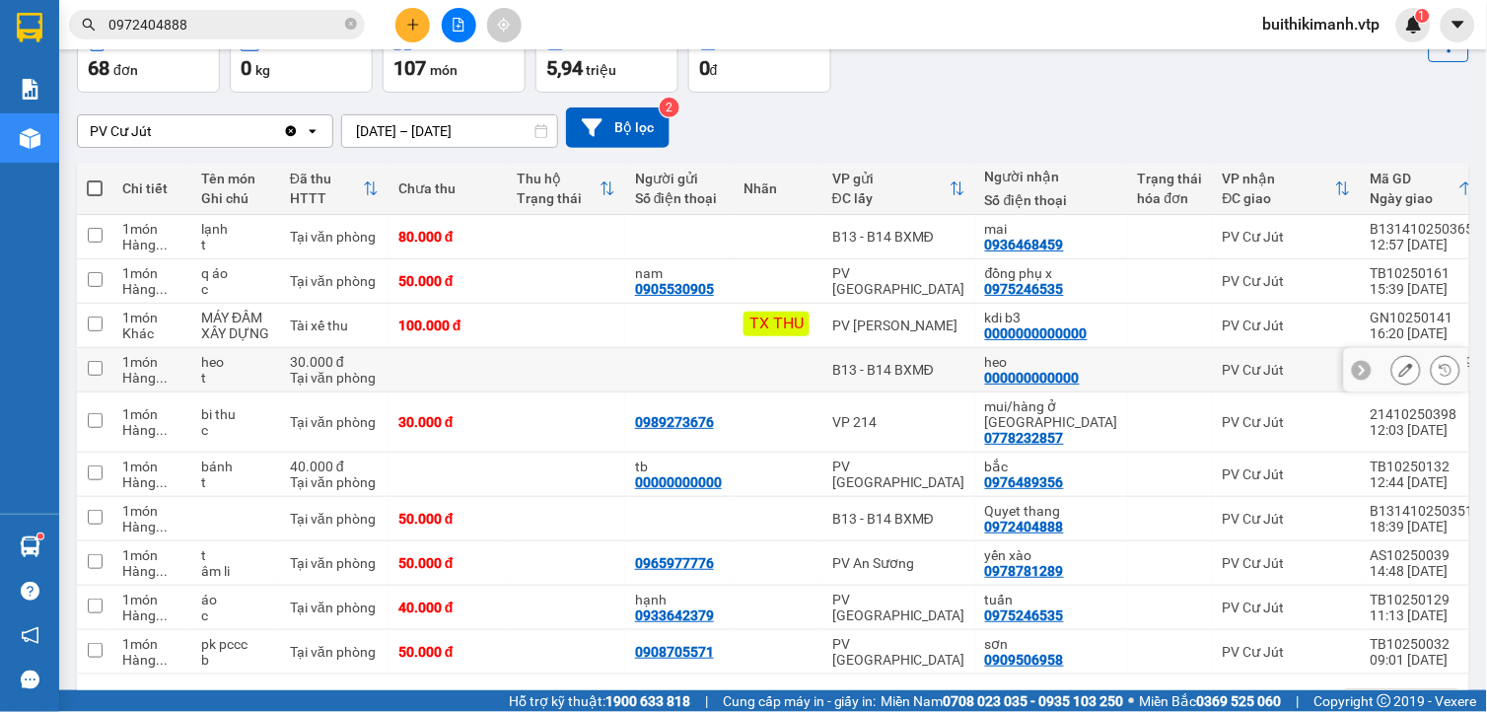
scroll to position [173, 0]
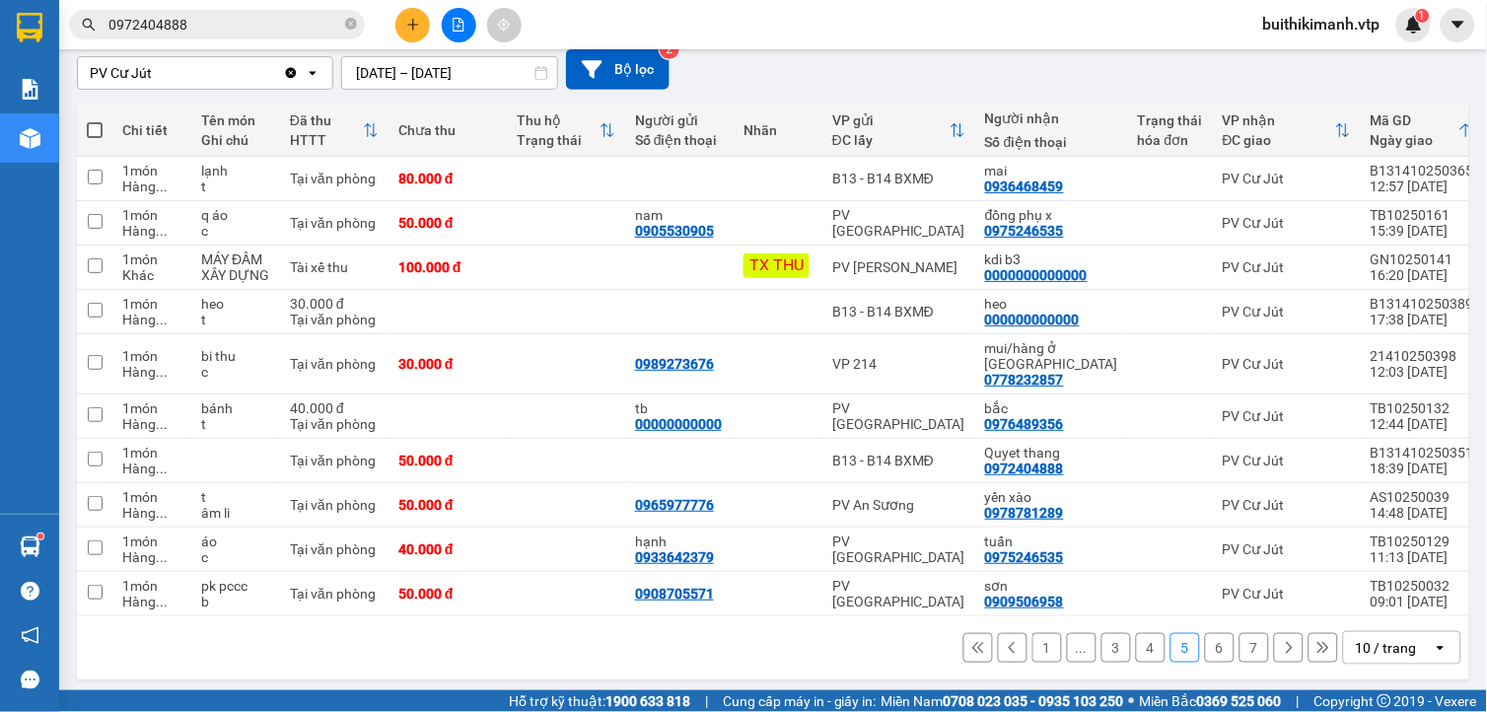
click at [1136, 644] on button "4" at bounding box center [1151, 648] width 30 height 30
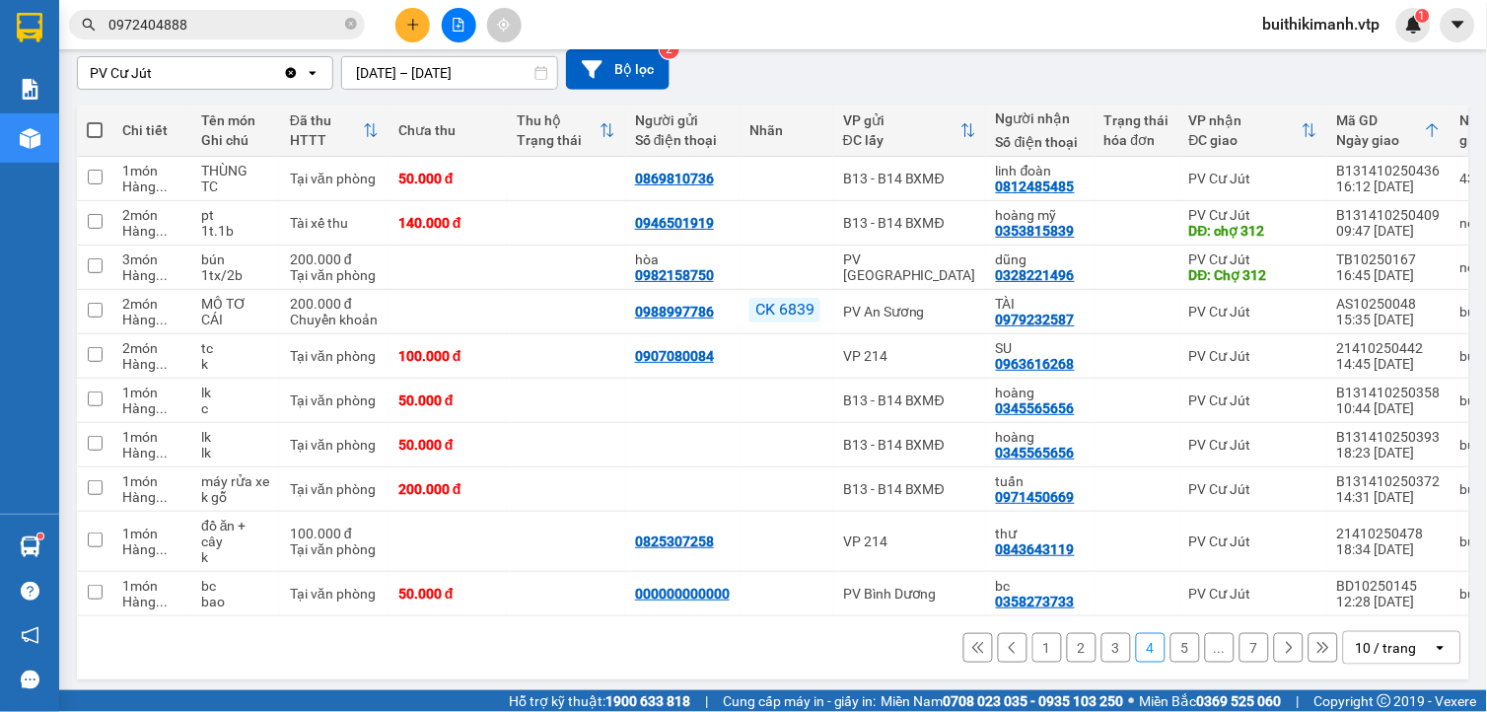
click at [1170, 655] on button "5" at bounding box center [1185, 648] width 30 height 30
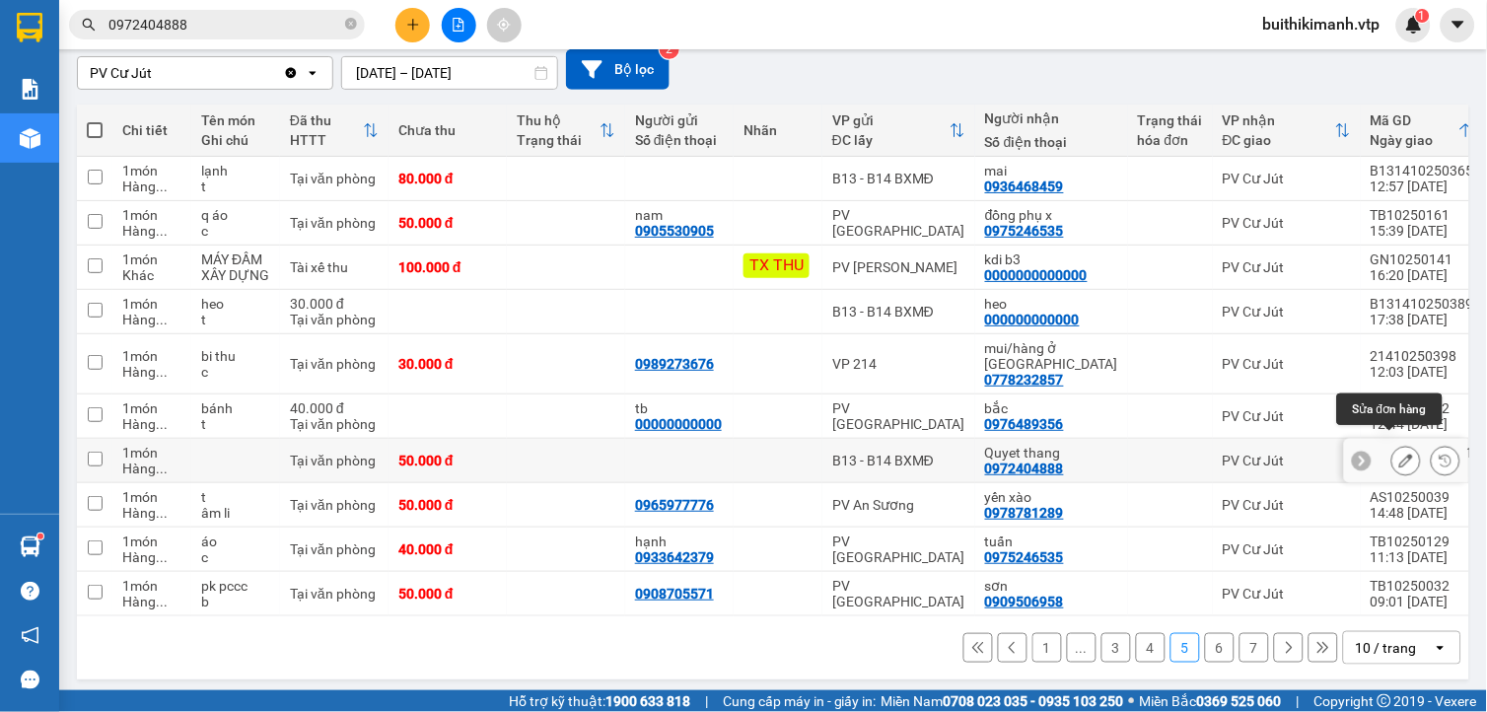
click at [1399, 453] on icon at bounding box center [1406, 460] width 14 height 14
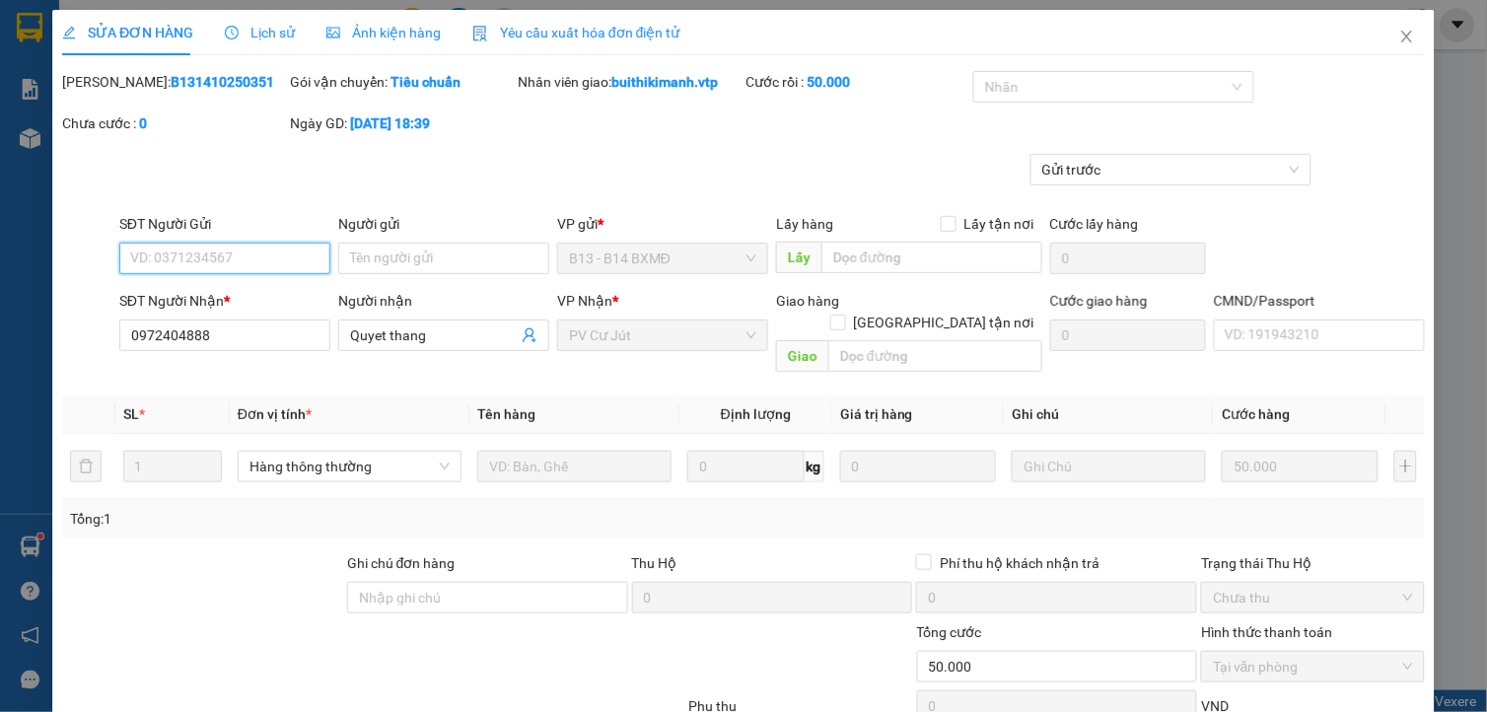
type input "0972404888"
type input "Quyet thang"
type input "0"
type input "50.000"
type input "2.500"
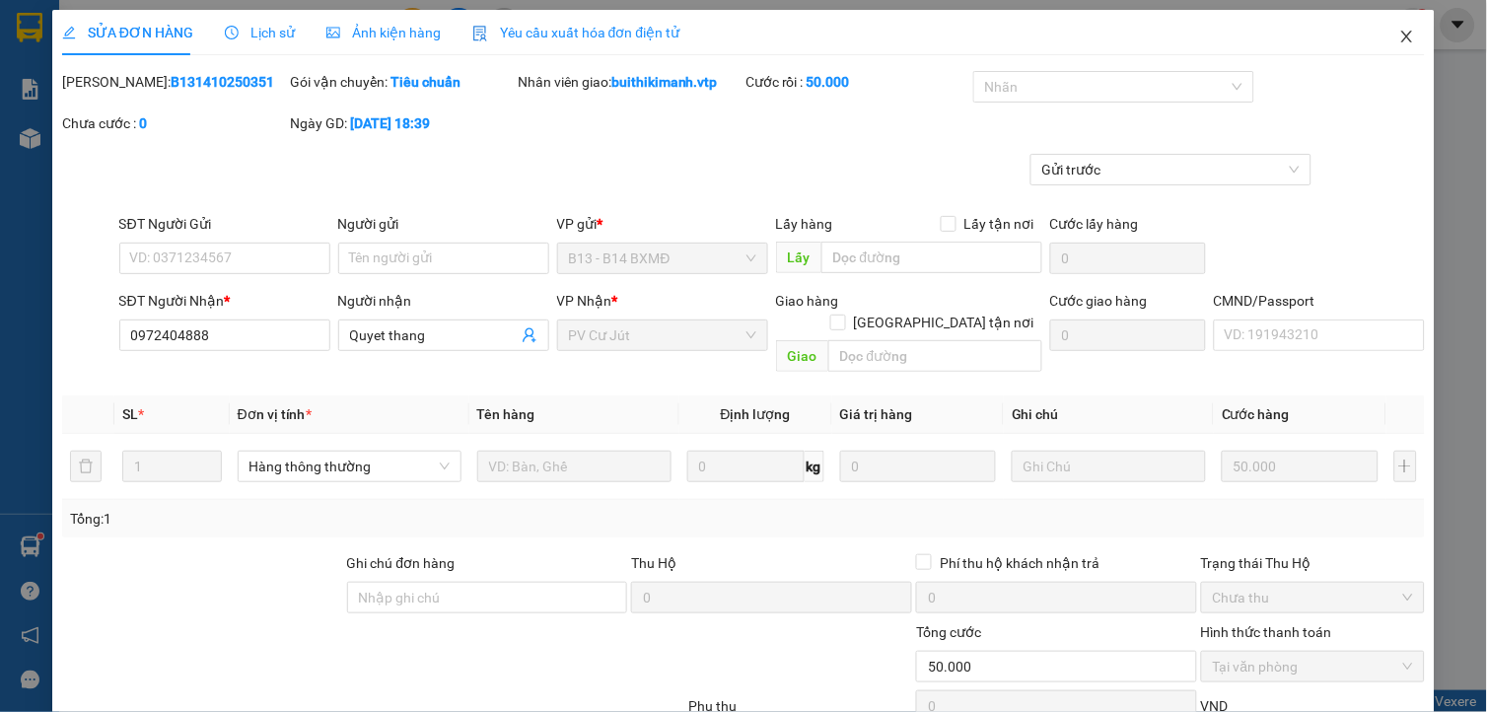
click at [1399, 41] on icon "close" at bounding box center [1407, 37] width 16 height 16
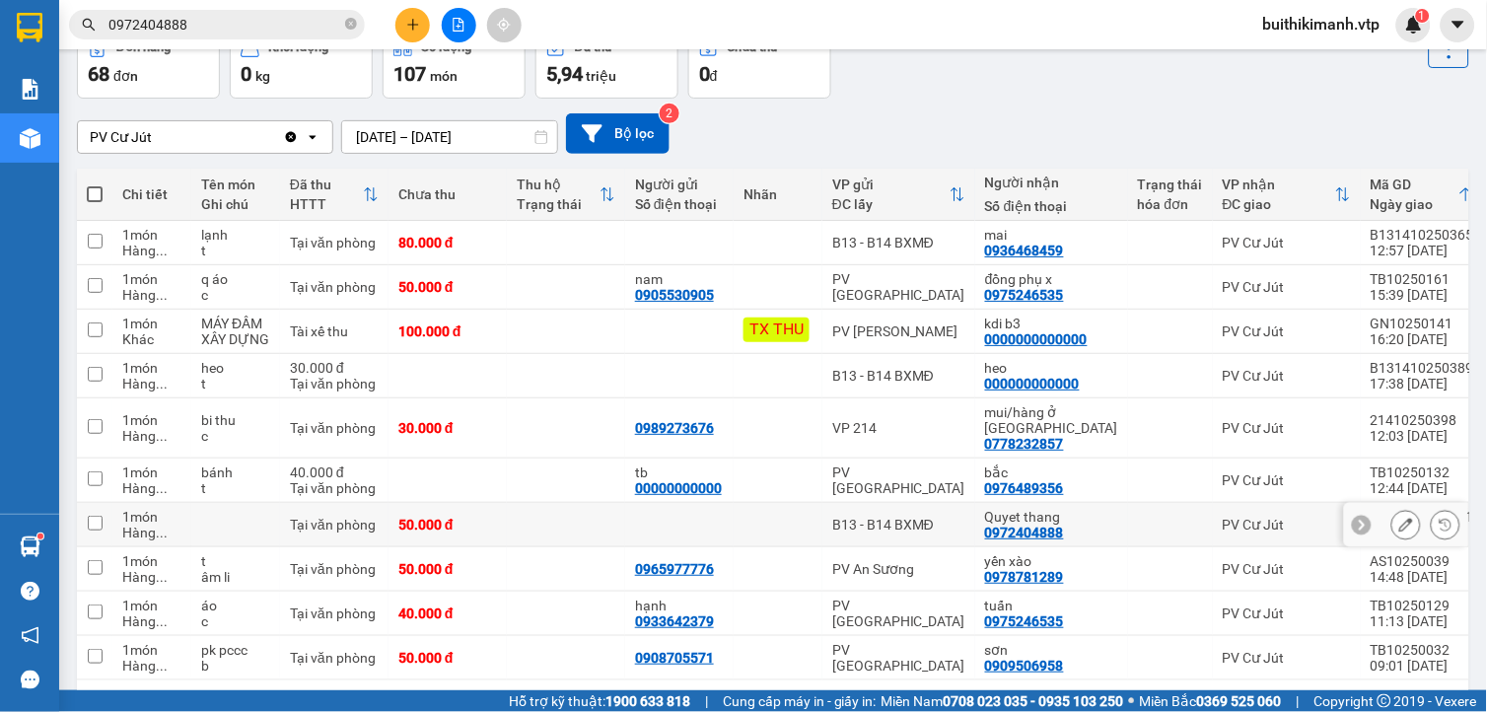
scroll to position [173, 0]
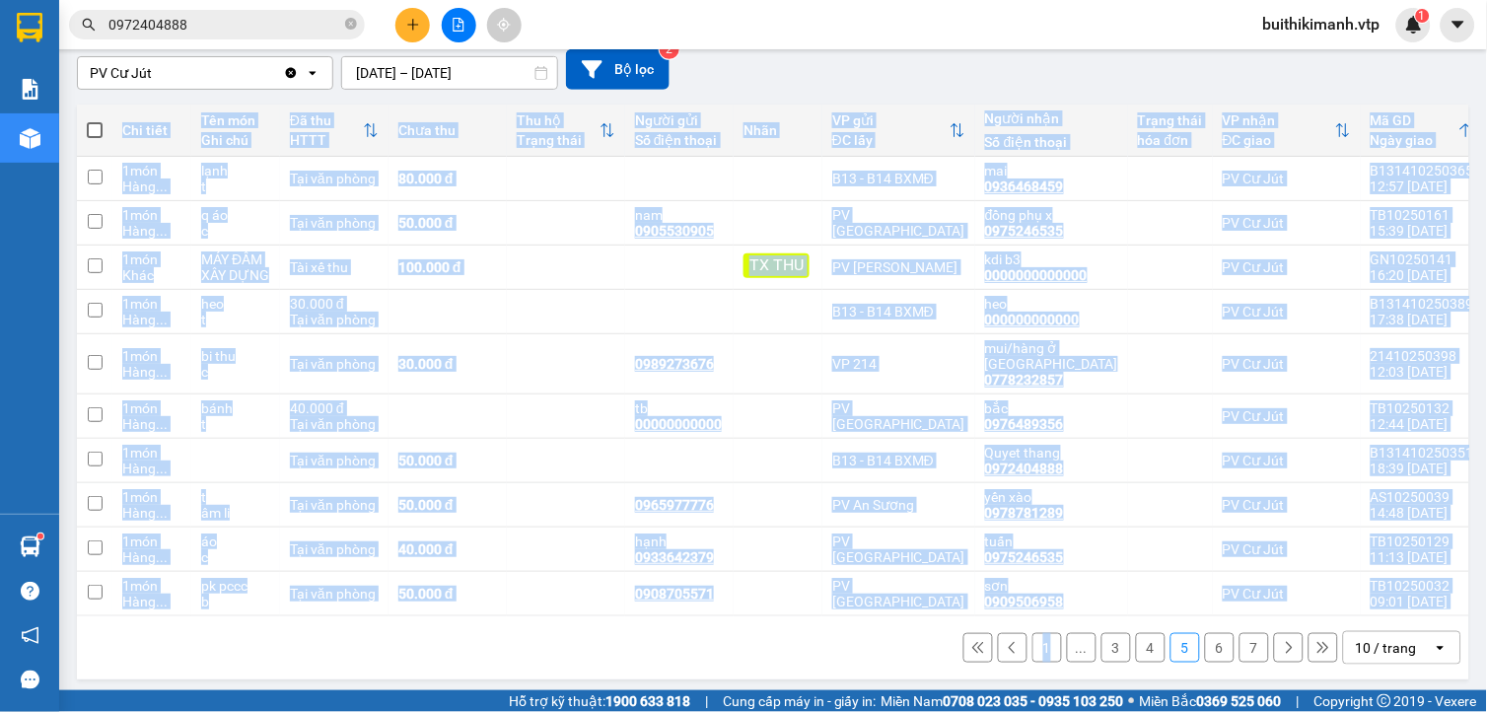
drag, startPoint x: 1032, startPoint y: 608, endPoint x: 953, endPoint y: 603, distance: 79.0
click at [953, 603] on div "Chi tiết Tên món Ghi chú Đã thu HTTT Chưa thu Thu hộ Trạng thái Người gửi Số đi…" at bounding box center [773, 391] width 1392 height 575
drag, startPoint x: 953, startPoint y: 603, endPoint x: 802, endPoint y: 647, distance: 156.9
click at [802, 647] on div "1 ... 3 4 5 6 7 10 / trang open" at bounding box center [773, 648] width 1376 height 34
drag, startPoint x: 695, startPoint y: 599, endPoint x: 729, endPoint y: 605, distance: 35.0
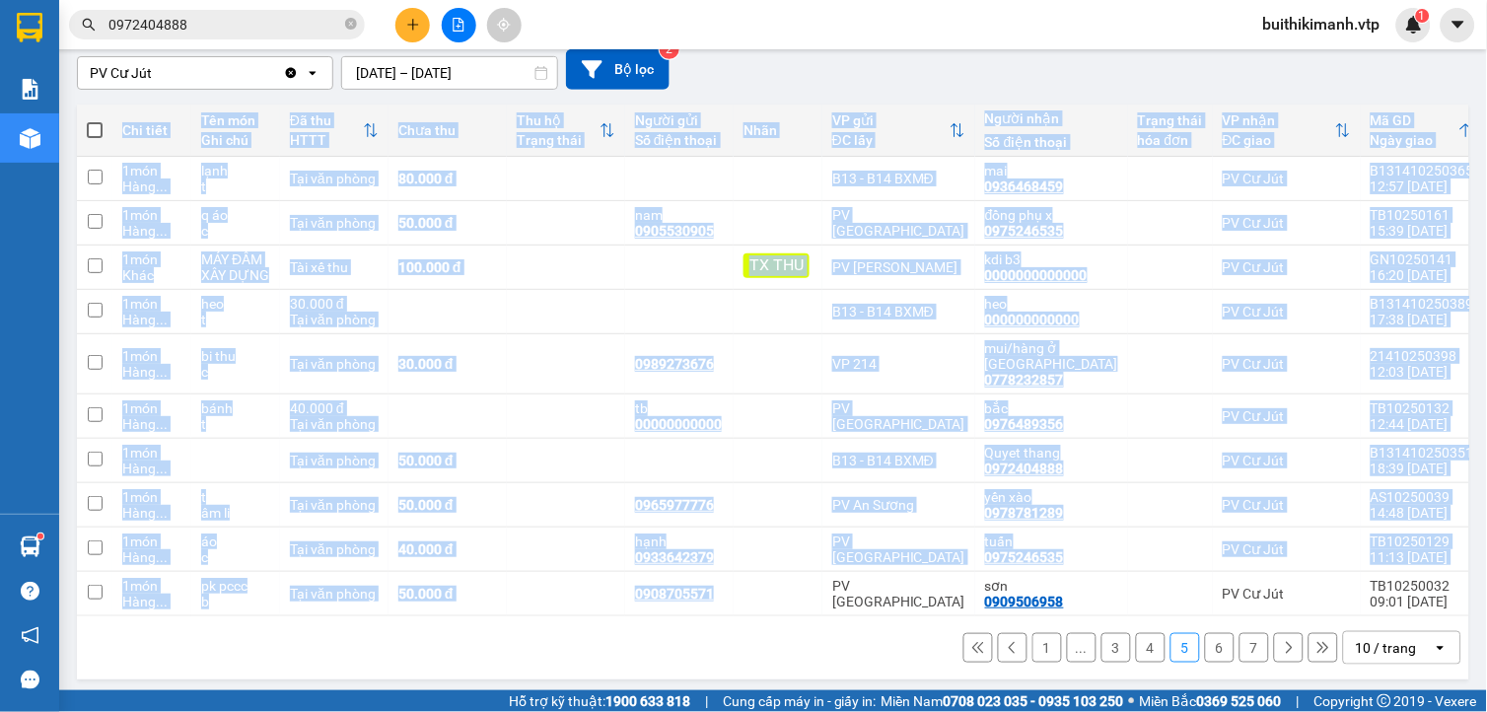
click at [729, 605] on div "Chi tiết Tên món Ghi chú Đã thu HTTT Chưa thu Thu hộ Trạng thái Người gửi Số đi…" at bounding box center [773, 360] width 1392 height 512
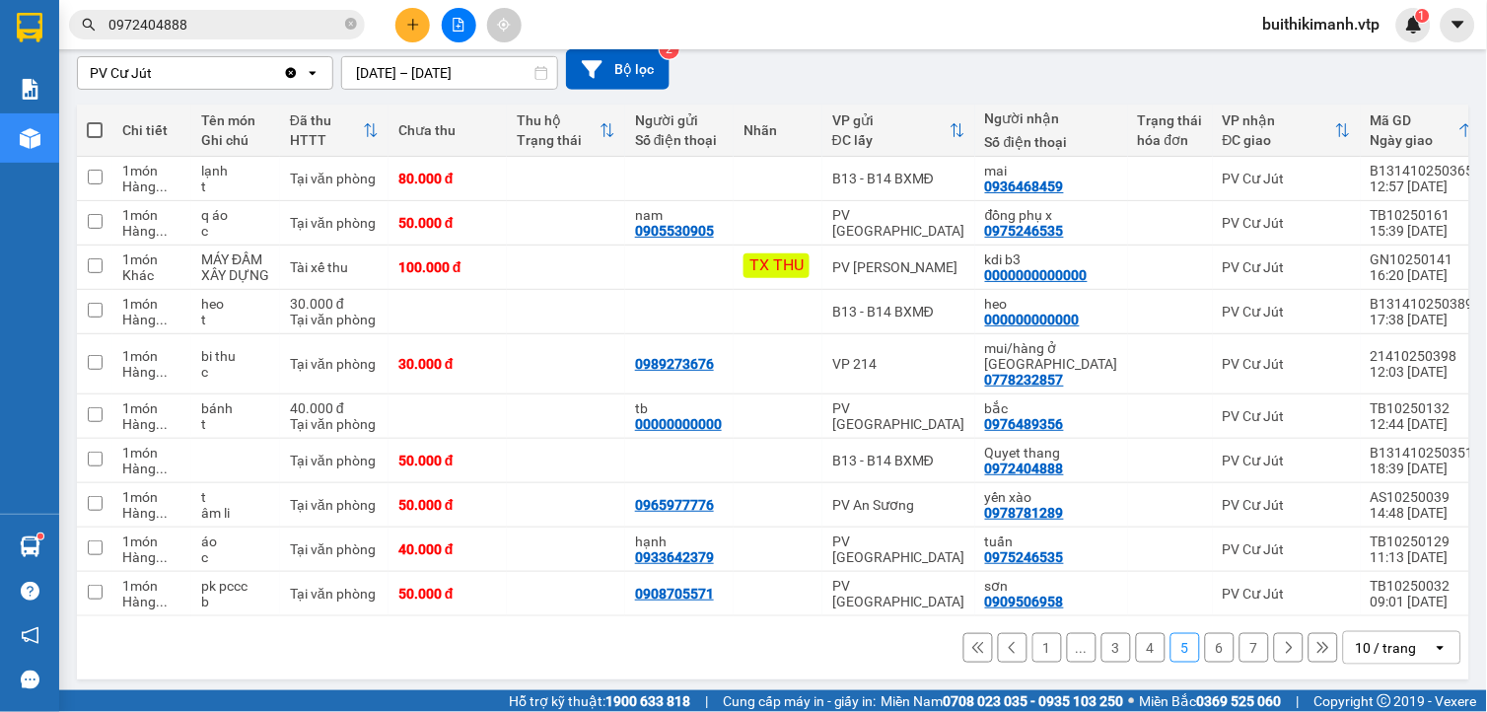
drag, startPoint x: 729, startPoint y: 605, endPoint x: 711, endPoint y: 639, distance: 38.4
click at [711, 639] on div "1 ... 3 4 5 6 7 10 / trang open" at bounding box center [773, 648] width 1376 height 34
click at [1205, 649] on button "6" at bounding box center [1220, 648] width 30 height 30
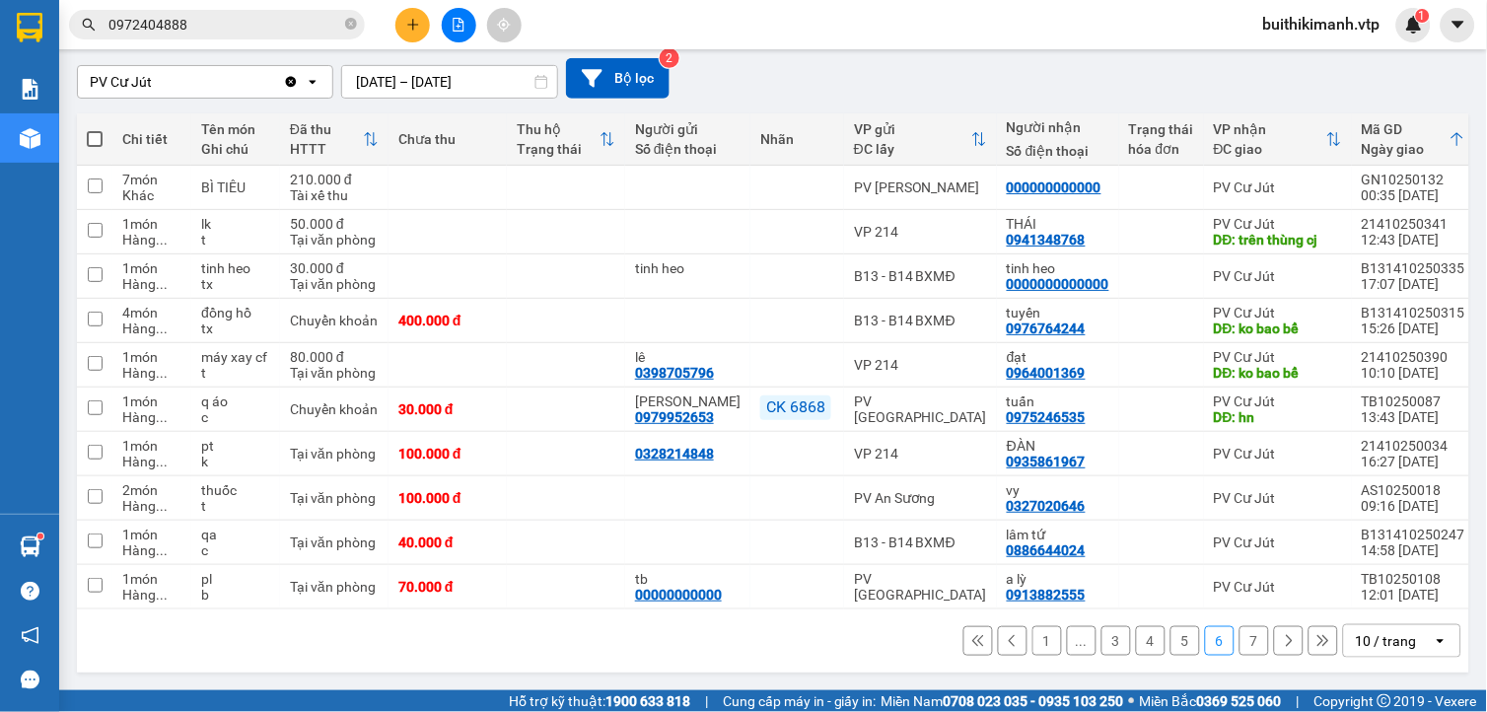
click at [1170, 644] on button "5" at bounding box center [1185, 641] width 30 height 30
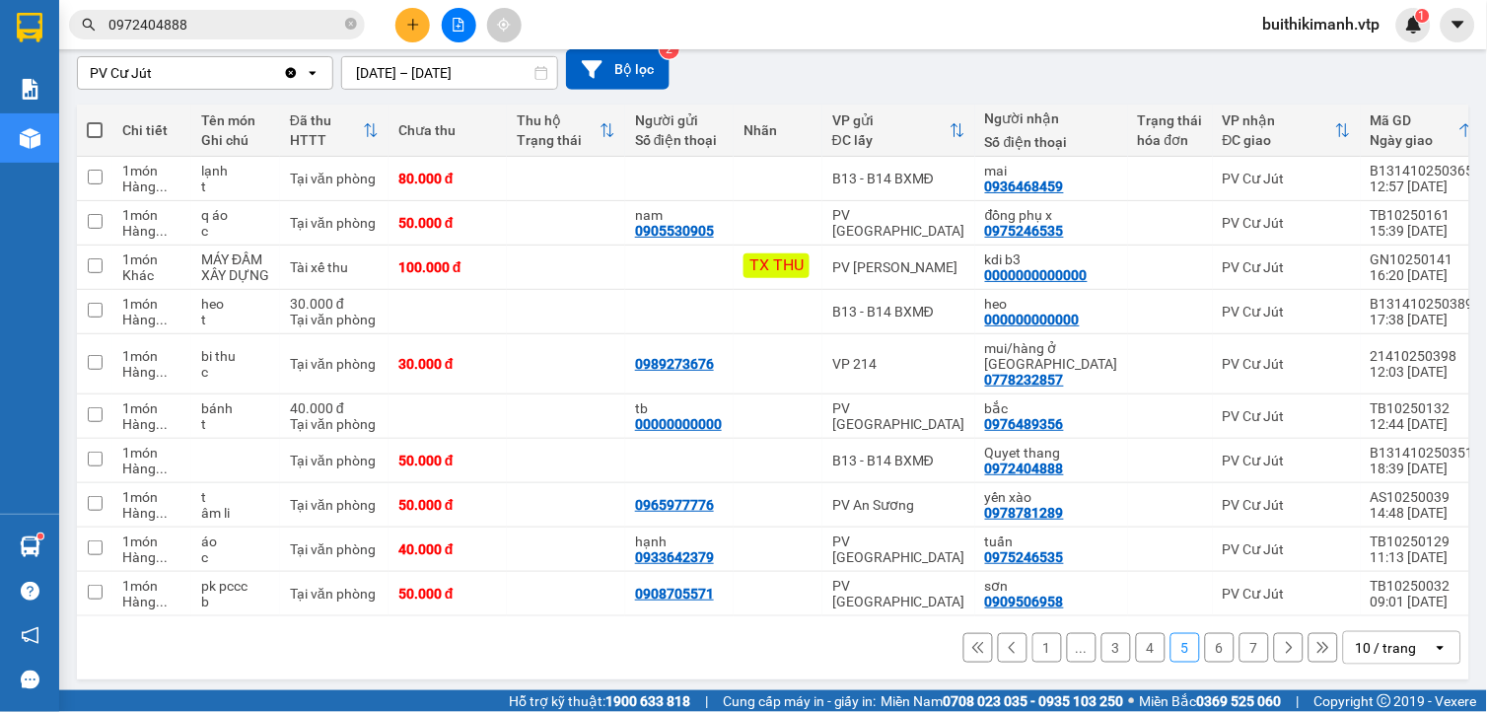
click at [1143, 643] on button "4" at bounding box center [1151, 648] width 30 height 30
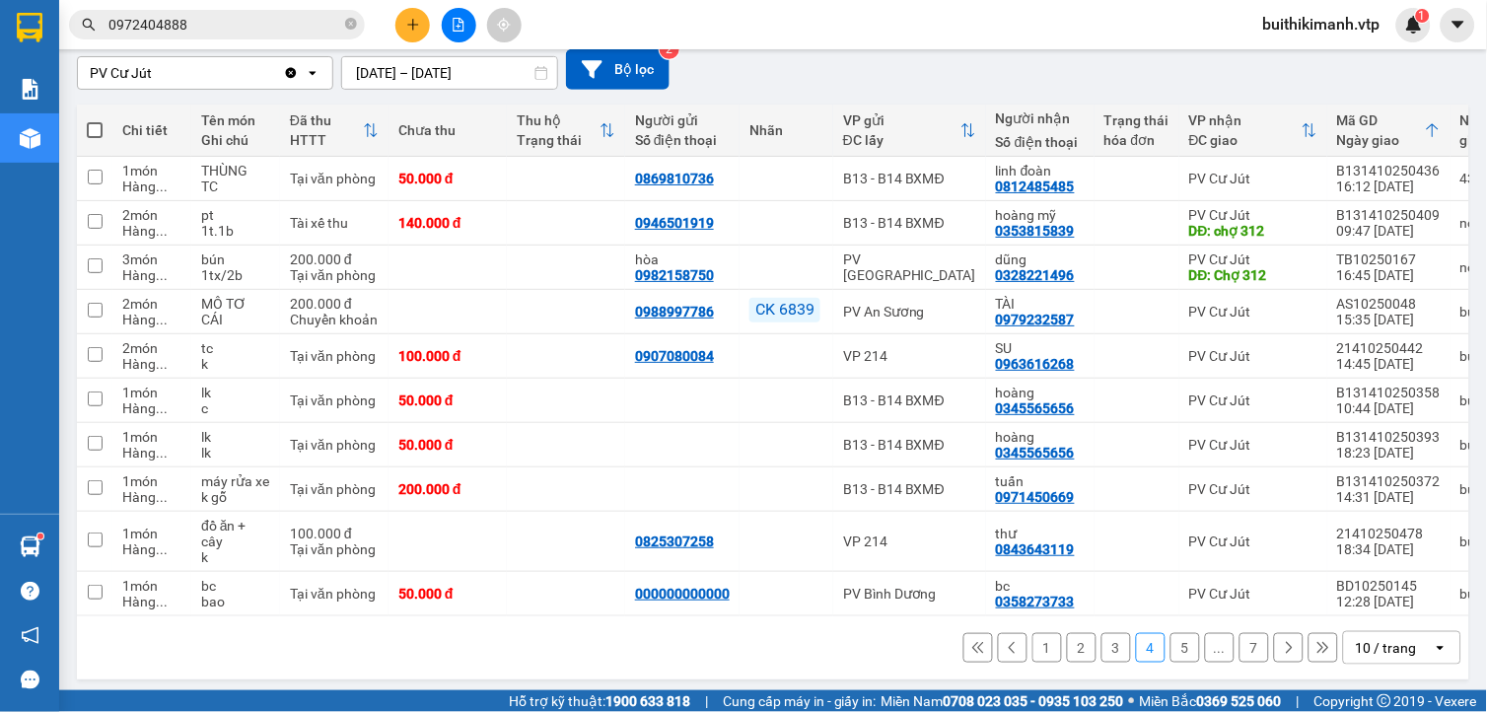
click at [1107, 662] on button "3" at bounding box center [1116, 648] width 30 height 30
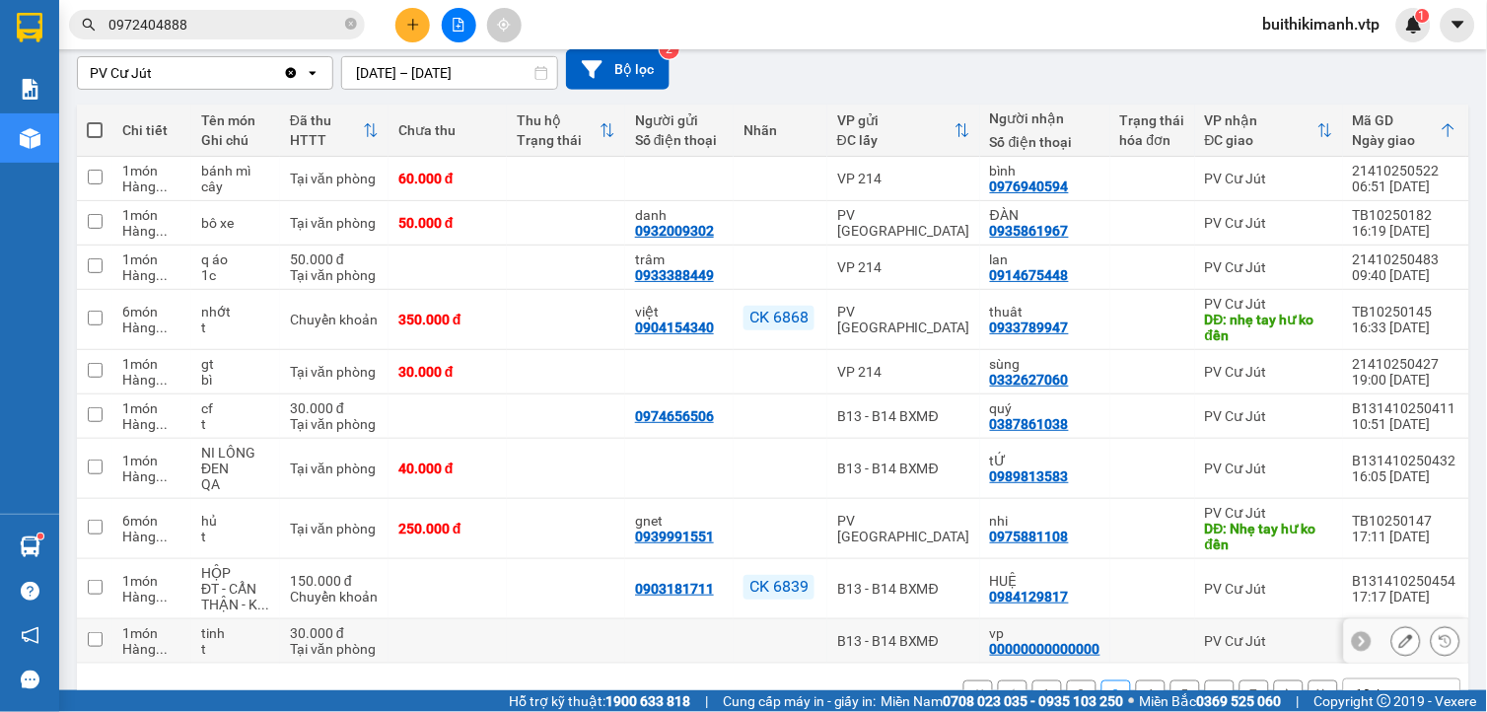
scroll to position [238, 0]
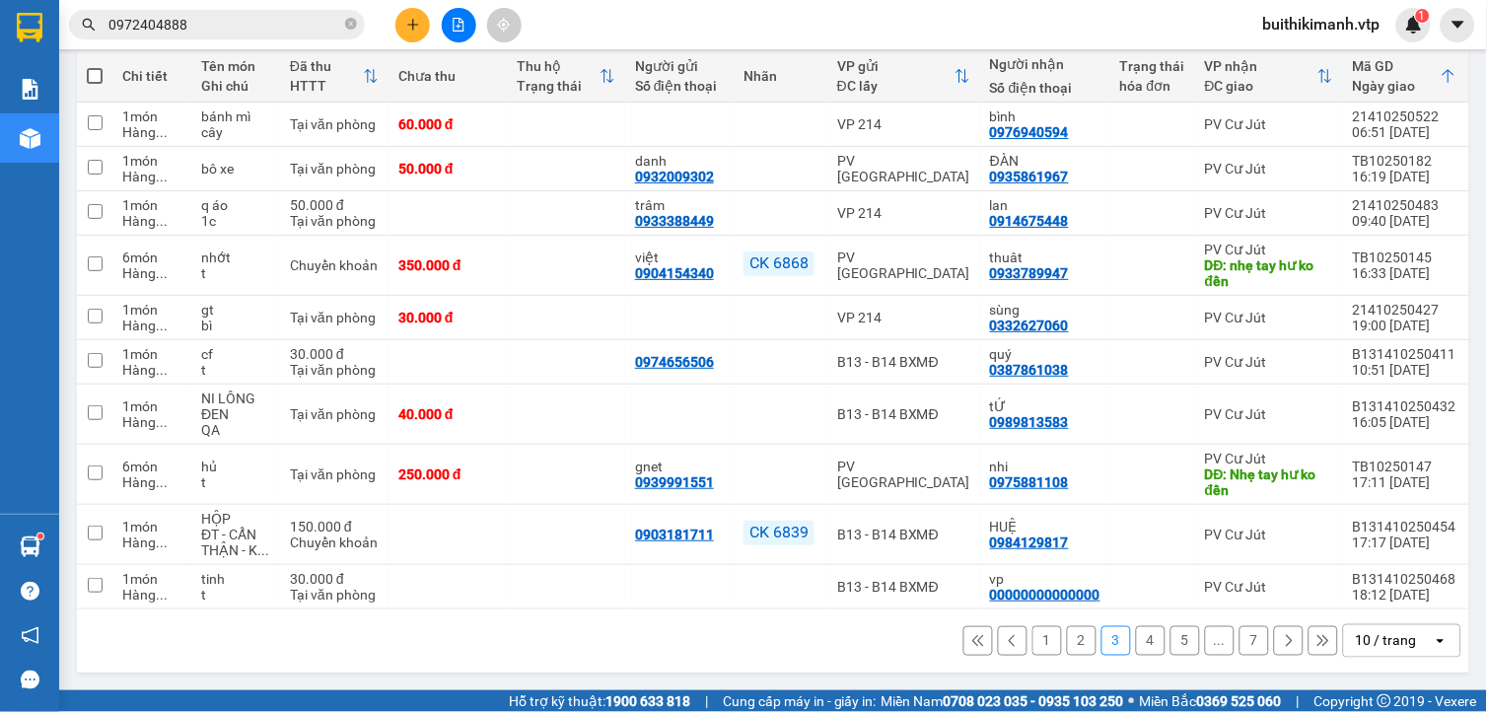
click at [1175, 649] on button "5" at bounding box center [1185, 641] width 30 height 30
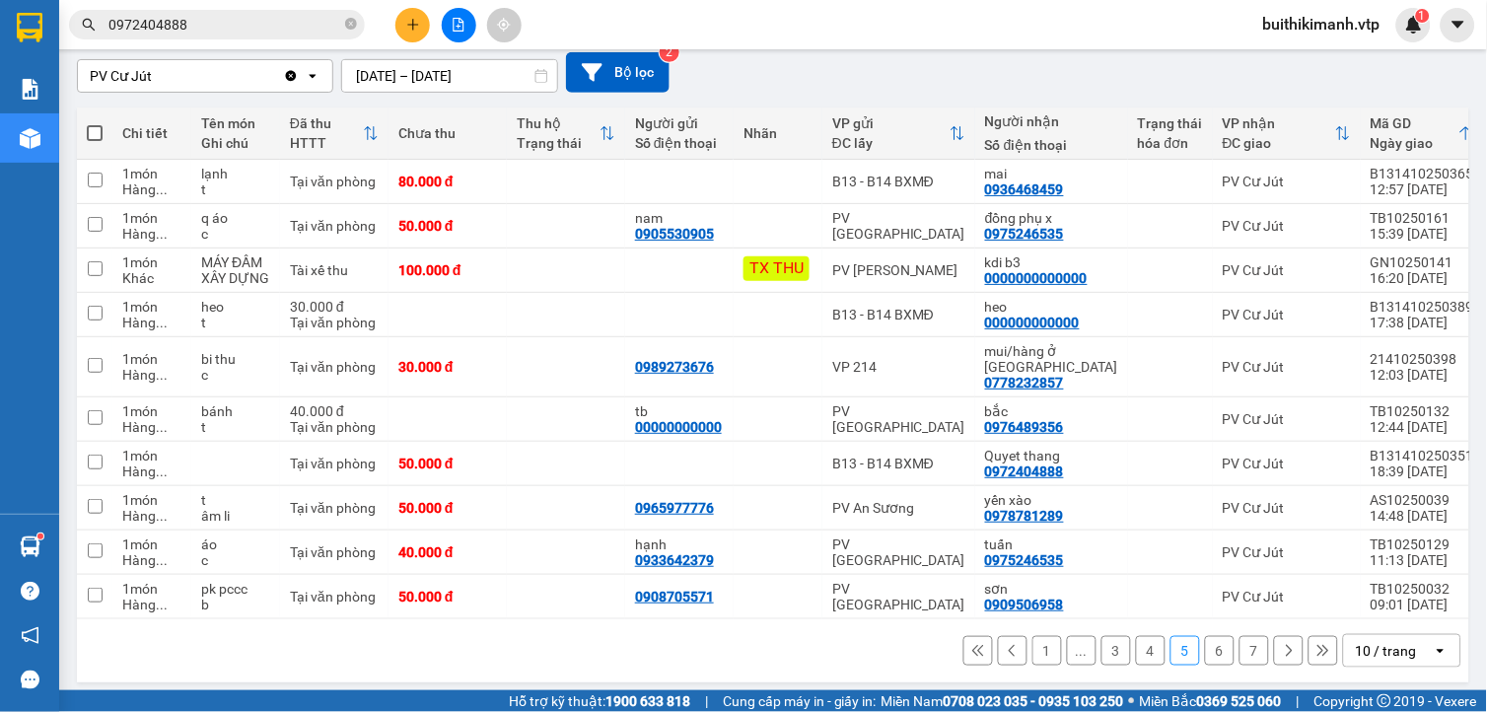
scroll to position [173, 0]
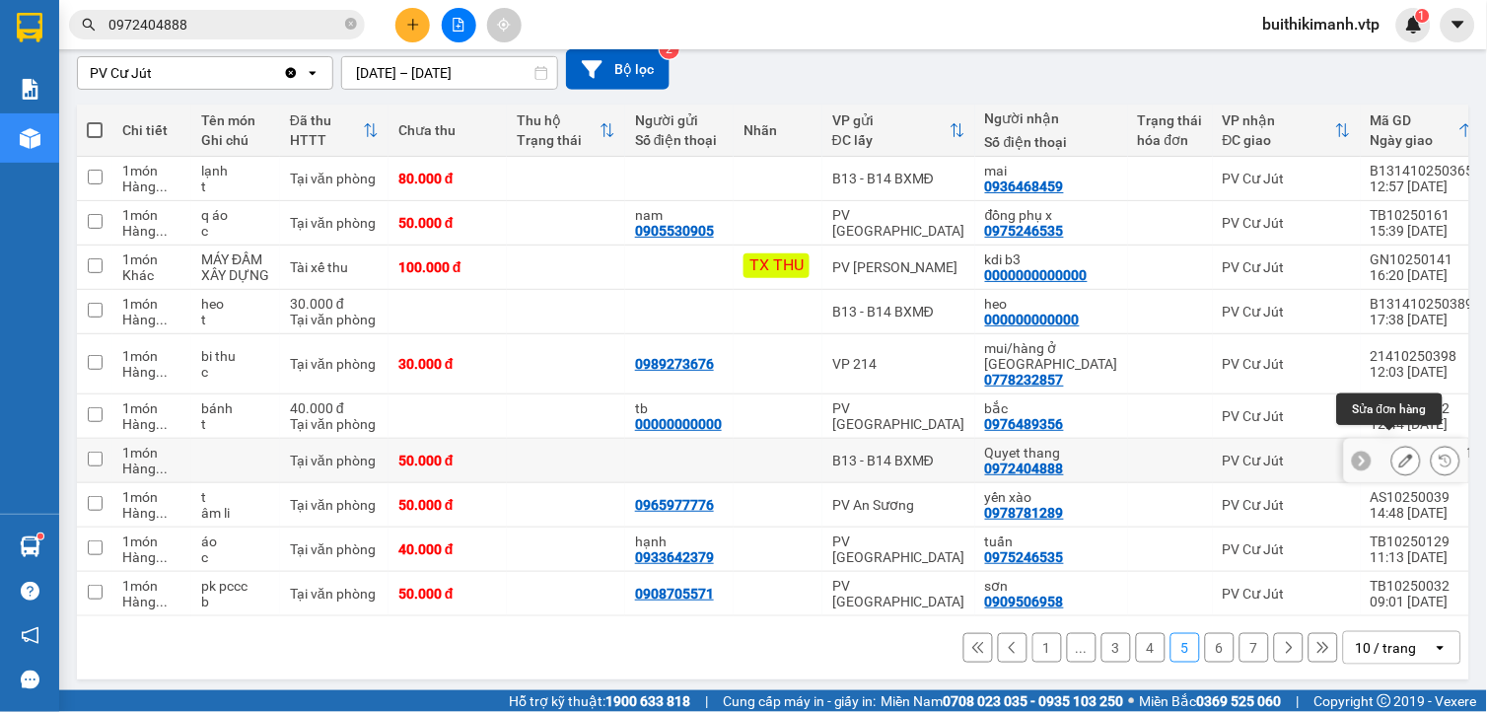
click at [1399, 453] on icon at bounding box center [1406, 460] width 14 height 14
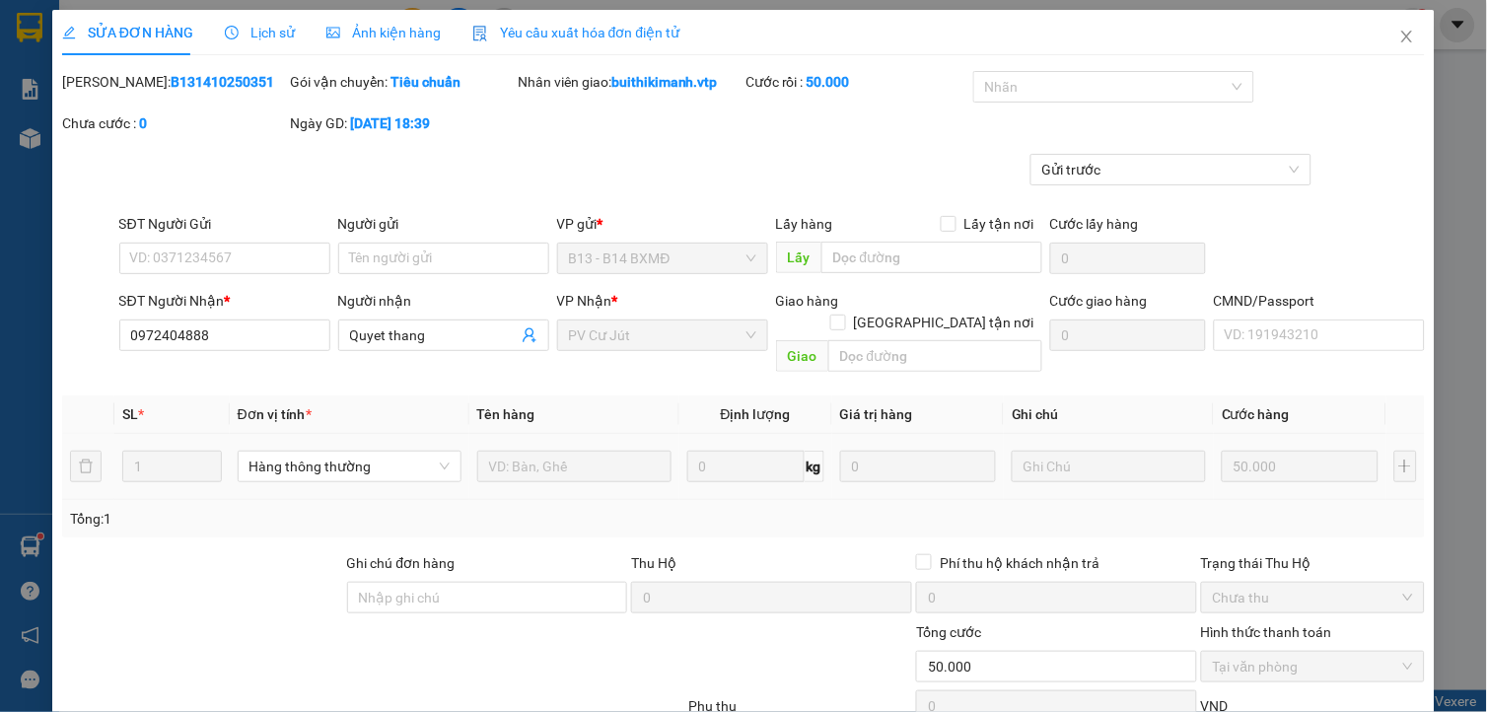
type input "0972404888"
type input "Quyet thang"
type input "0"
type input "50.000"
type input "2.500"
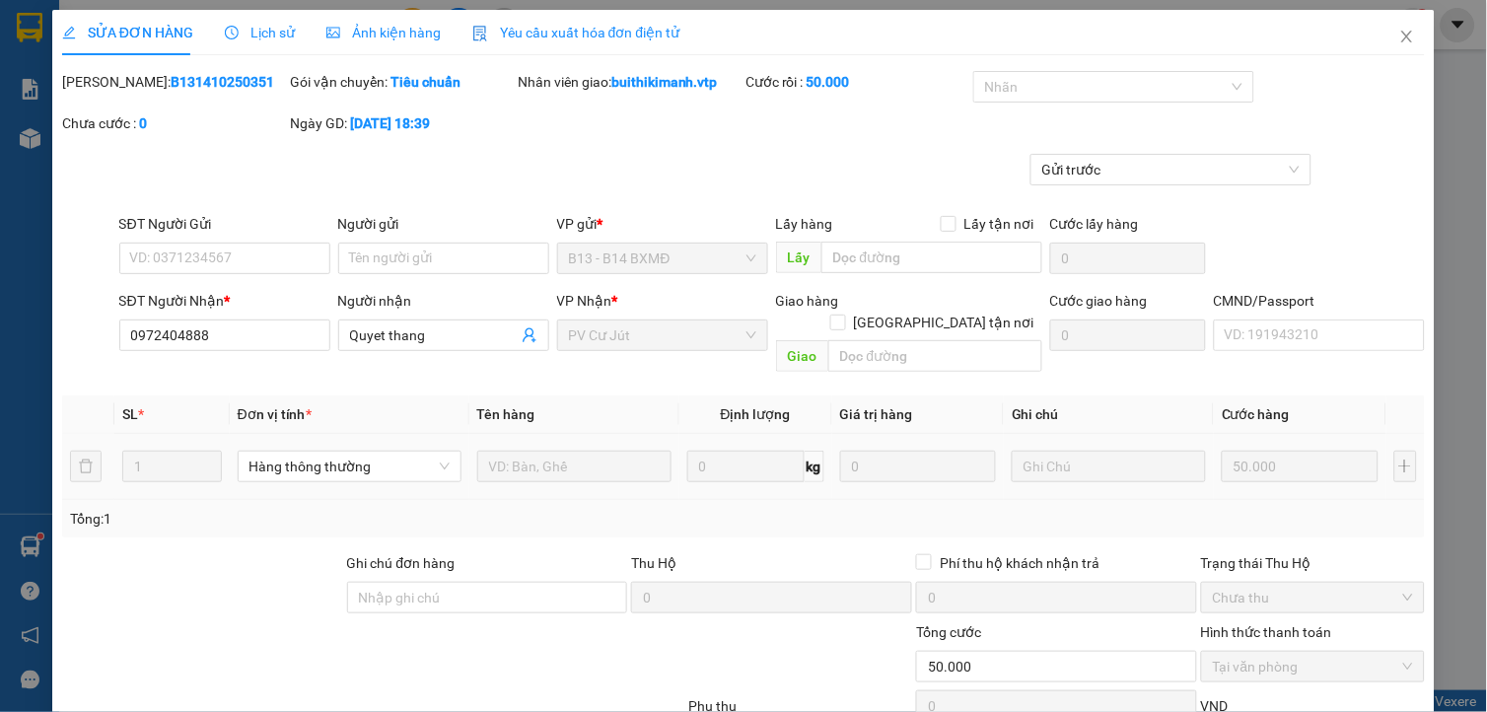
click at [268, 32] on span "Lịch sử" at bounding box center [260, 33] width 70 height 16
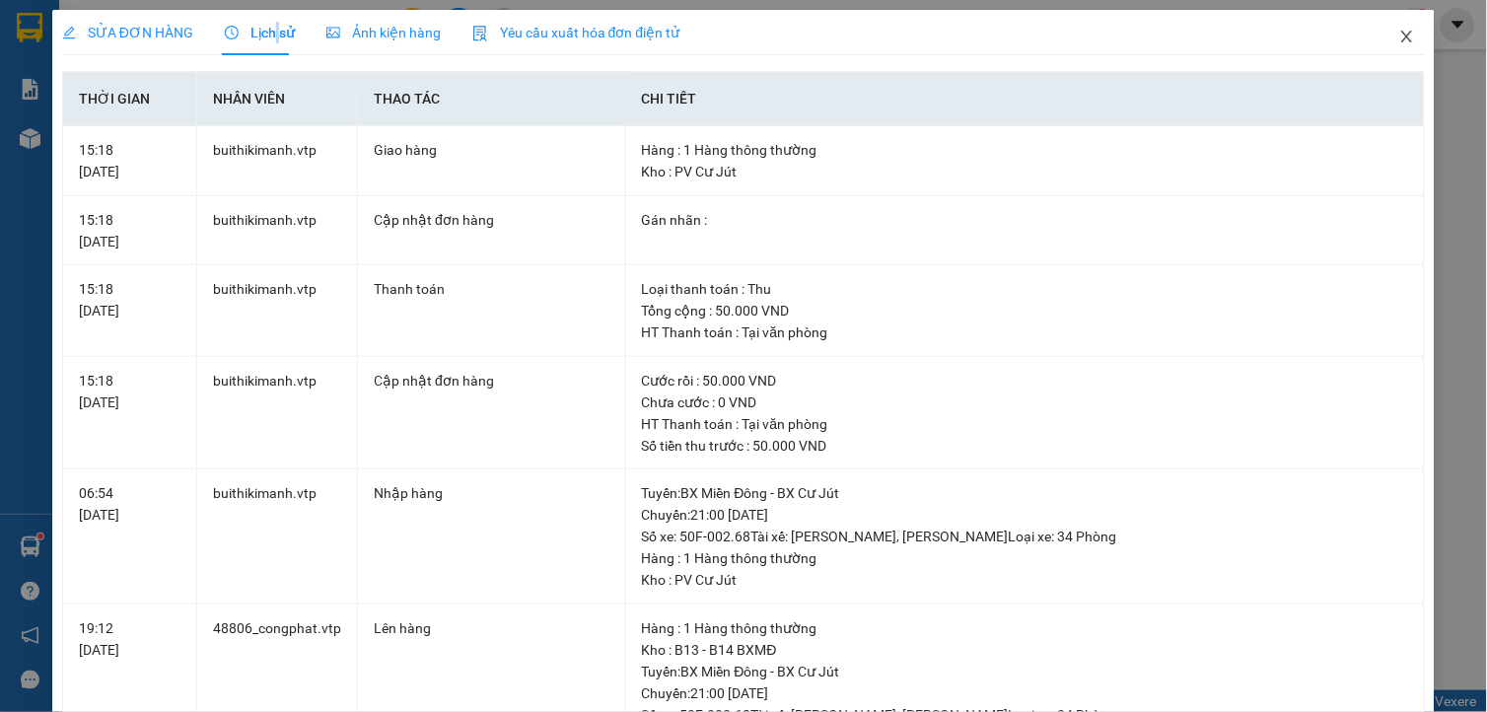
click at [1383, 26] on span "Close" at bounding box center [1406, 37] width 55 height 55
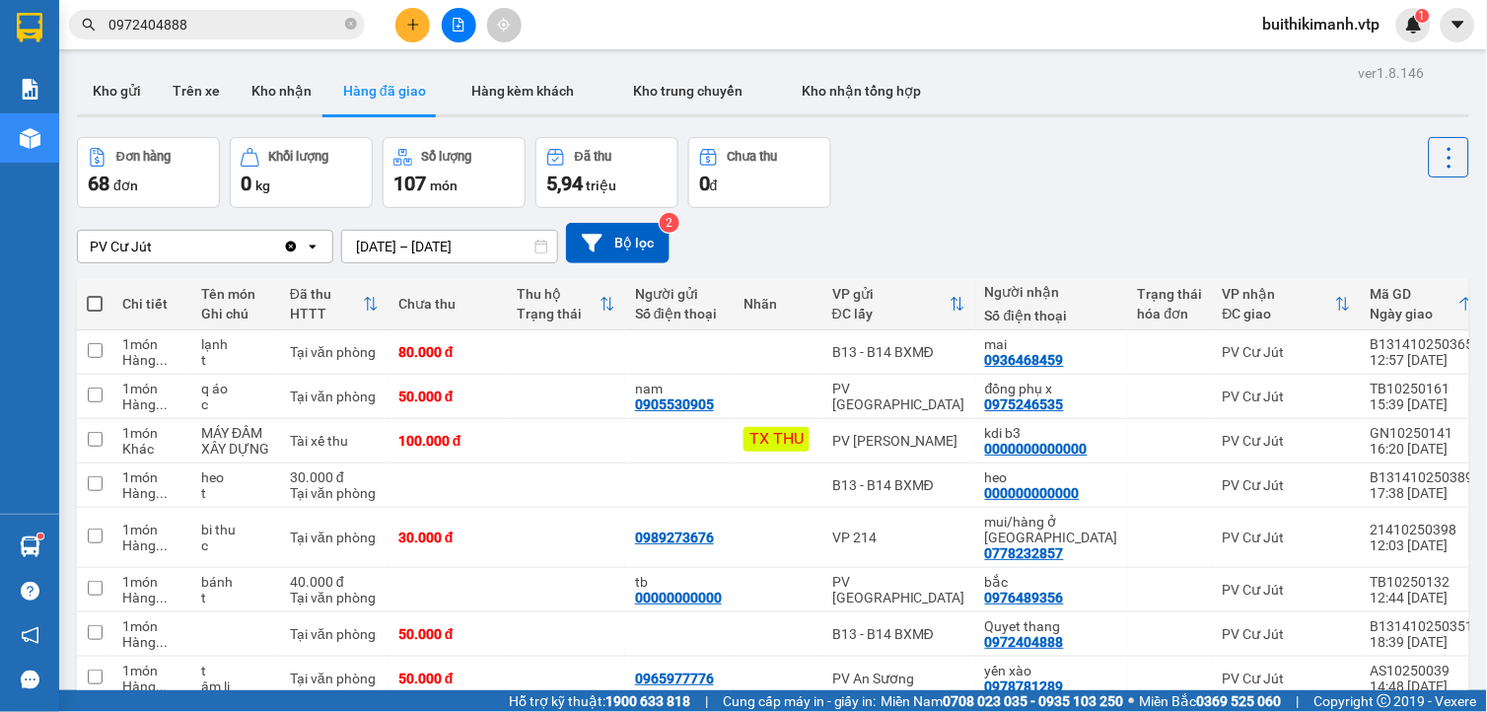
click at [224, 8] on div "Kết quả tìm kiếm ( 31 ) Bộ lọc Mã ĐH Trạng thái Món hàng Thu hộ Tổng cước Chưa …" at bounding box center [192, 25] width 384 height 35
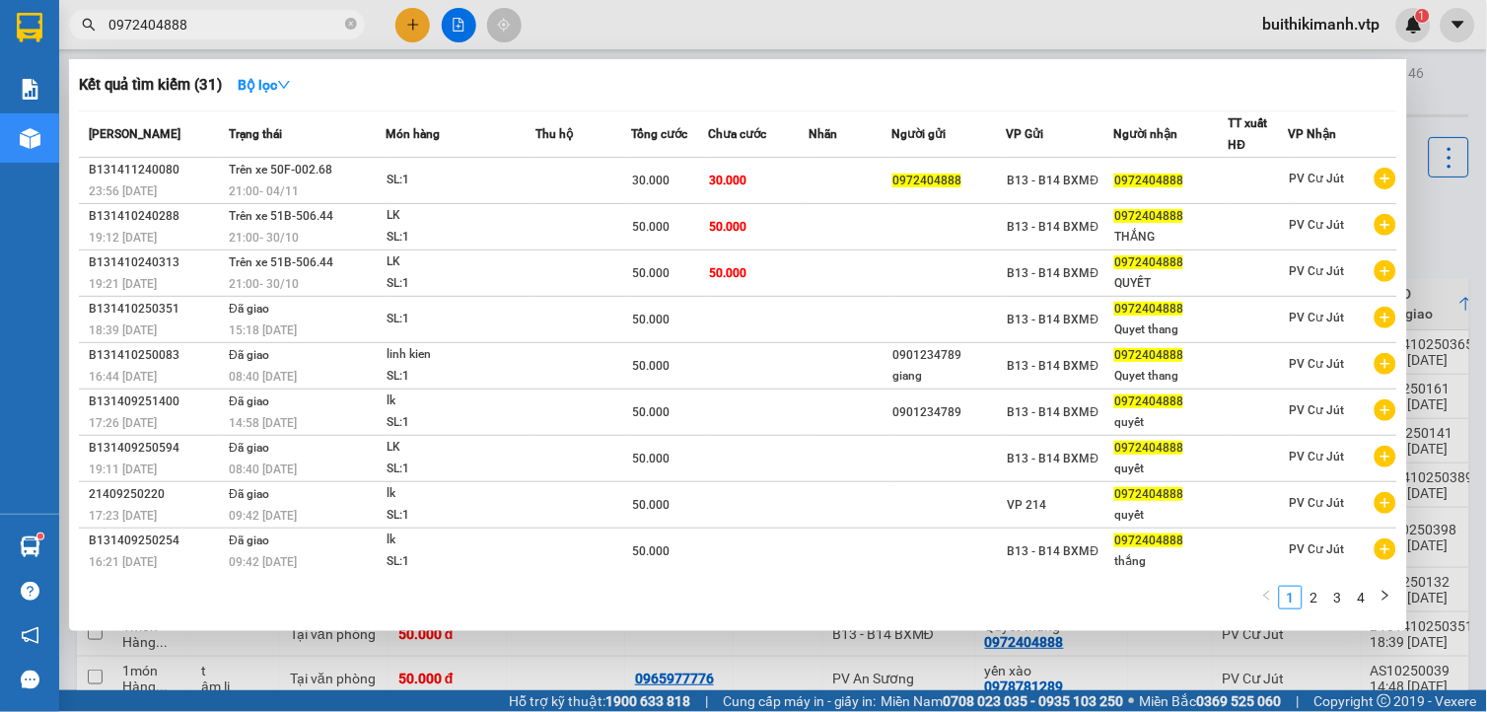
click at [222, 21] on input "0972404888" at bounding box center [224, 25] width 233 height 22
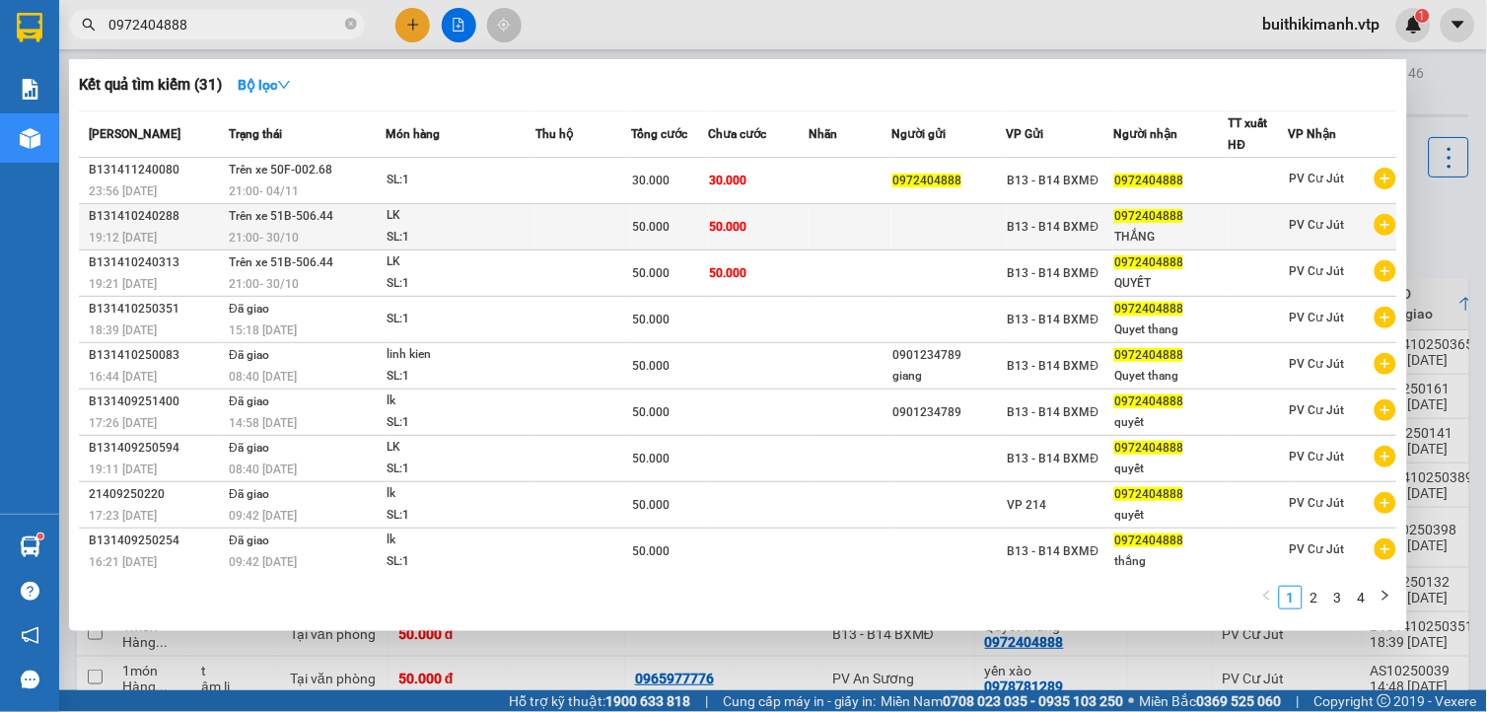
click at [495, 227] on div "SL: 1" at bounding box center [460, 238] width 148 height 22
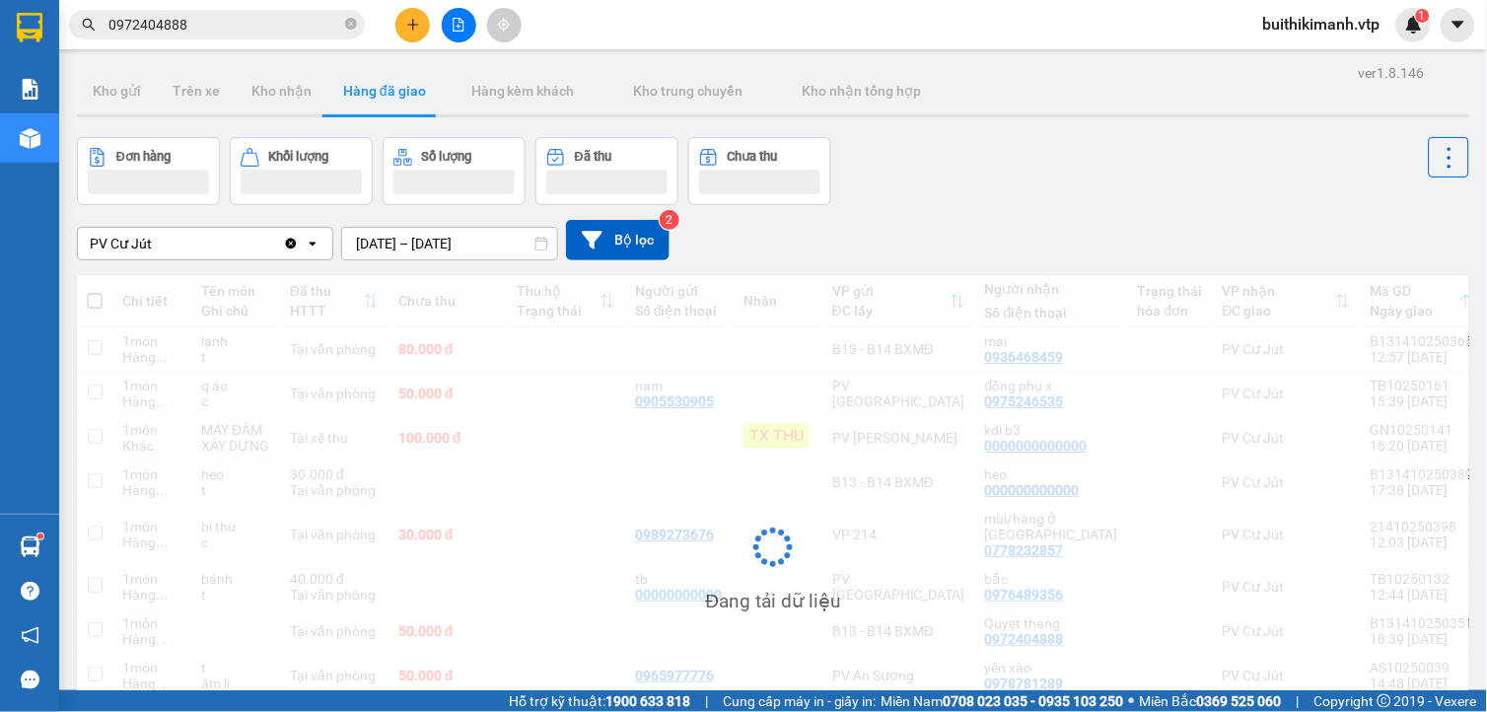
click at [224, 12] on span "0972404888" at bounding box center [217, 25] width 296 height 30
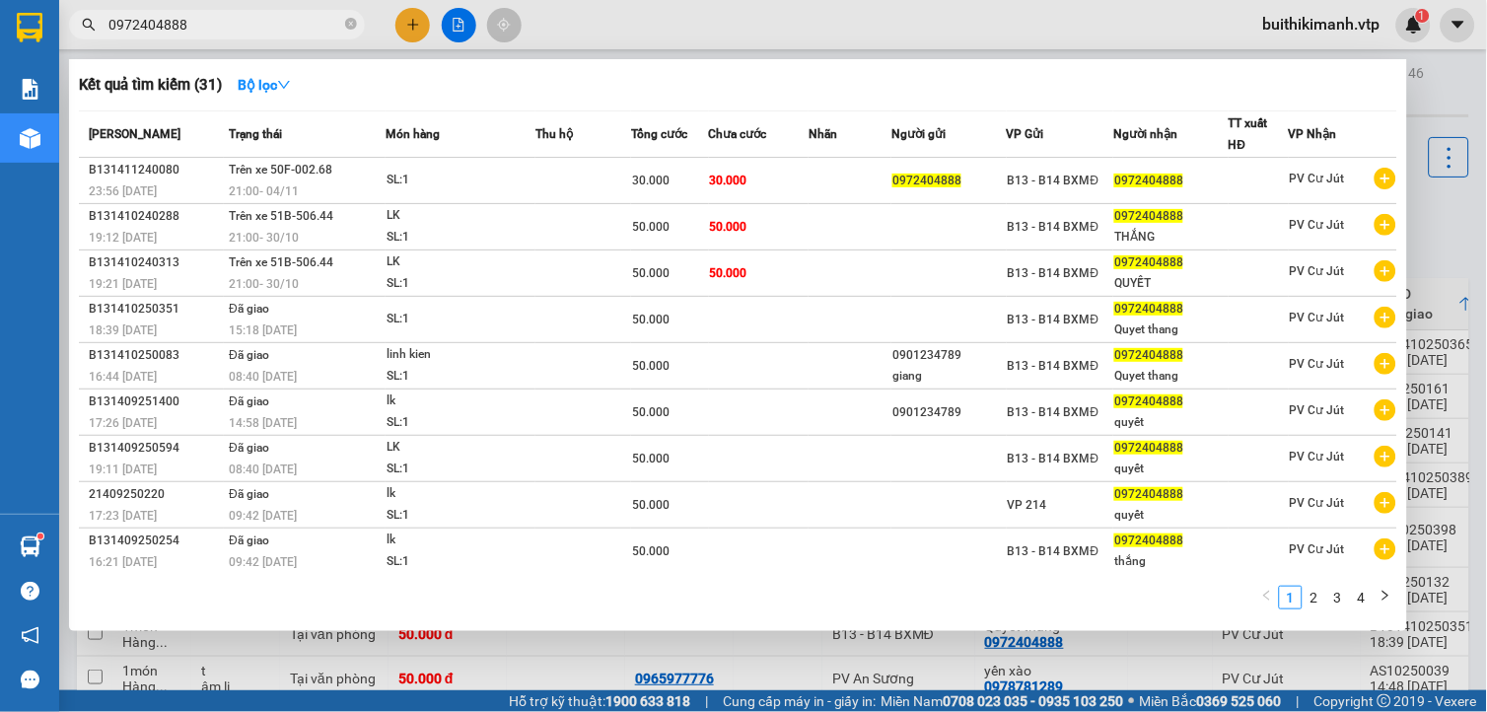
click at [224, 24] on input "0972404888" at bounding box center [224, 25] width 233 height 22
click at [1436, 64] on div at bounding box center [743, 356] width 1487 height 712
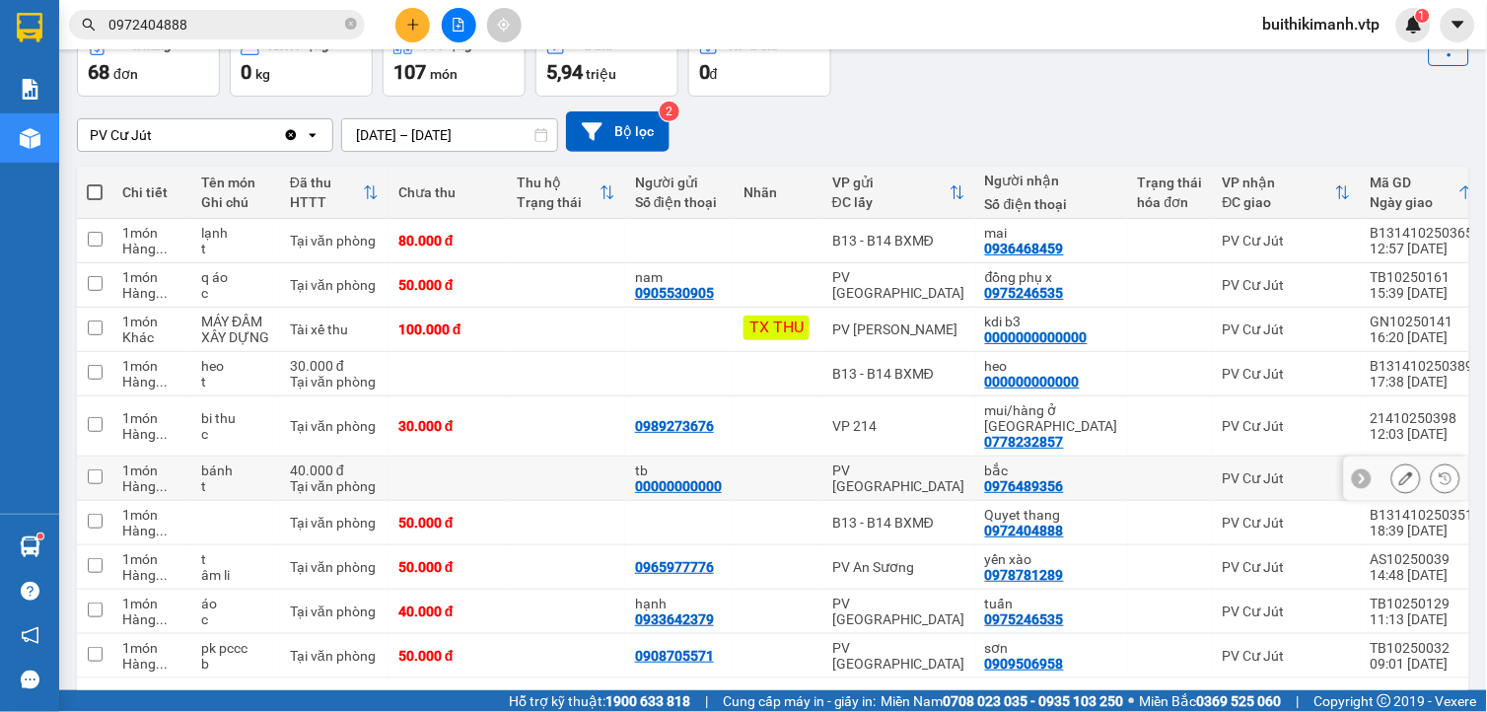
scroll to position [173, 0]
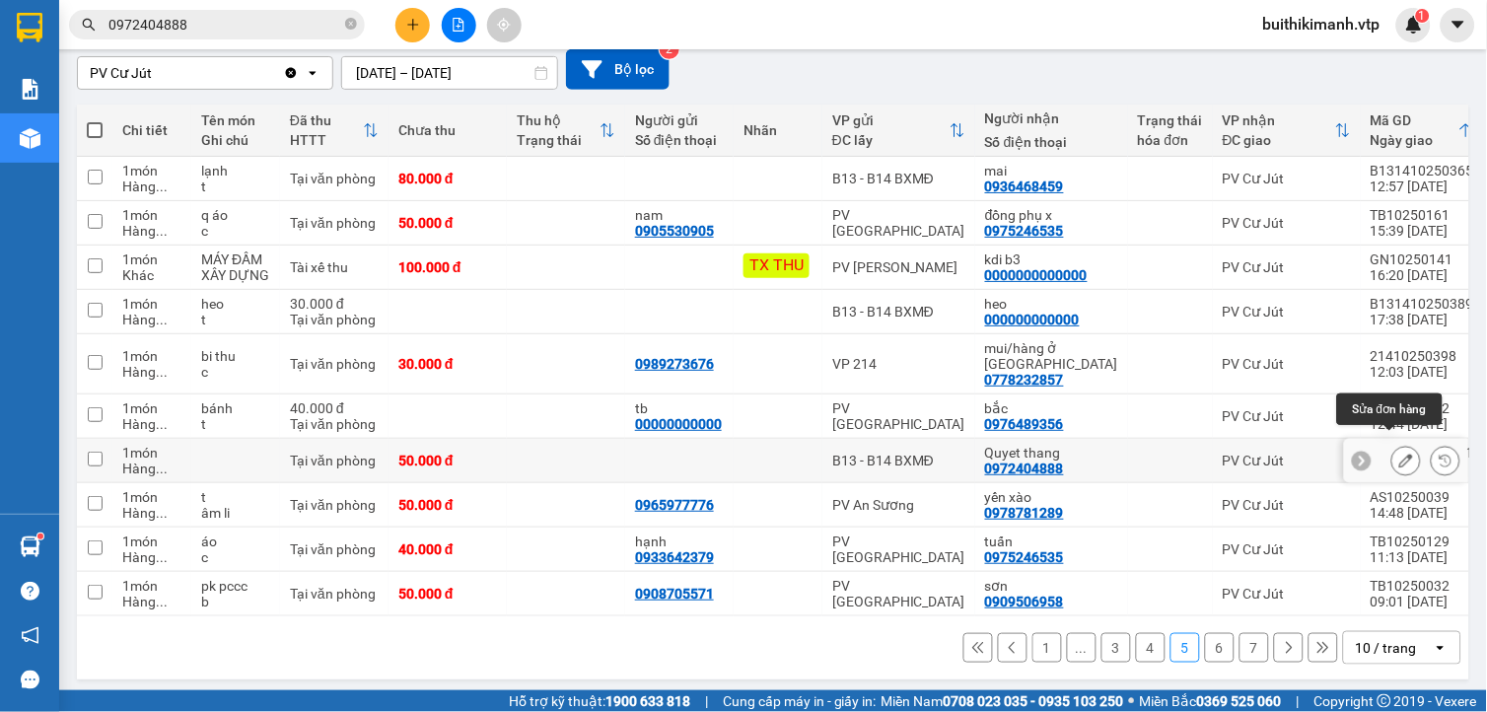
click at [1399, 453] on icon at bounding box center [1406, 460] width 14 height 14
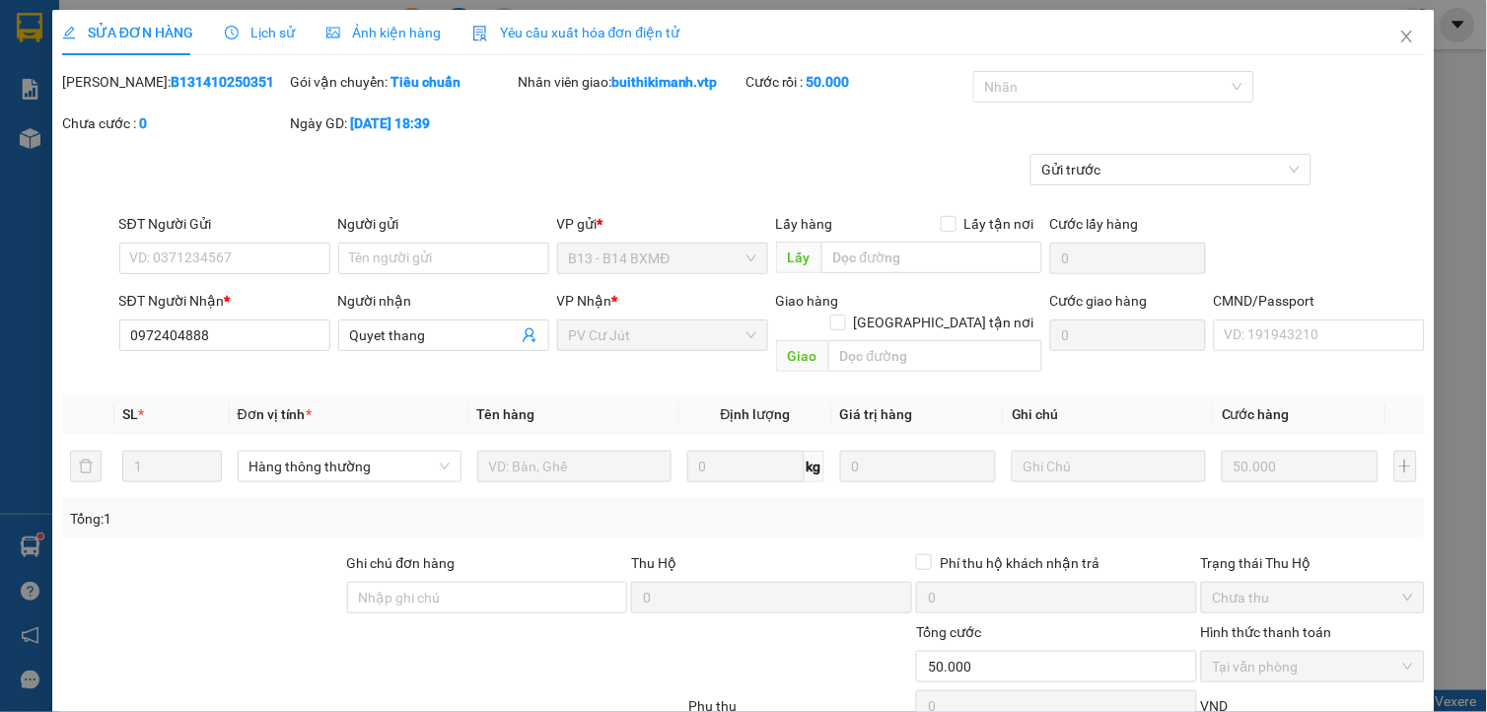
click at [273, 26] on span "Lịch sử" at bounding box center [260, 33] width 70 height 16
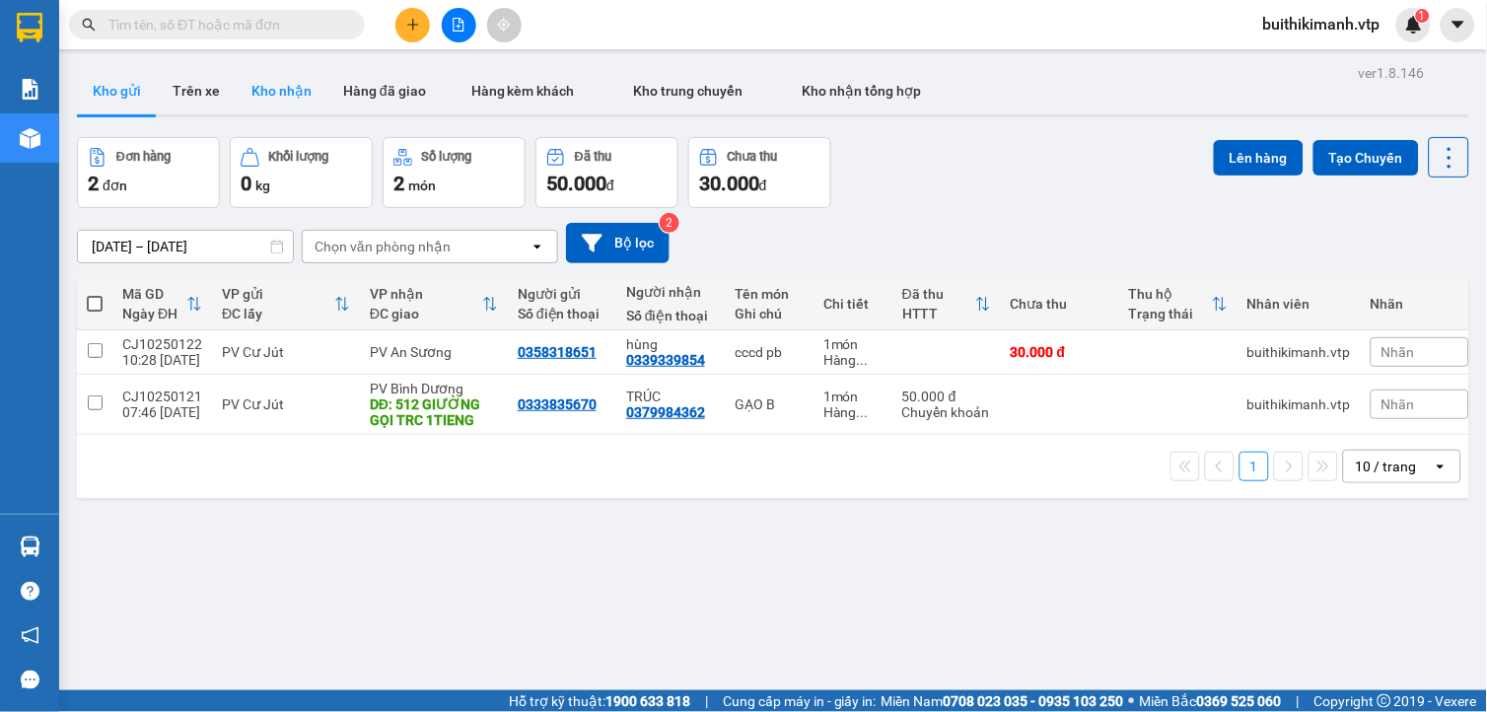
click at [266, 93] on button "Kho nhận" at bounding box center [282, 90] width 92 height 47
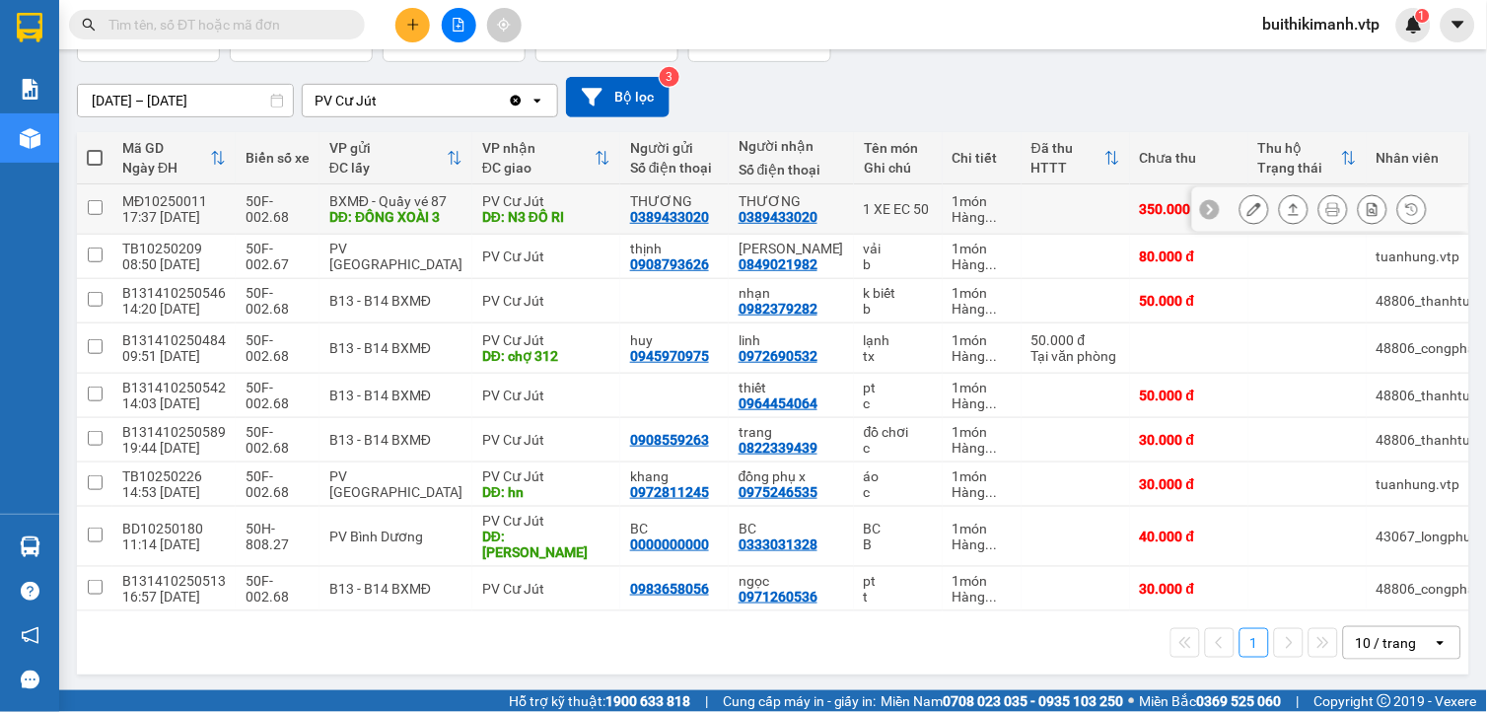
scroll to position [148, 0]
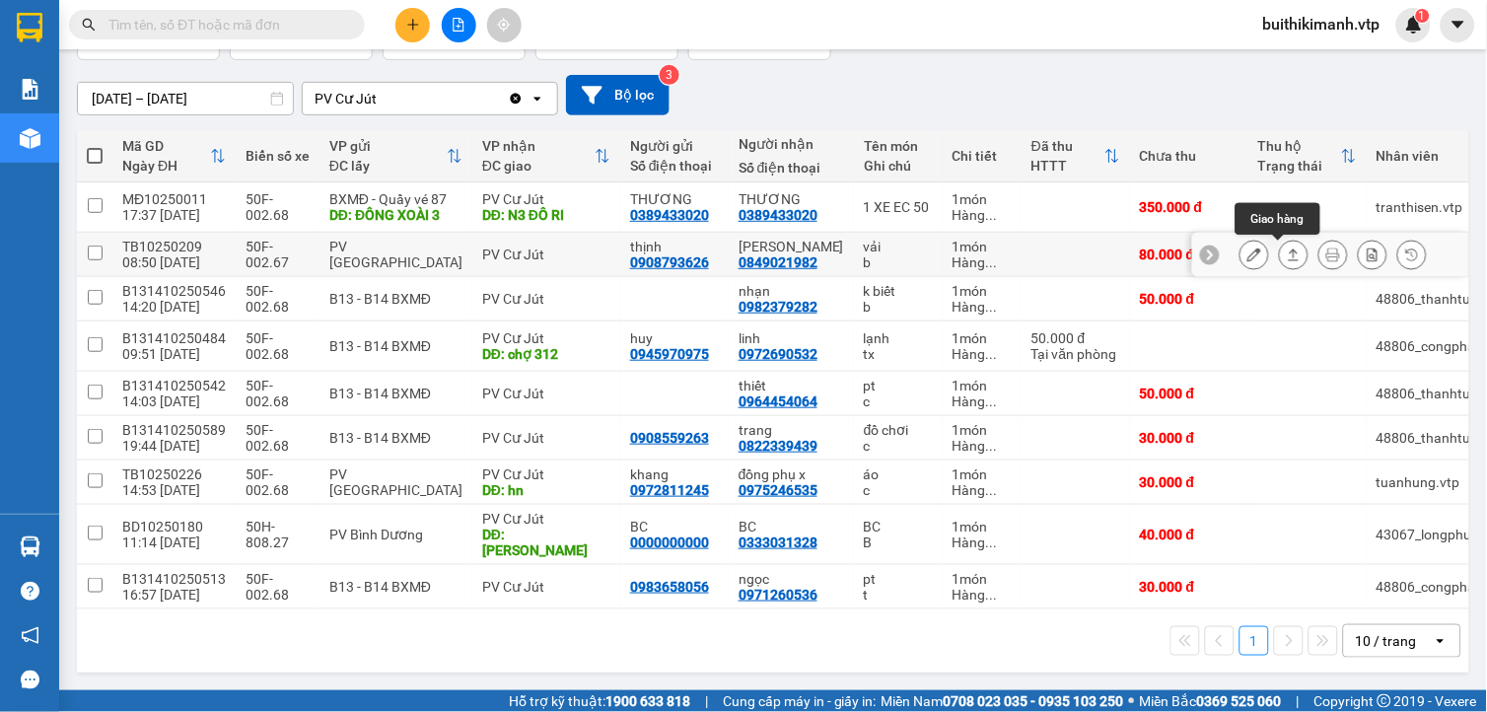
click at [1286, 256] on icon at bounding box center [1293, 254] width 14 height 14
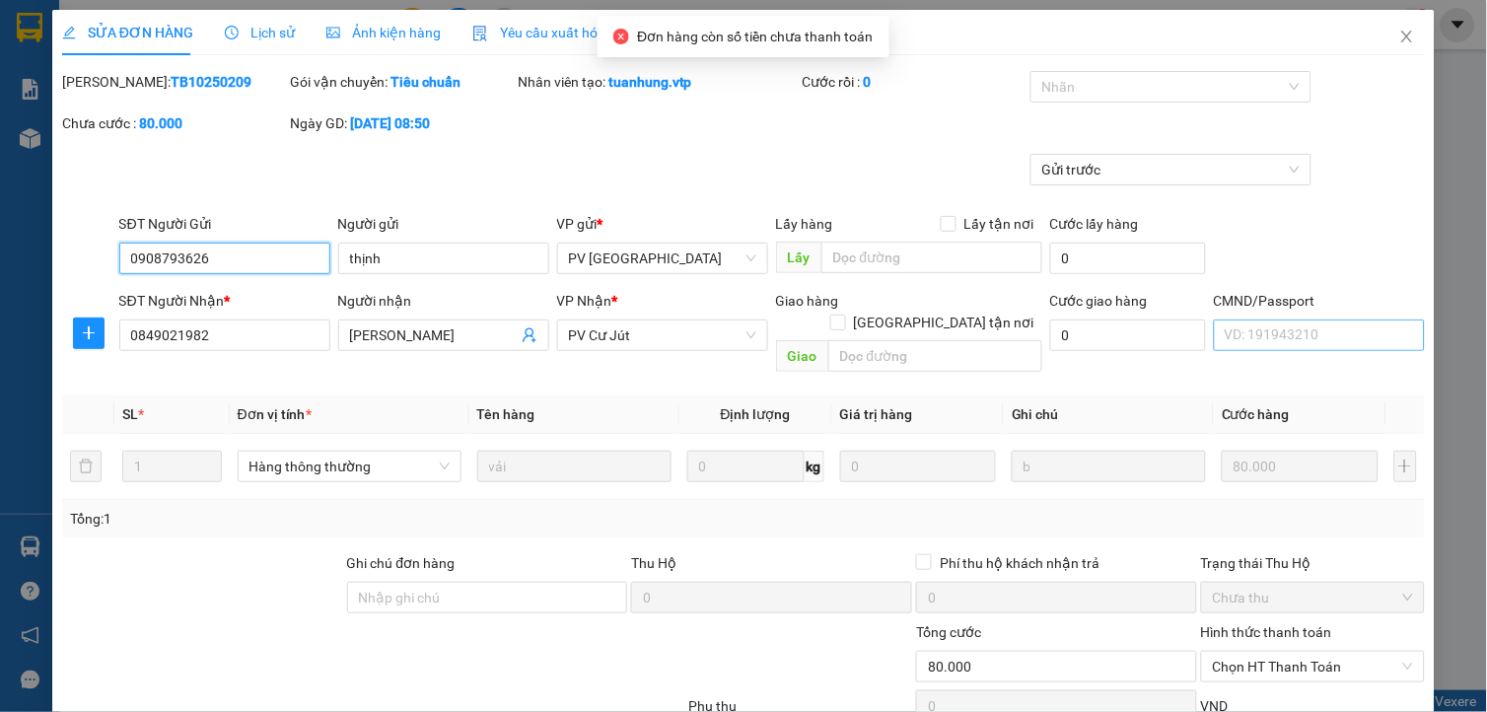
type input "0908793626"
type input "thịnh"
type input "0849021982"
type input "[PERSON_NAME]"
type input "0"
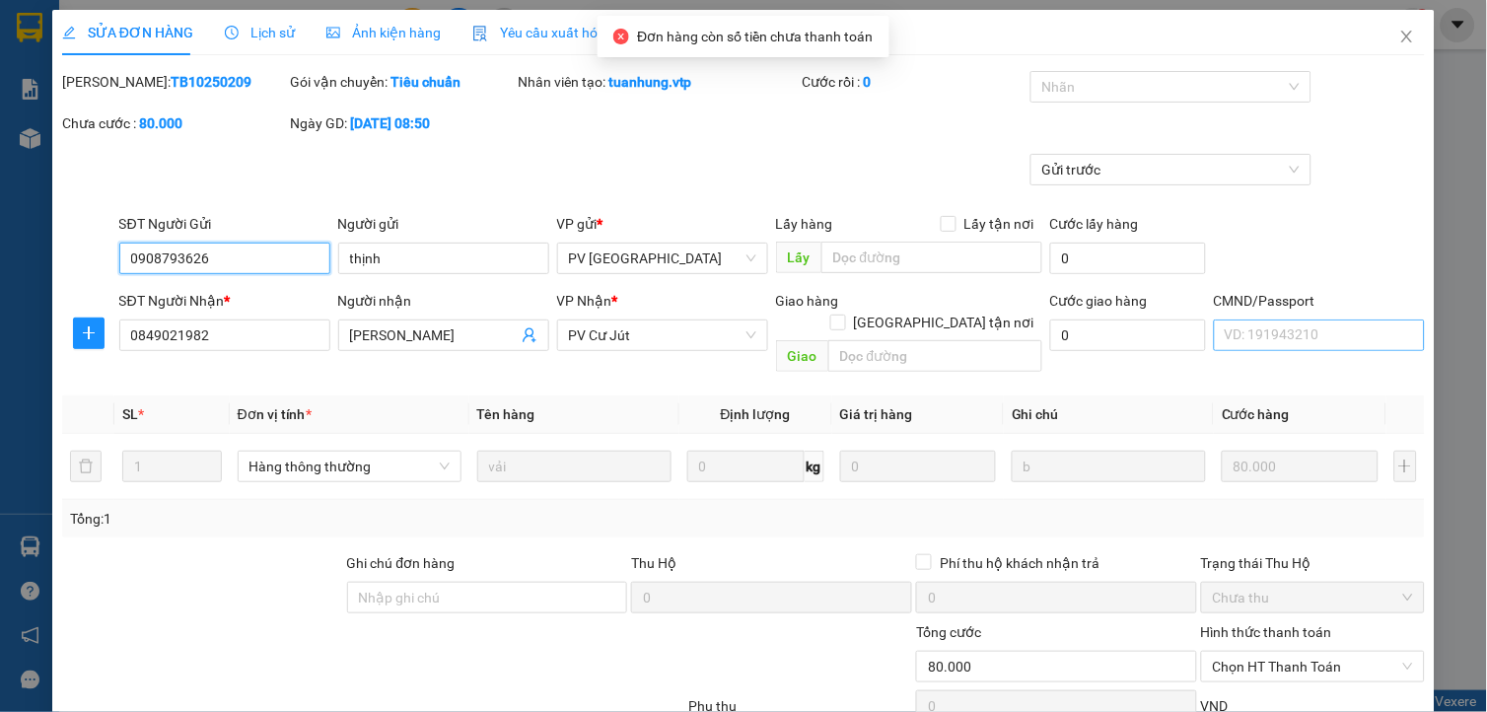
type input "80.000"
type input "4.000"
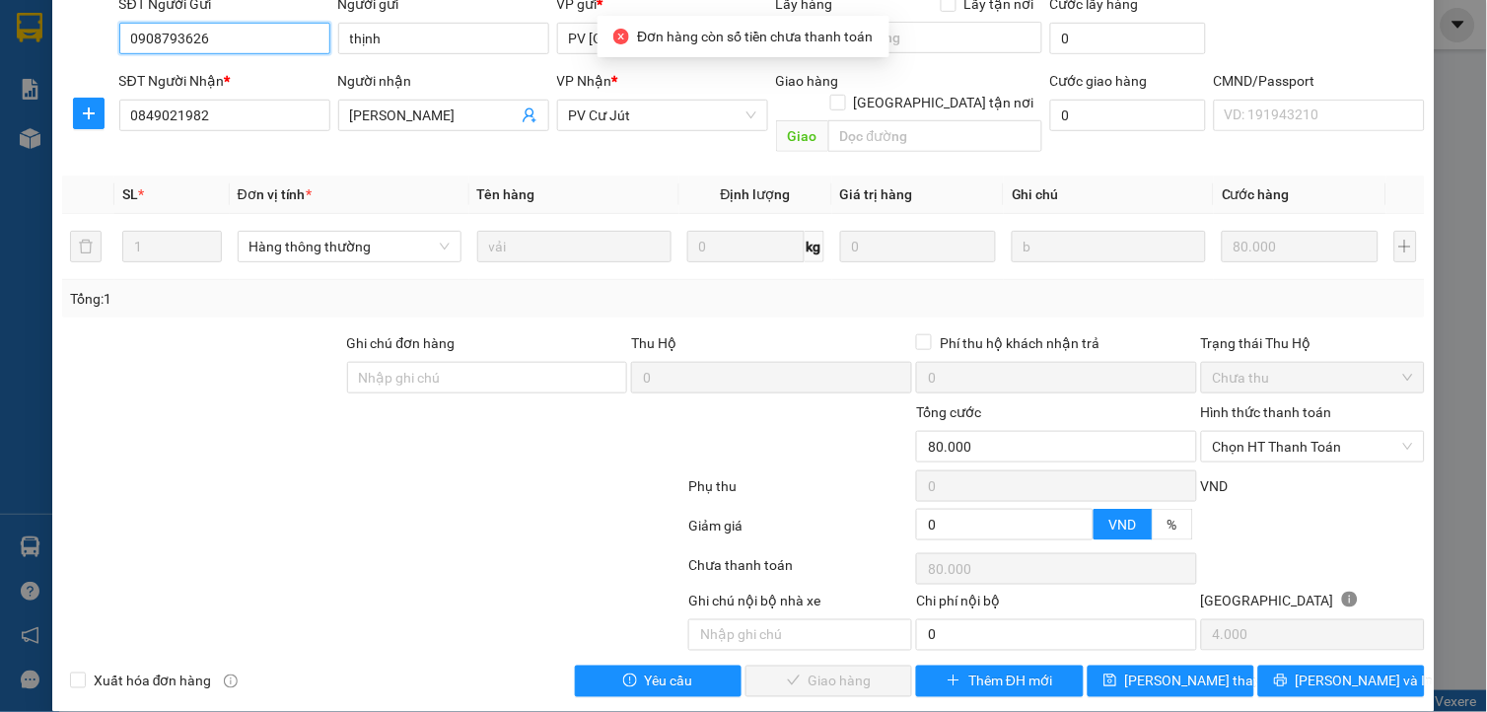
scroll to position [222, 0]
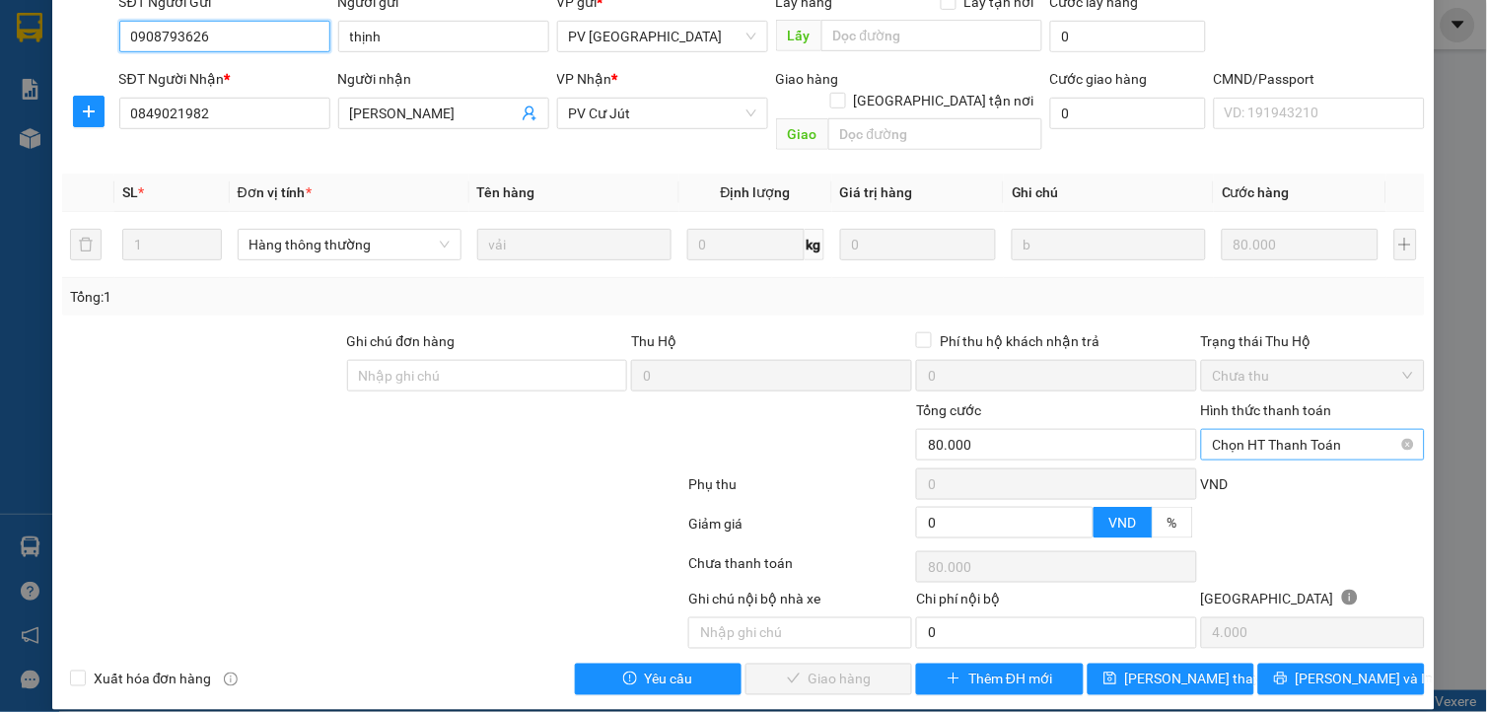
click at [1294, 430] on span "Chọn HT Thanh Toán" at bounding box center [1312, 445] width 200 height 30
click at [552, 419] on div at bounding box center [572, 433] width 228 height 69
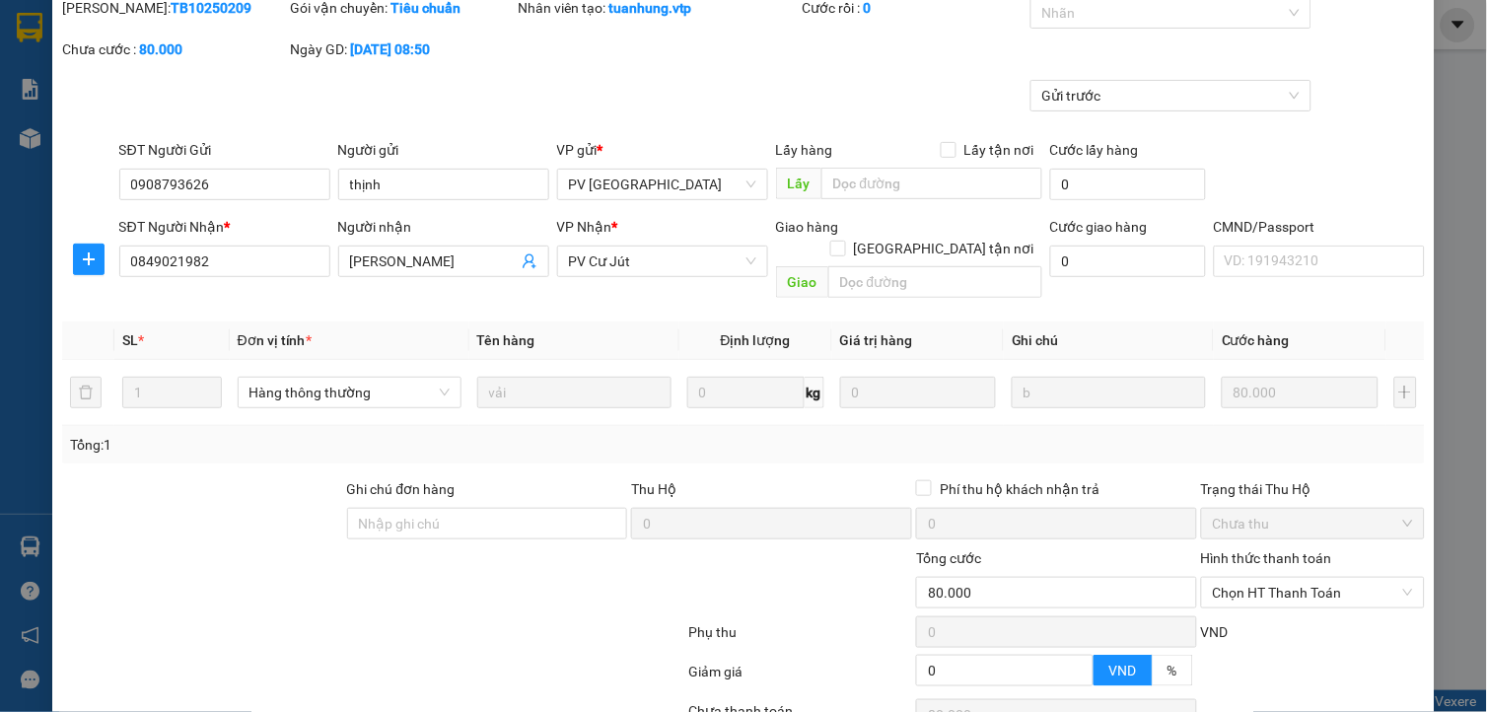
scroll to position [112, 0]
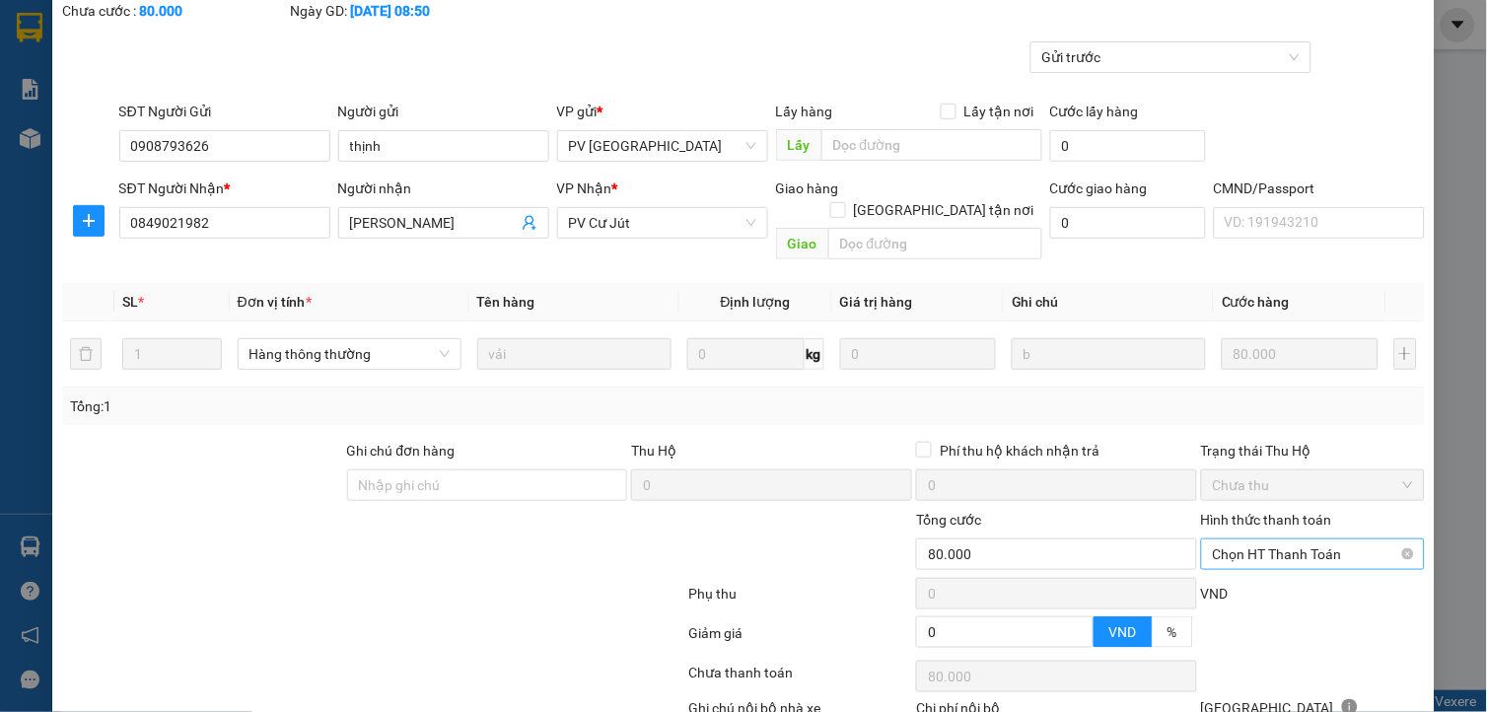
click at [1302, 540] on span "Chọn HT Thanh Toán" at bounding box center [1312, 554] width 200 height 30
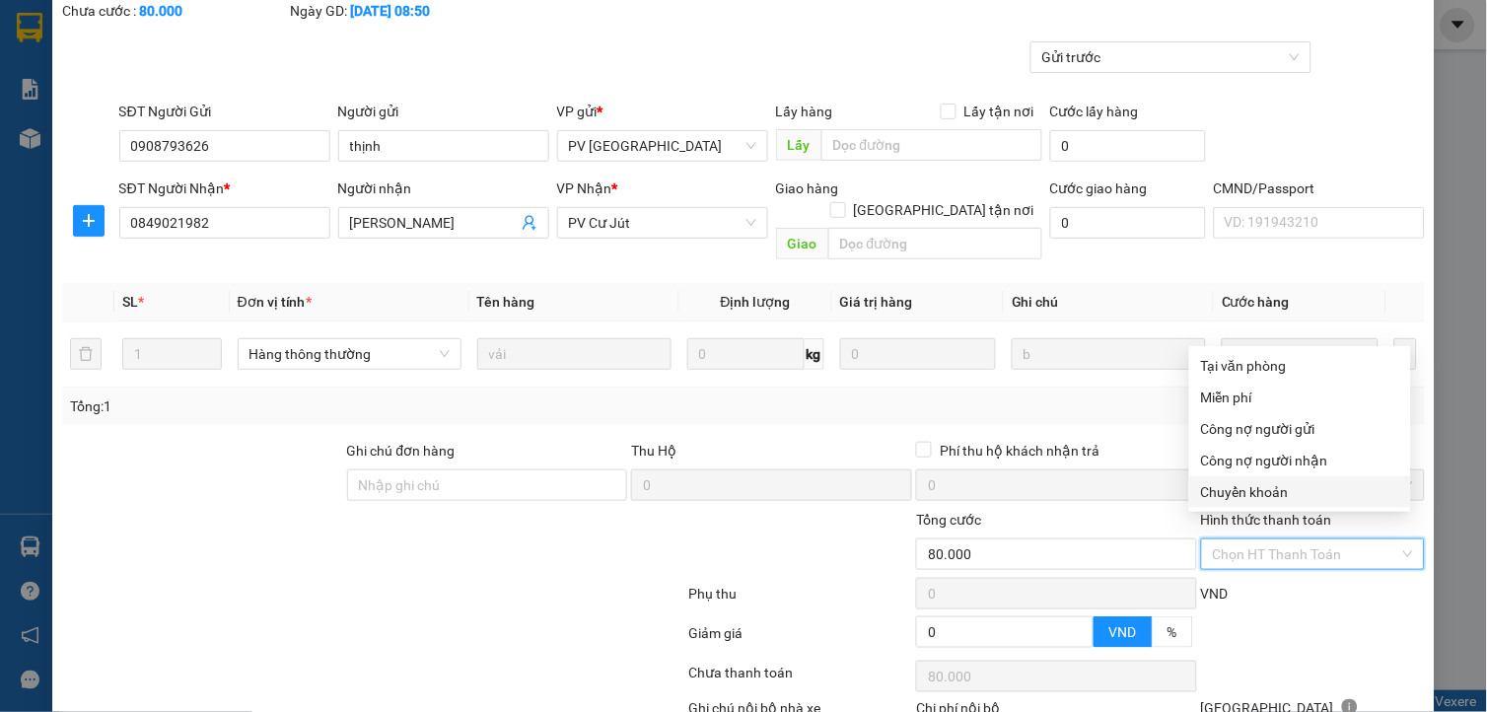
click at [1215, 493] on div "Chuyển khoản" at bounding box center [1300, 492] width 198 height 22
type input "0"
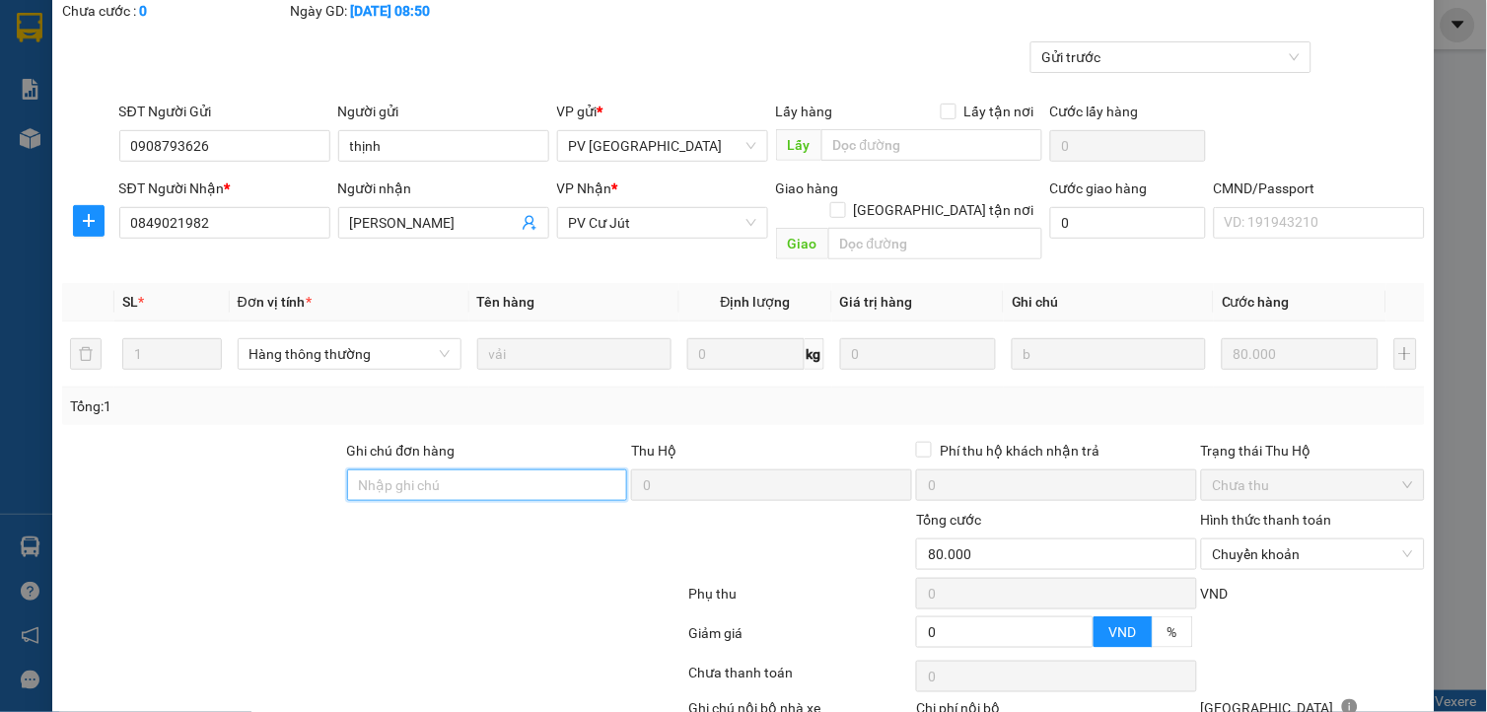
click at [426, 469] on input "Ghi chú đơn hàng" at bounding box center [487, 485] width 281 height 32
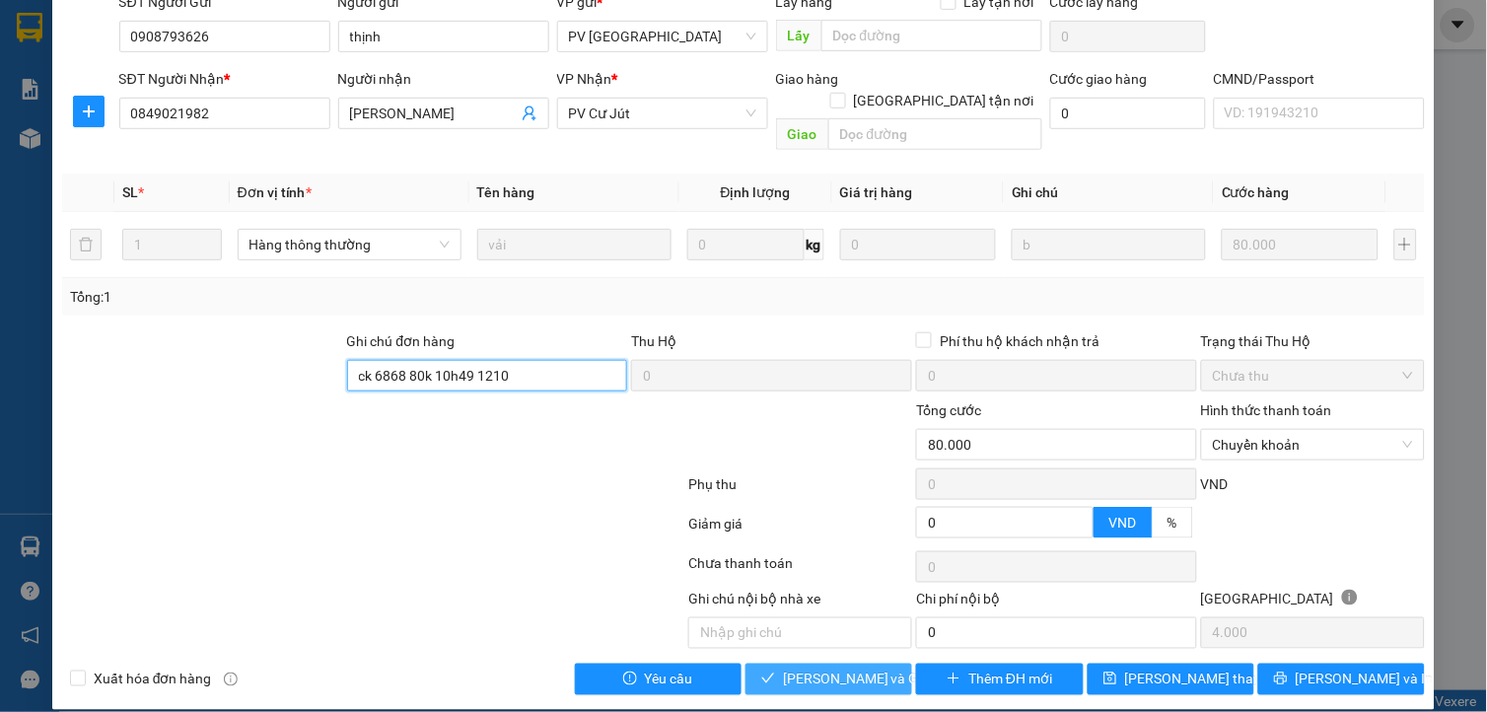
type input "ck 6868 80k 10h49 1210"
click at [849, 668] on span "[PERSON_NAME] và Giao hàng" at bounding box center [877, 679] width 189 height 22
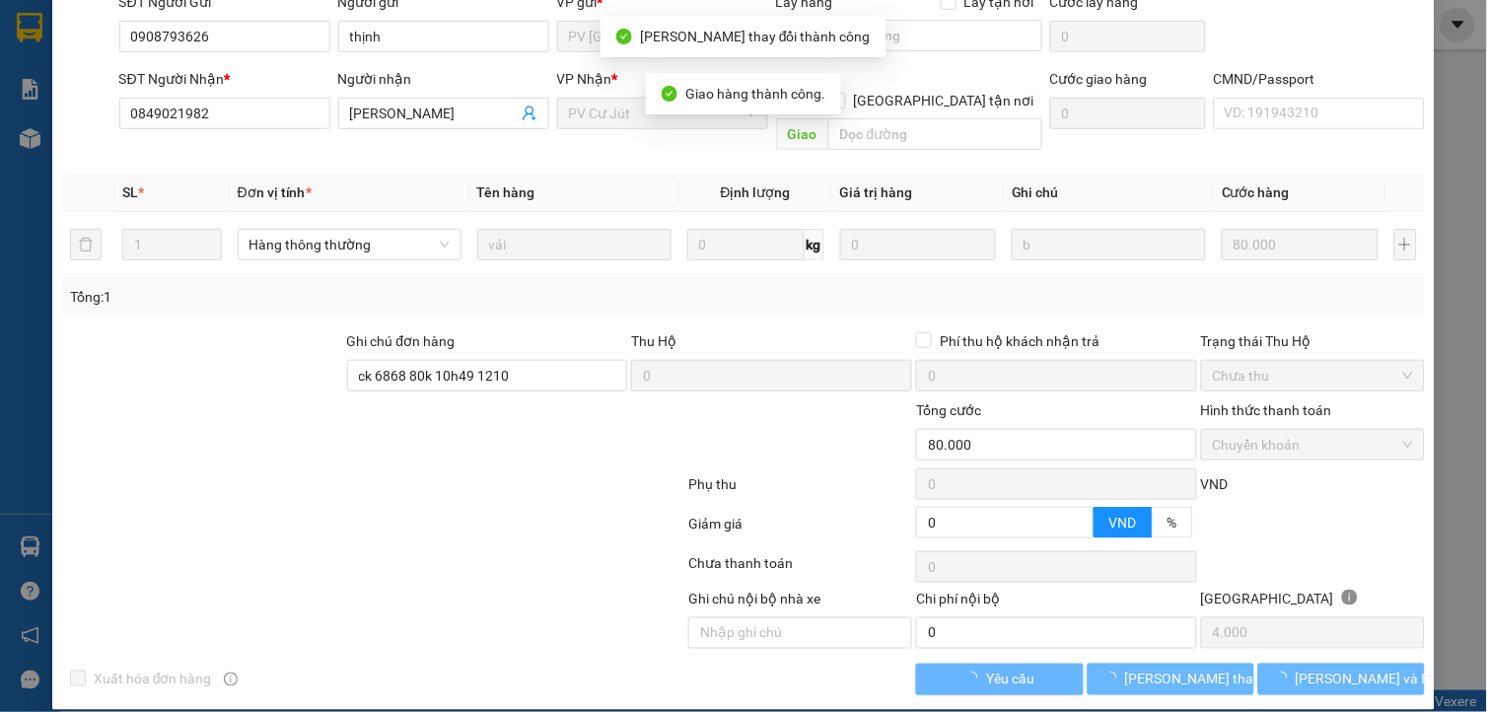
scroll to position [3, 0]
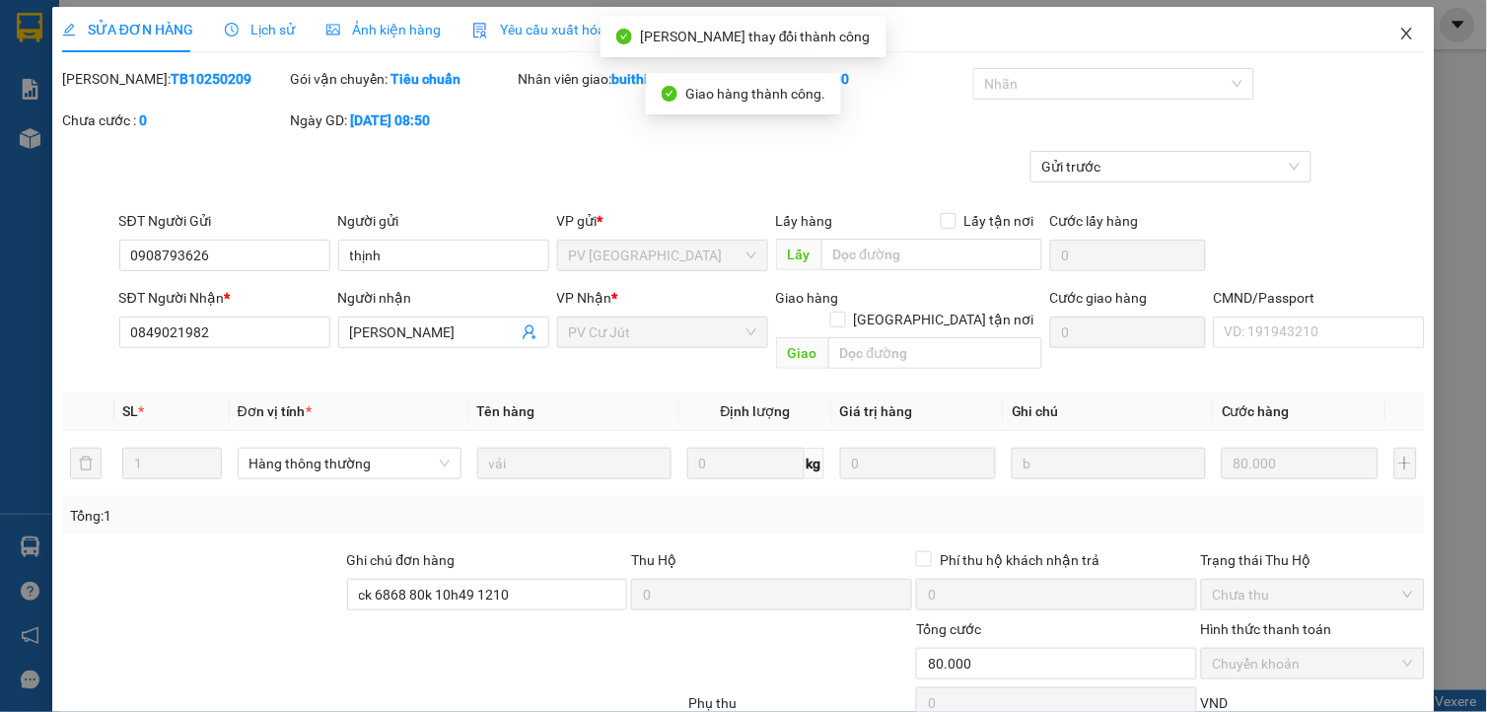
click at [1399, 35] on icon "close" at bounding box center [1407, 34] width 16 height 16
